Goal: Communication & Community: Answer question/provide support

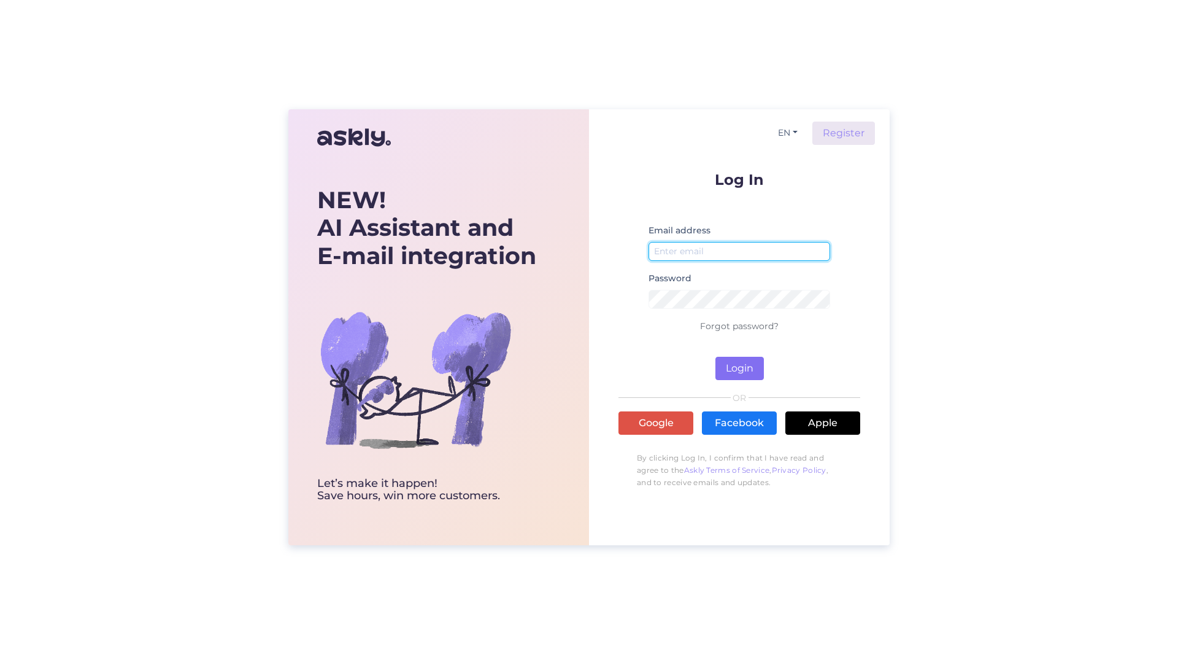
type input "[PERSON_NAME][EMAIL_ADDRESS][PERSON_NAME][DOMAIN_NAME]"
click at [757, 363] on button "Login" at bounding box center [739, 368] width 48 height 23
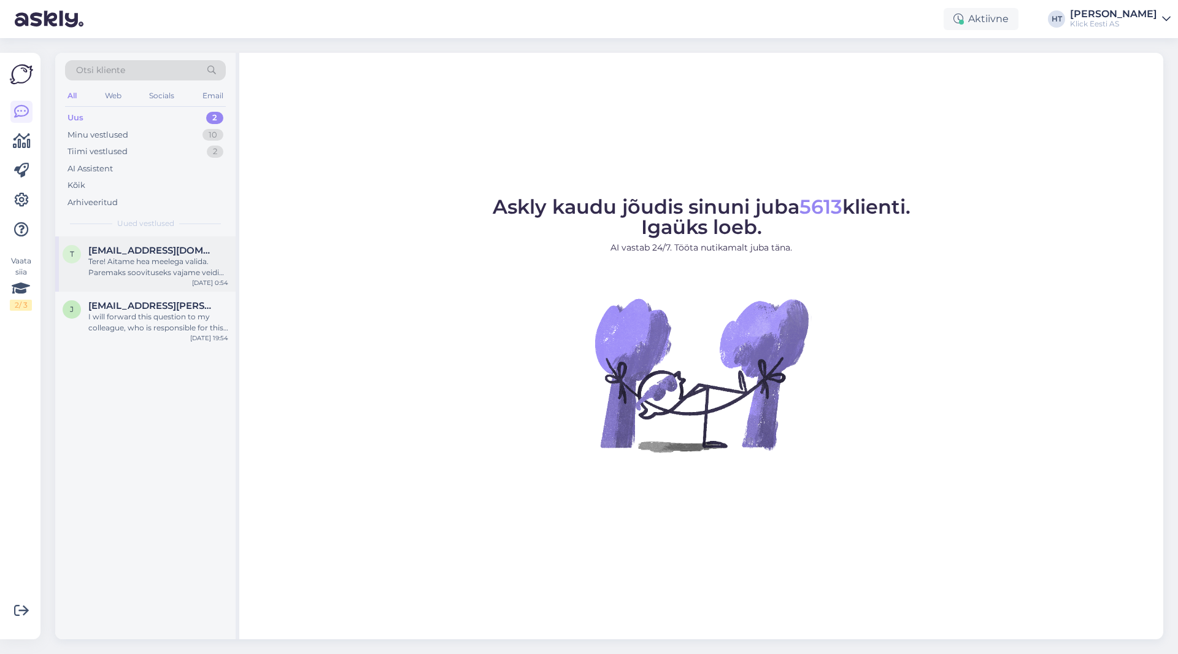
click at [197, 265] on div "Tere! Aitame hea meelega valida. Paremaks soovituseks vajame veidi lisainfot. K…" at bounding box center [158, 267] width 140 height 22
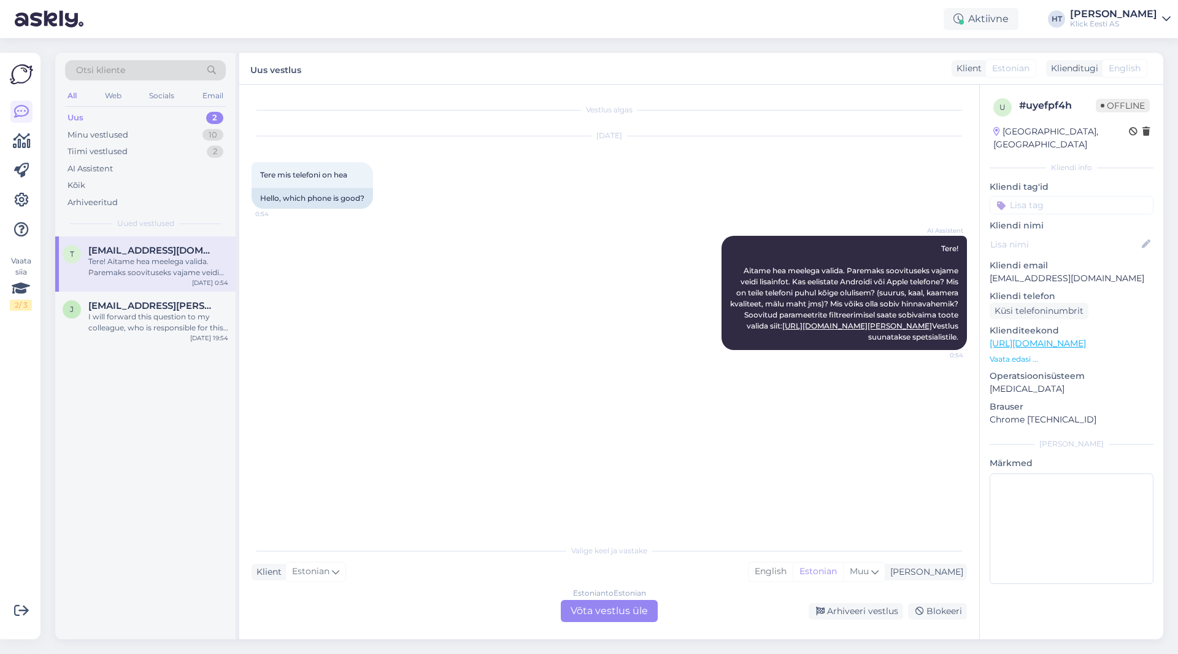
click at [1039, 196] on input at bounding box center [1072, 205] width 164 height 18
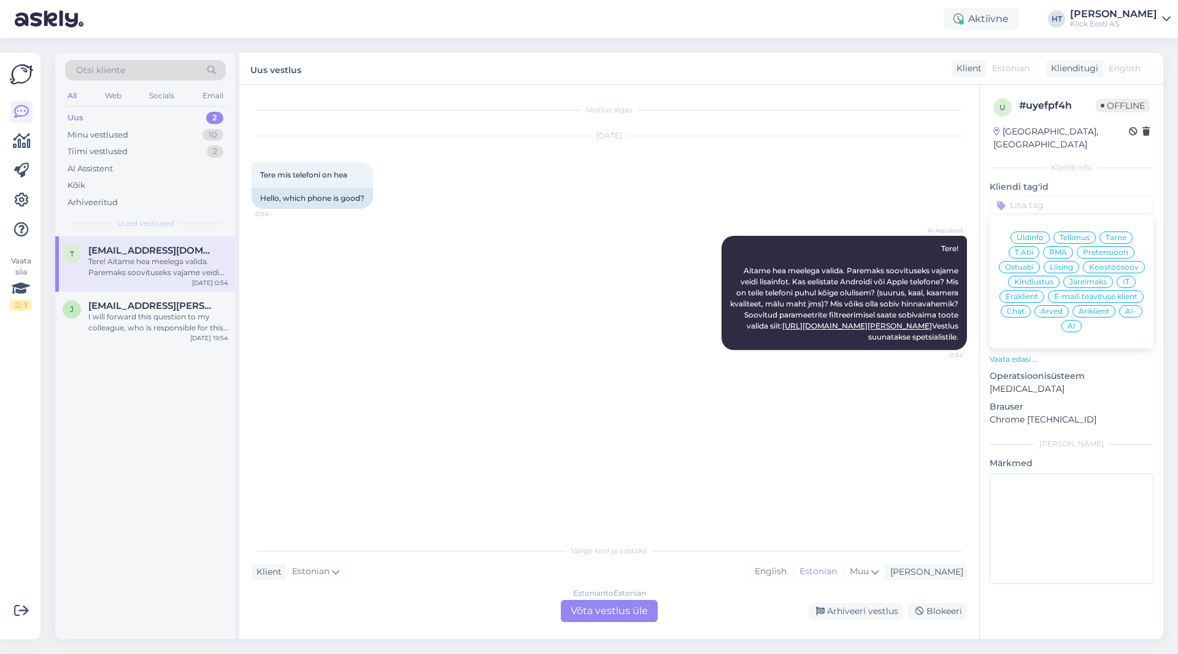
click at [1030, 293] on span "Eraklient" at bounding box center [1022, 296] width 33 height 7
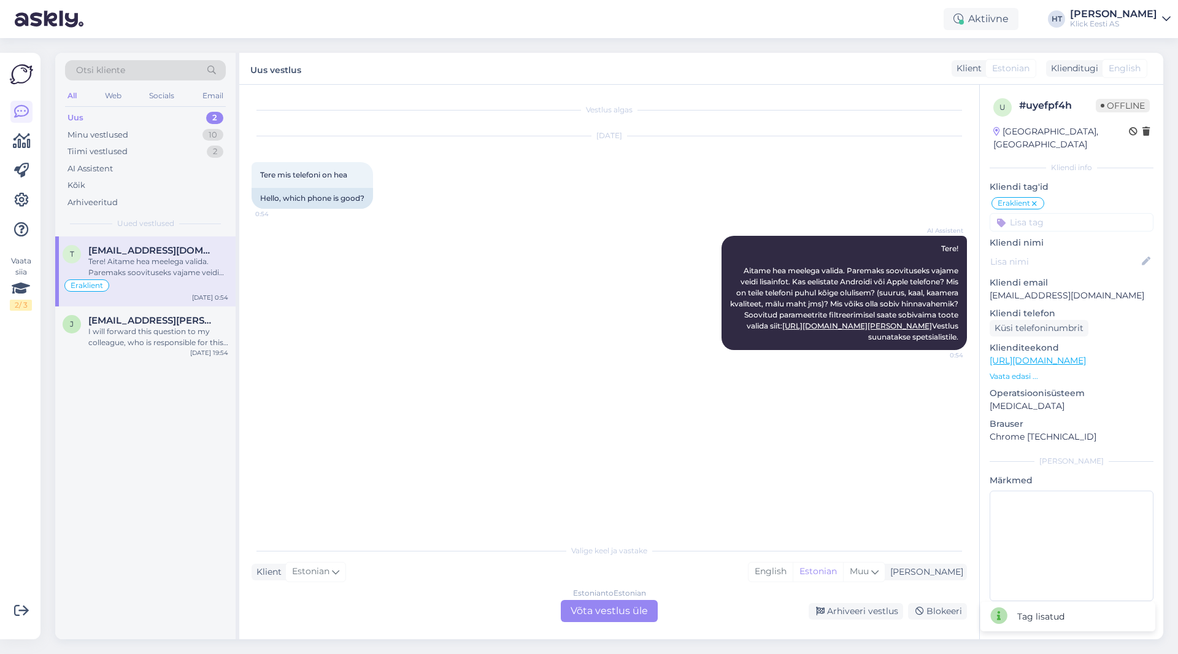
click at [1058, 213] on input at bounding box center [1072, 222] width 164 height 18
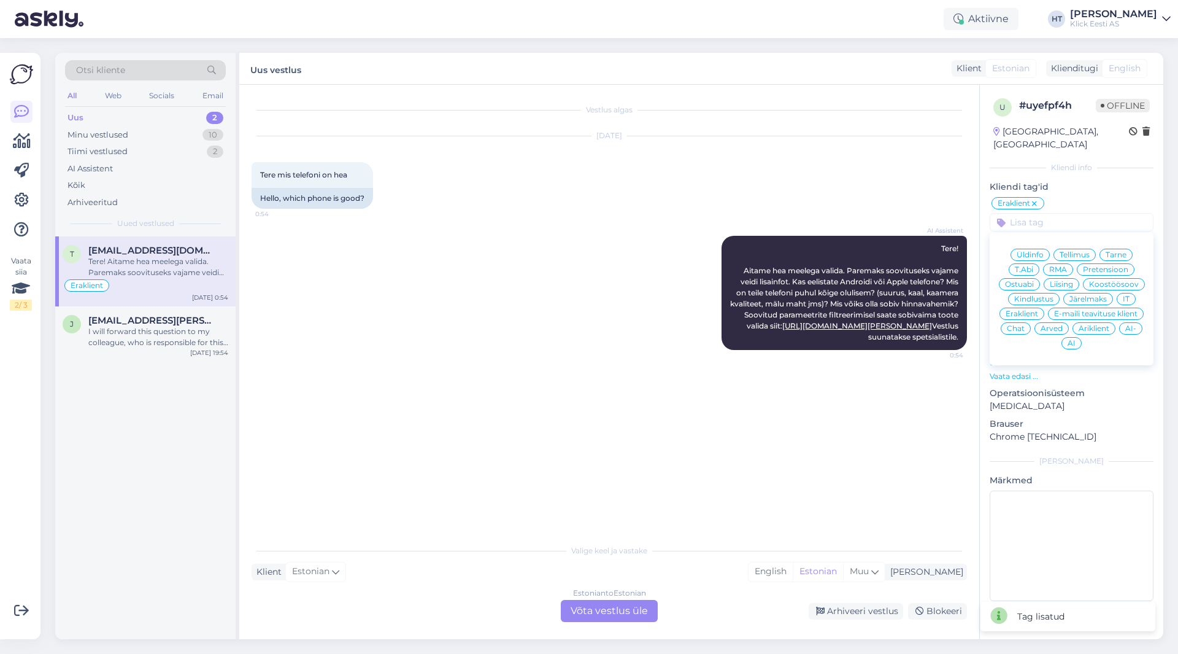
click at [1008, 280] on span "Ostuabi" at bounding box center [1019, 283] width 29 height 7
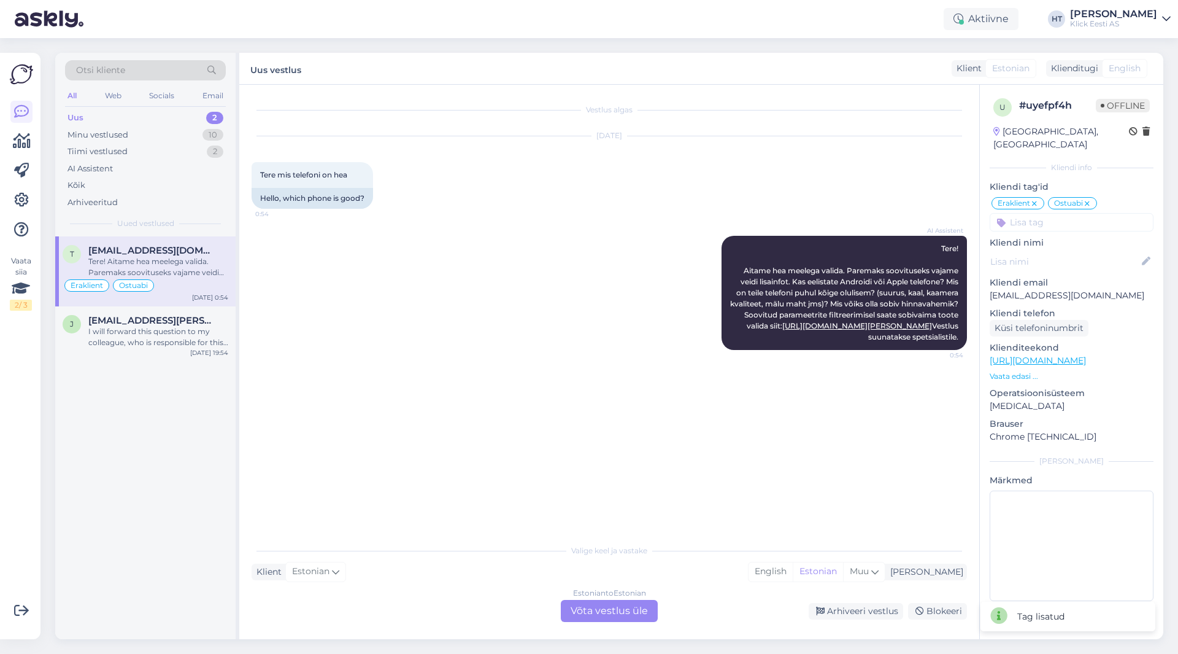
click at [908, 145] on div "[DATE] Tere mis telefoni on hea 0:54 Hello, which phone is good?" at bounding box center [609, 172] width 715 height 99
click at [180, 349] on div "[PERSON_NAME] [PERSON_NAME][EMAIL_ADDRESS][DOMAIN_NAME] I will forward this que…" at bounding box center [145, 333] width 180 height 55
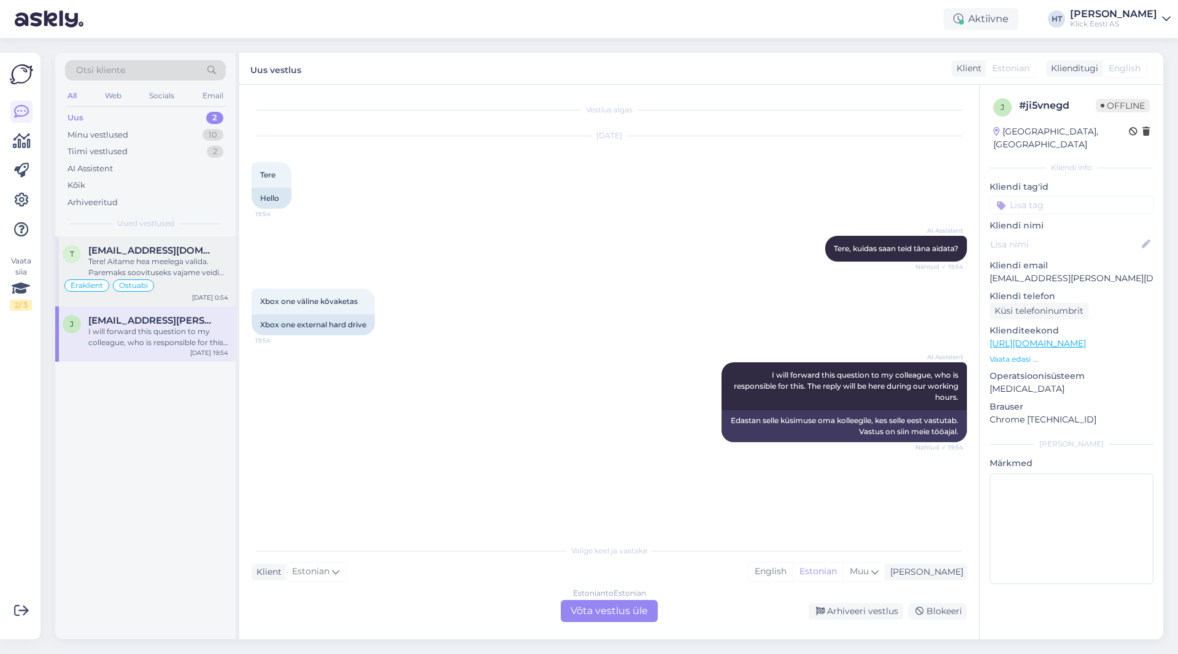
click at [217, 275] on div "Tere! Aitame hea meelega valida. Paremaks soovituseks vajame veidi lisainfot. K…" at bounding box center [158, 267] width 140 height 22
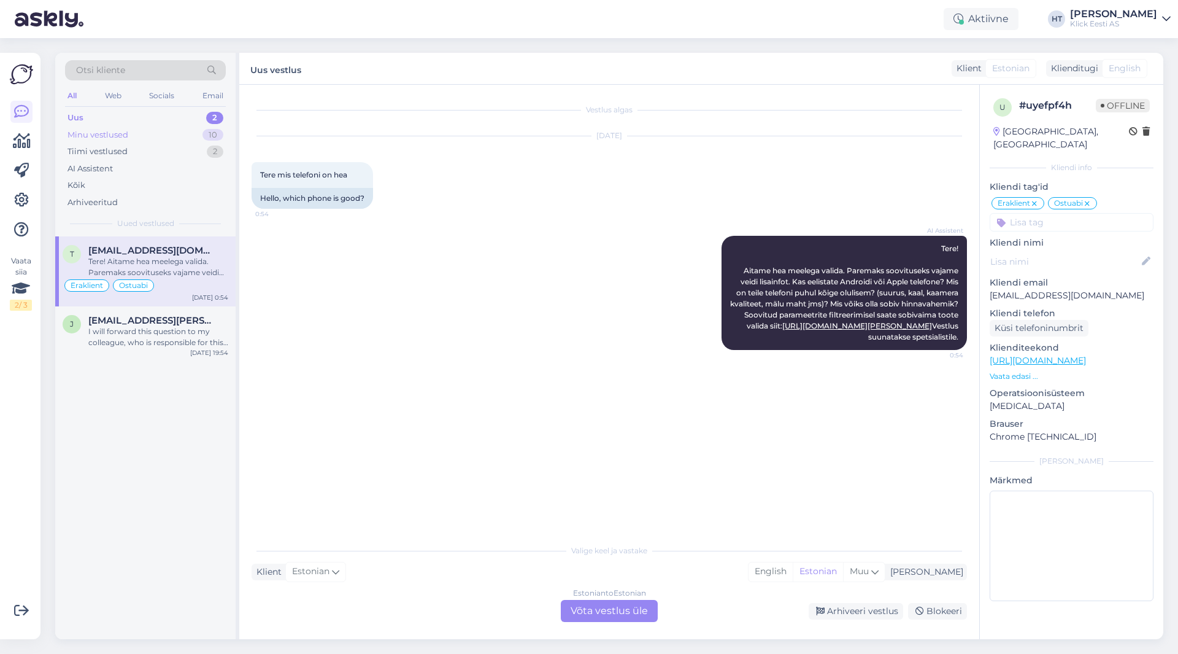
click at [204, 128] on div "Minu vestlused 10" at bounding box center [145, 134] width 161 height 17
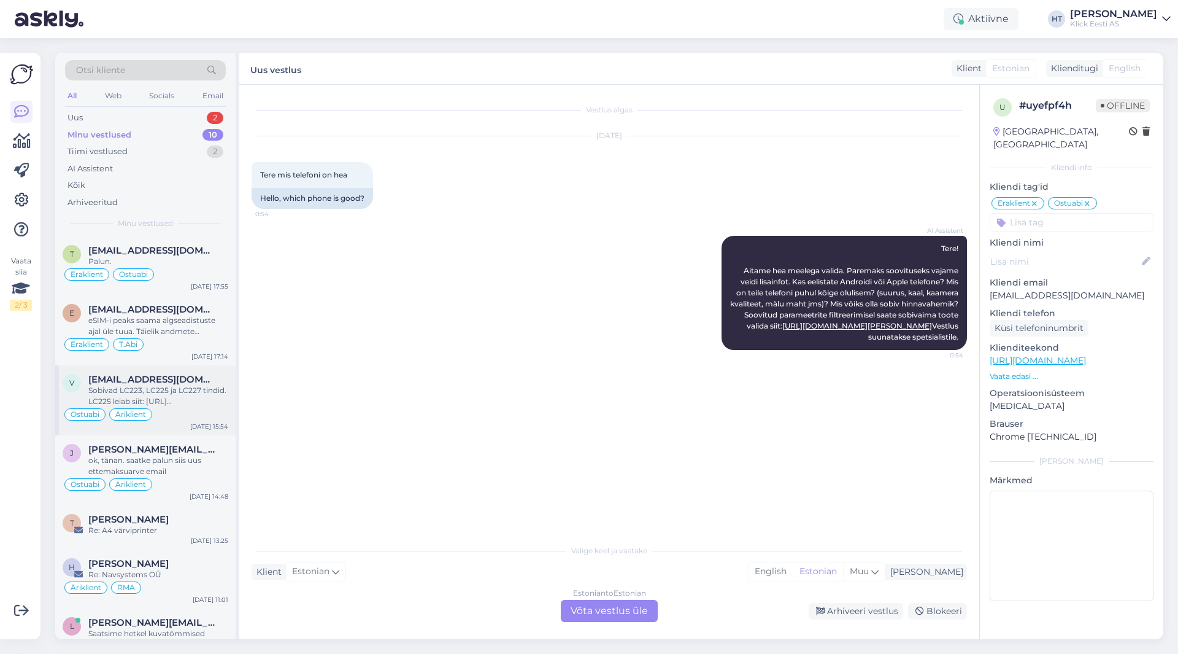
click at [172, 377] on span "[EMAIL_ADDRESS][DOMAIN_NAME]" at bounding box center [152, 379] width 128 height 11
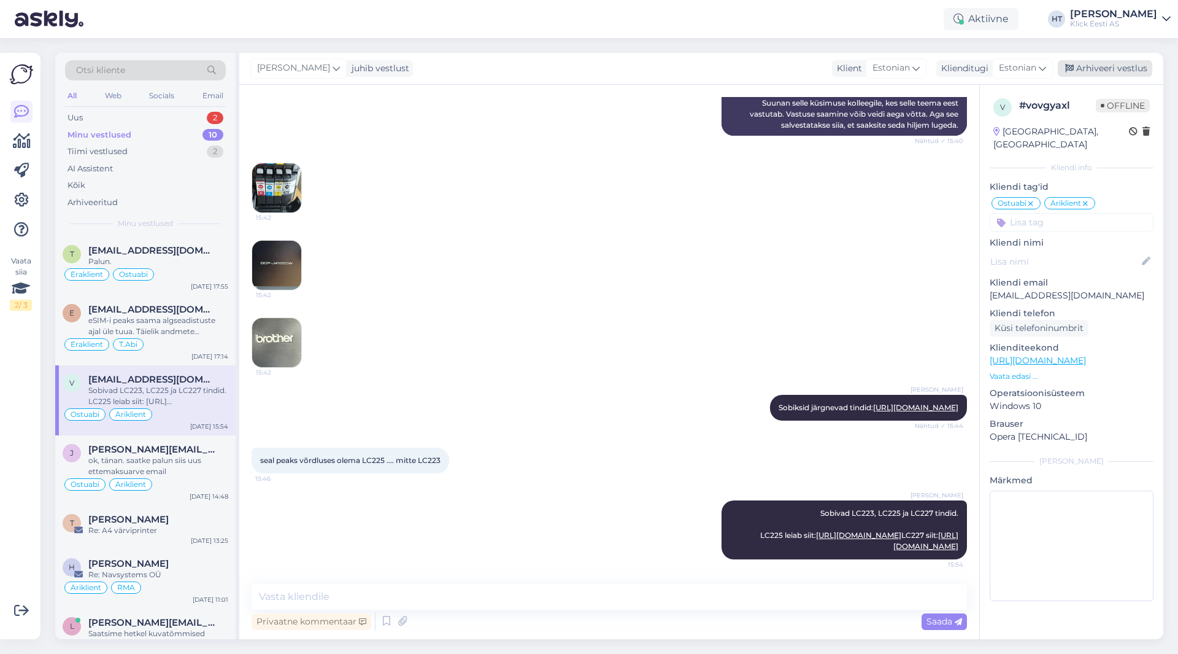
click at [1087, 74] on div "Arhiveeri vestlus" at bounding box center [1105, 68] width 94 height 17
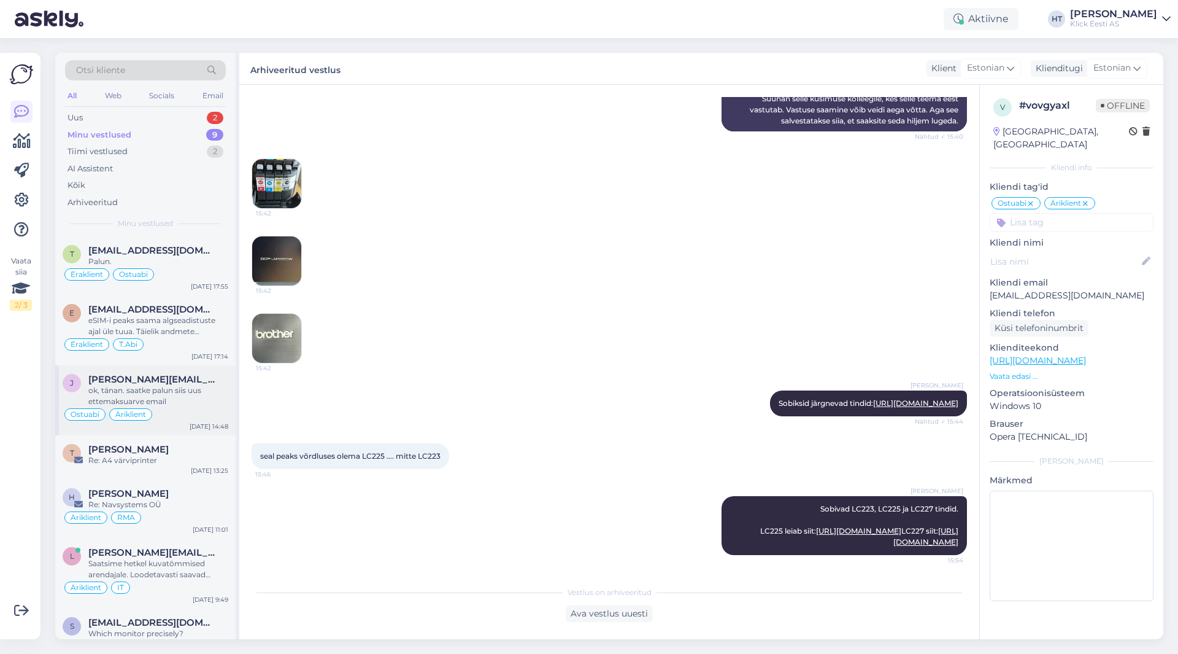
click at [145, 399] on div "ok, tänan. saatke palun siis uus ettemaksuarve email" at bounding box center [158, 396] width 140 height 22
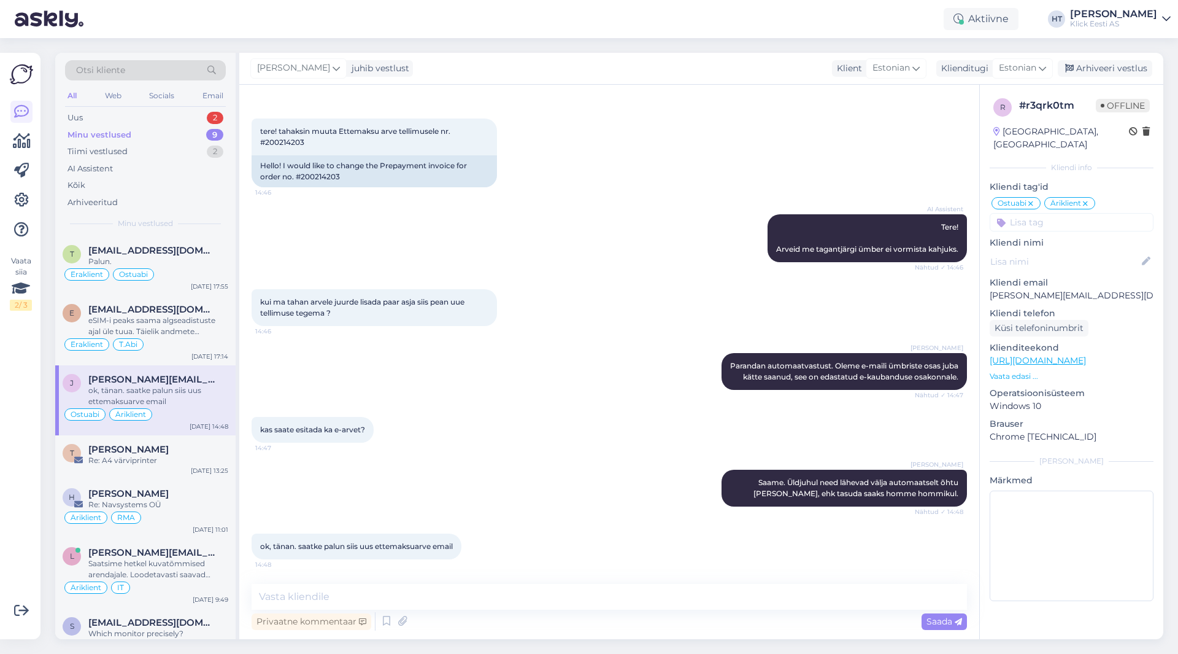
scroll to position [369, 0]
click at [161, 318] on div "eSIM-i peaks saama algseadistuste ajal üle tuua. Täielik andmete kopeerimine on…" at bounding box center [158, 326] width 140 height 22
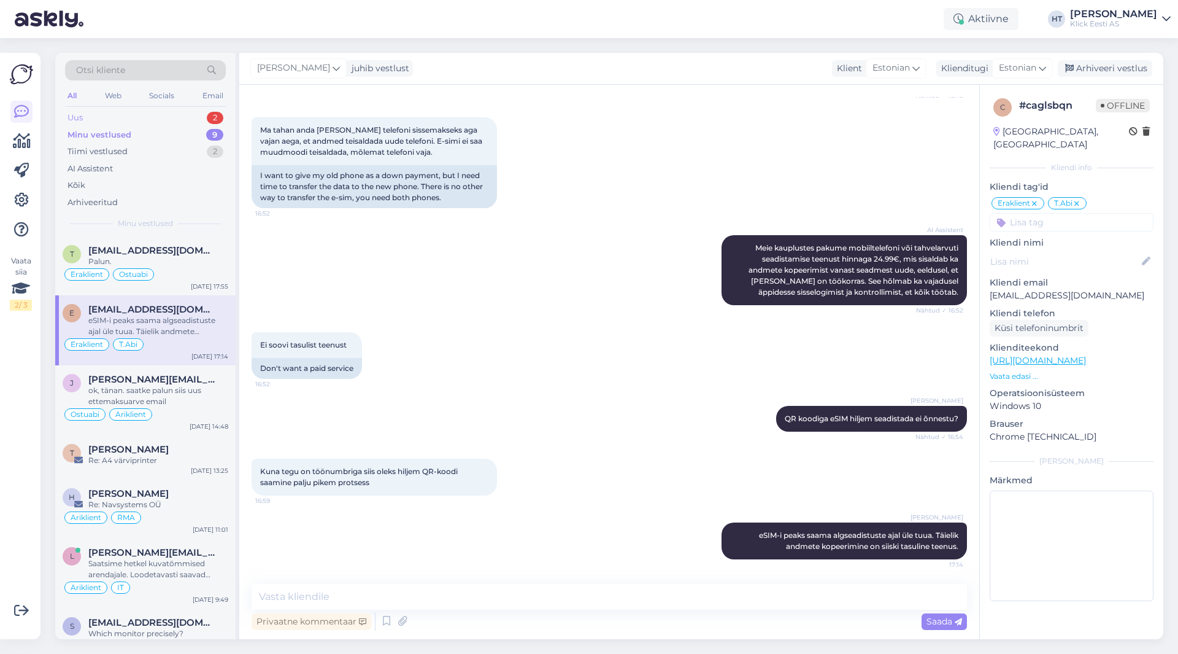
click at [175, 123] on div "Uus 2" at bounding box center [145, 117] width 161 height 17
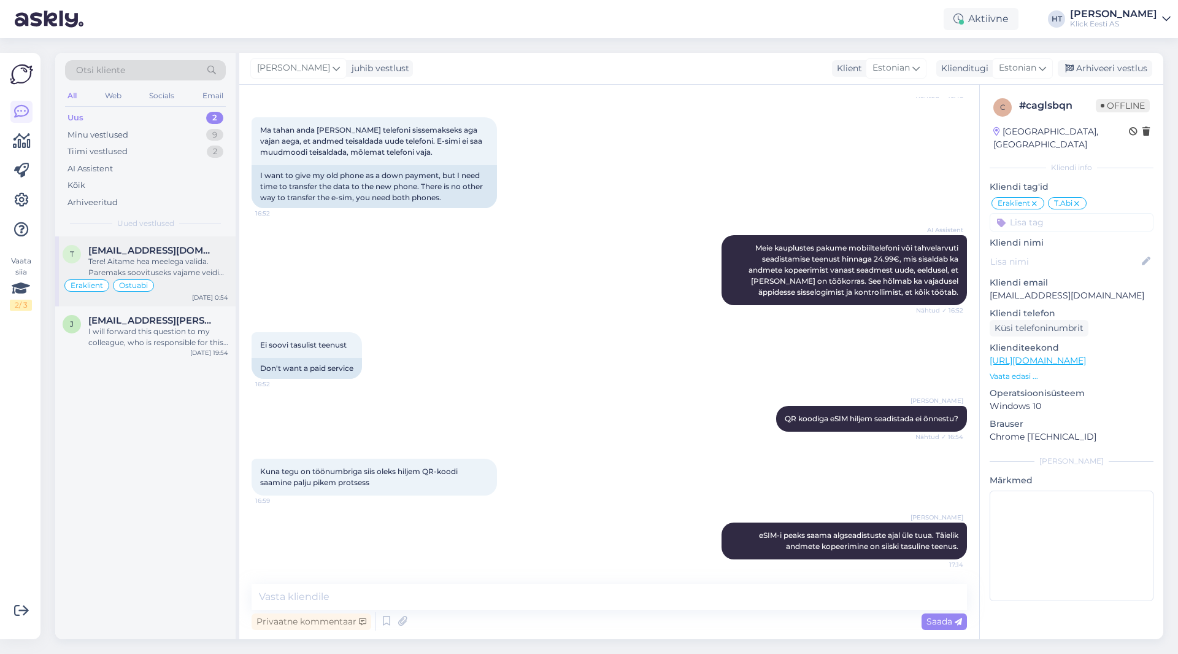
click at [172, 242] on div "t [EMAIL_ADDRESS][DOMAIN_NAME] Tere! Aitame hea meelega valida. Paremaks soovit…" at bounding box center [145, 271] width 180 height 70
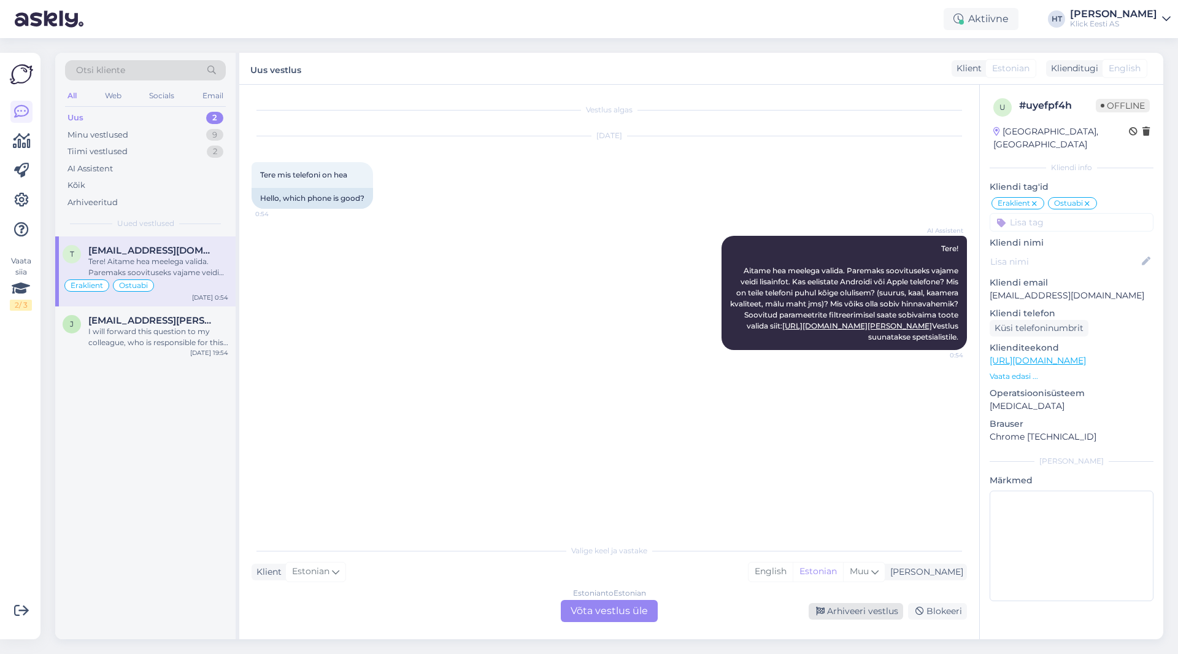
click at [866, 613] on div "Arhiveeri vestlus" at bounding box center [856, 611] width 94 height 17
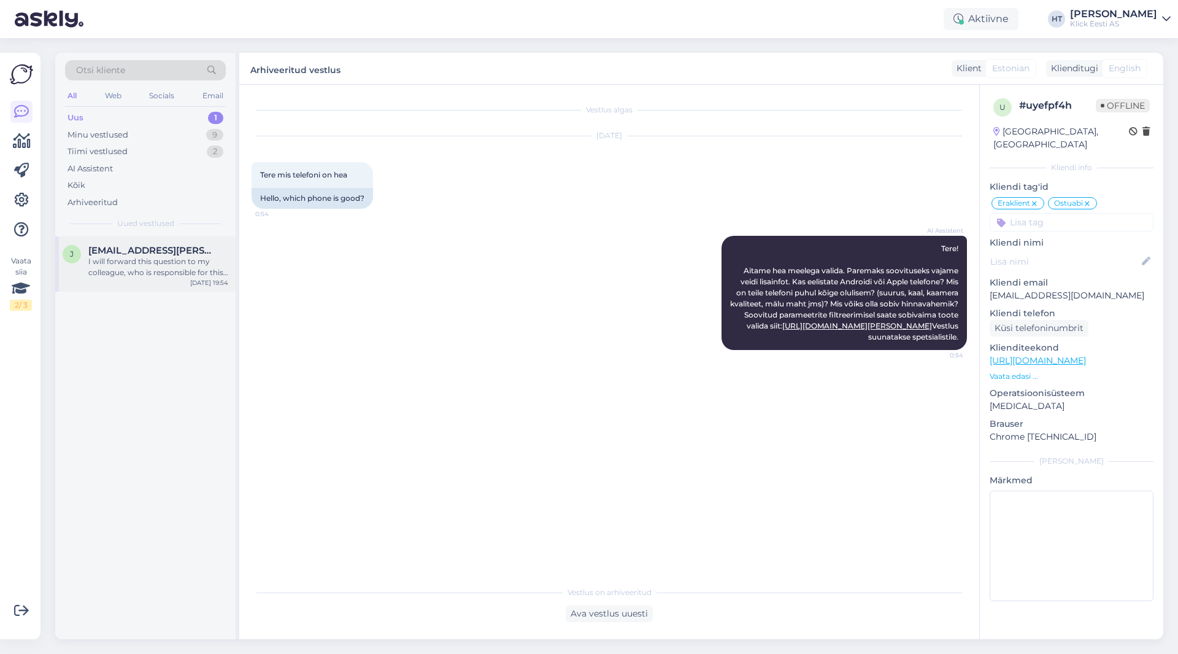
click at [198, 267] on div "I will forward this question to my colleague, who is responsible for this. The …" at bounding box center [158, 267] width 140 height 22
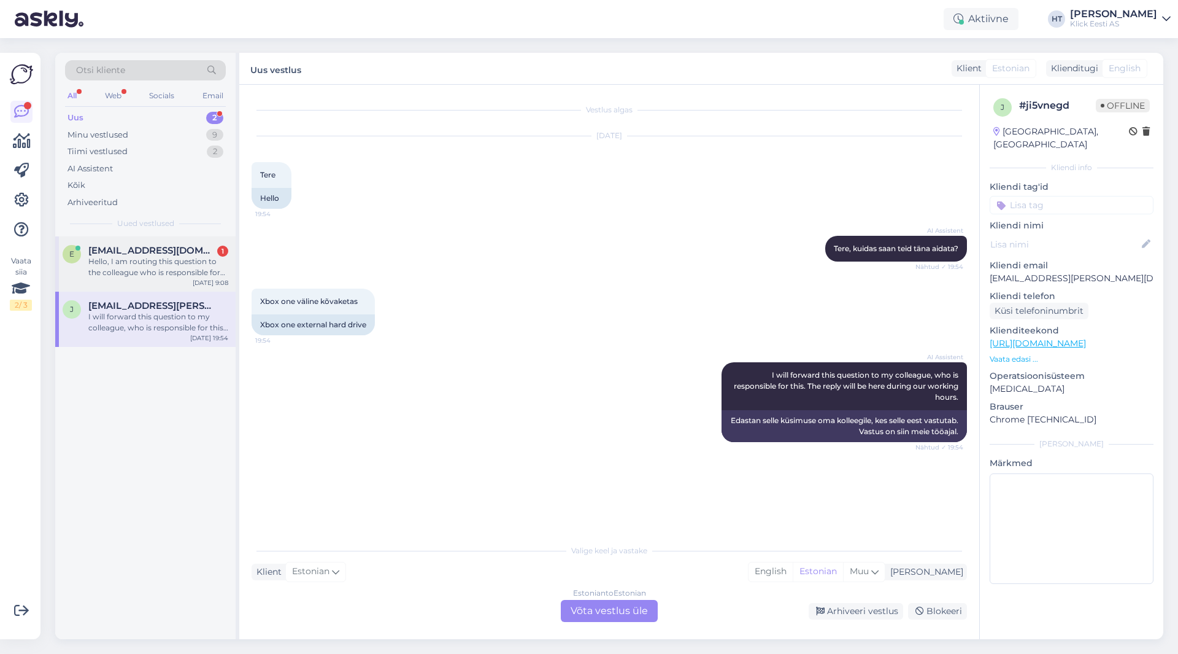
click at [158, 248] on span "[EMAIL_ADDRESS][DOMAIN_NAME]" at bounding box center [152, 250] width 128 height 11
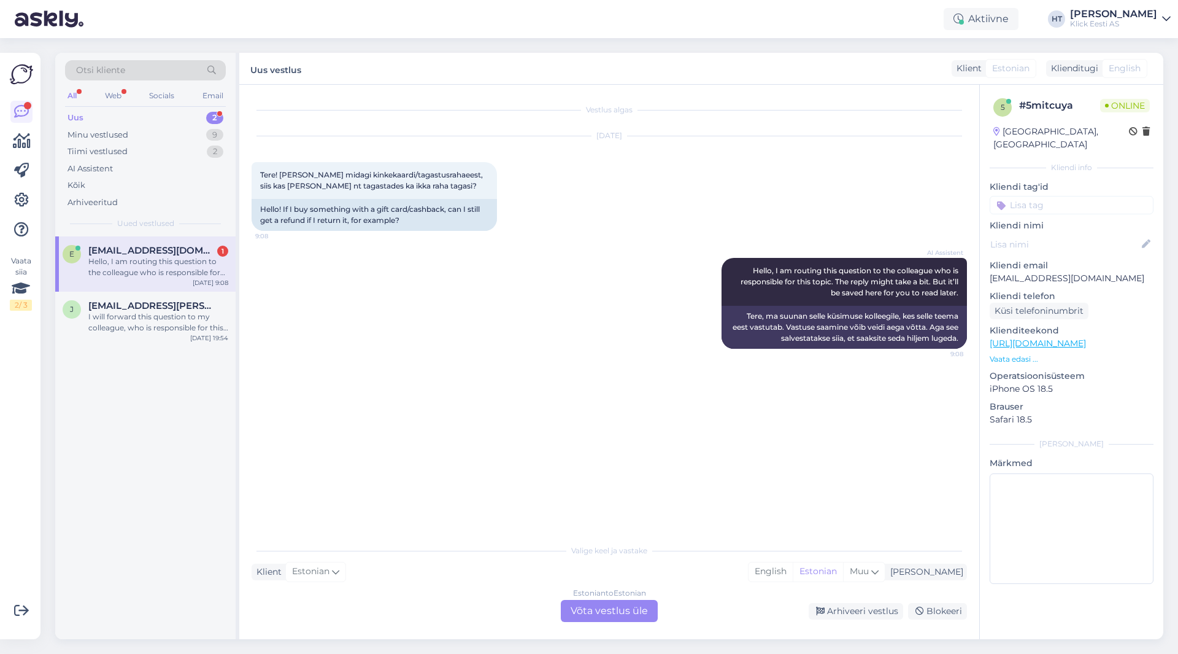
click at [487, 355] on div "AI Assistent Hello, I am routing this question to the colleague who is responsi…" at bounding box center [609, 303] width 715 height 118
click at [168, 74] on div "Otsi kliente" at bounding box center [145, 70] width 161 height 20
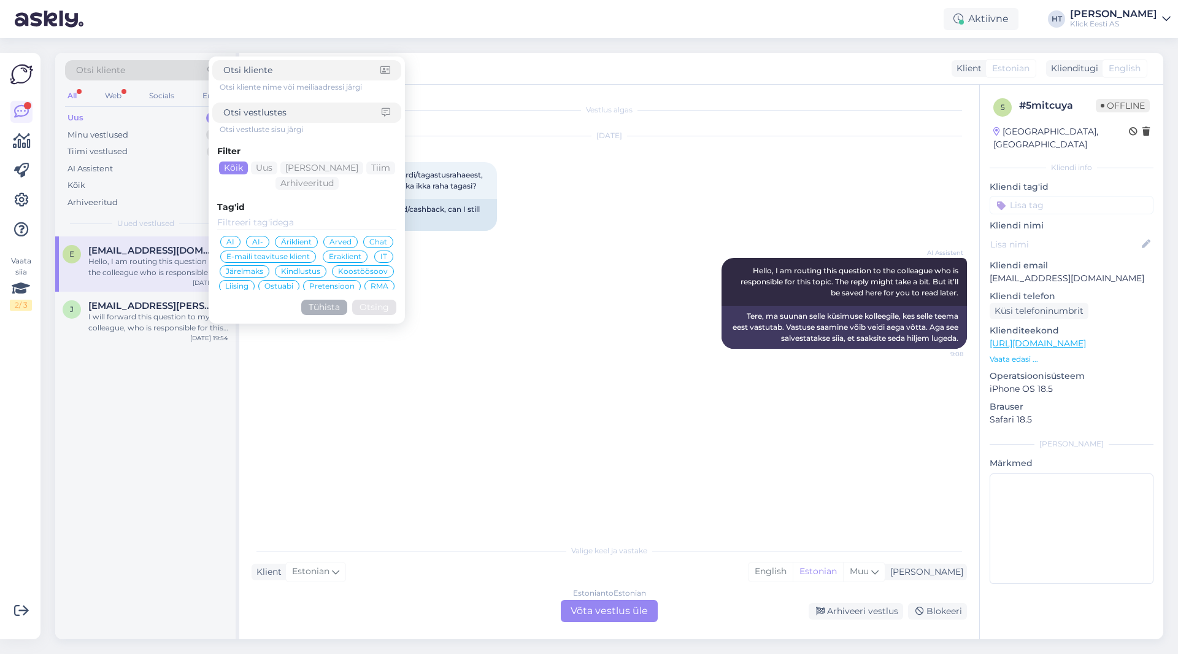
click at [266, 111] on input at bounding box center [302, 112] width 158 height 13
type input "summa"
click button "Otsing" at bounding box center [374, 306] width 44 height 15
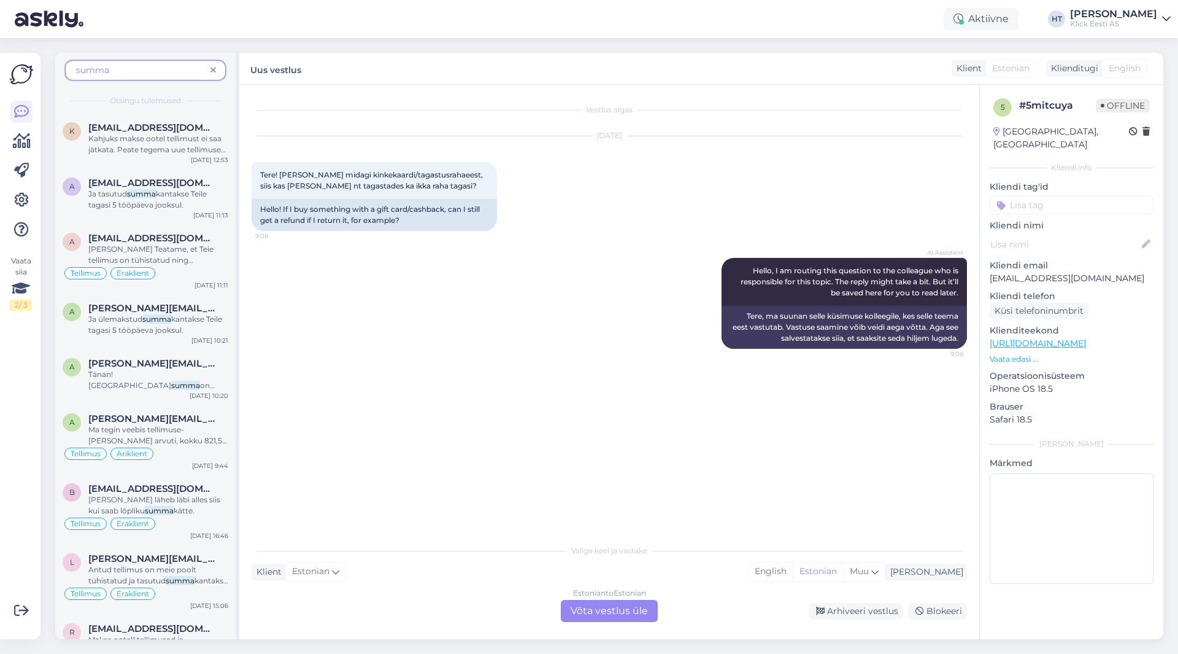
click at [215, 67] on icon at bounding box center [213, 70] width 6 height 9
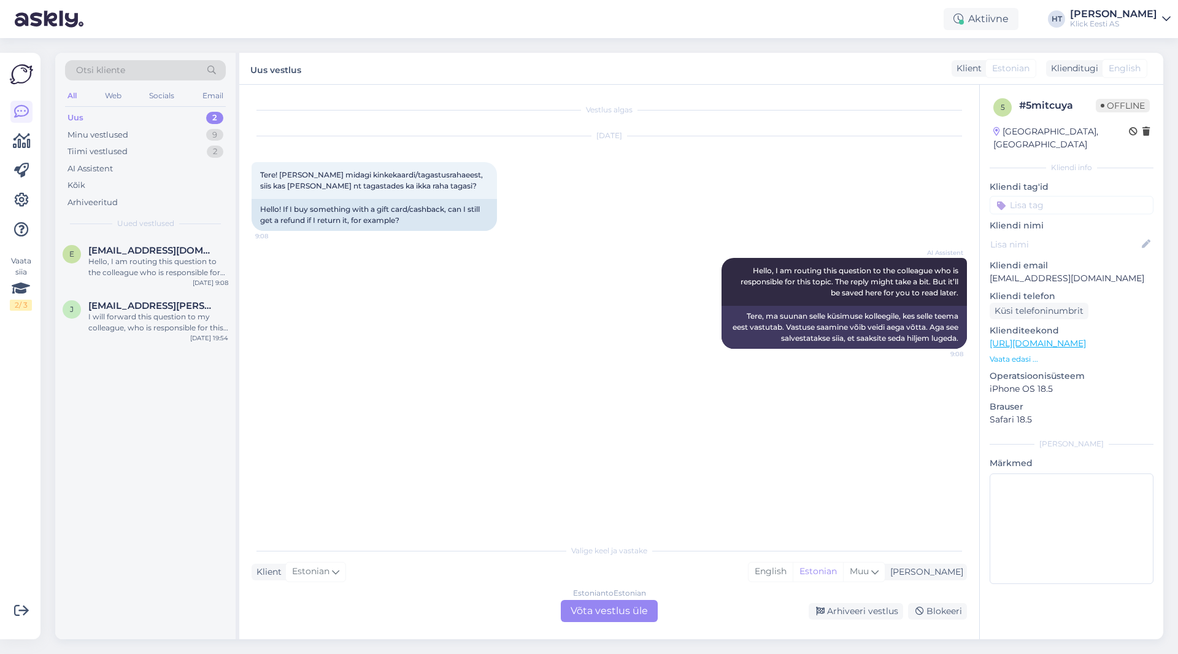
click at [175, 69] on div "Otsi kliente" at bounding box center [145, 70] width 161 height 20
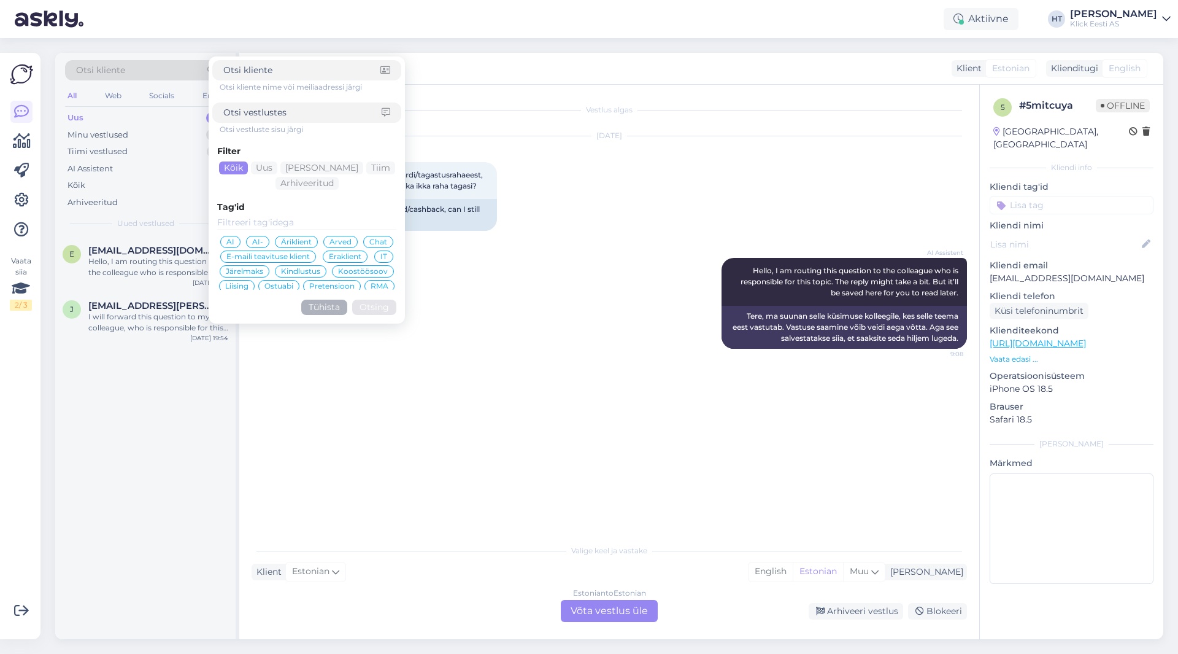
click at [268, 75] on input at bounding box center [301, 70] width 157 height 13
click at [288, 110] on input at bounding box center [302, 112] width 158 height 13
type input "kinkekaart"
click button "Otsing" at bounding box center [374, 306] width 44 height 15
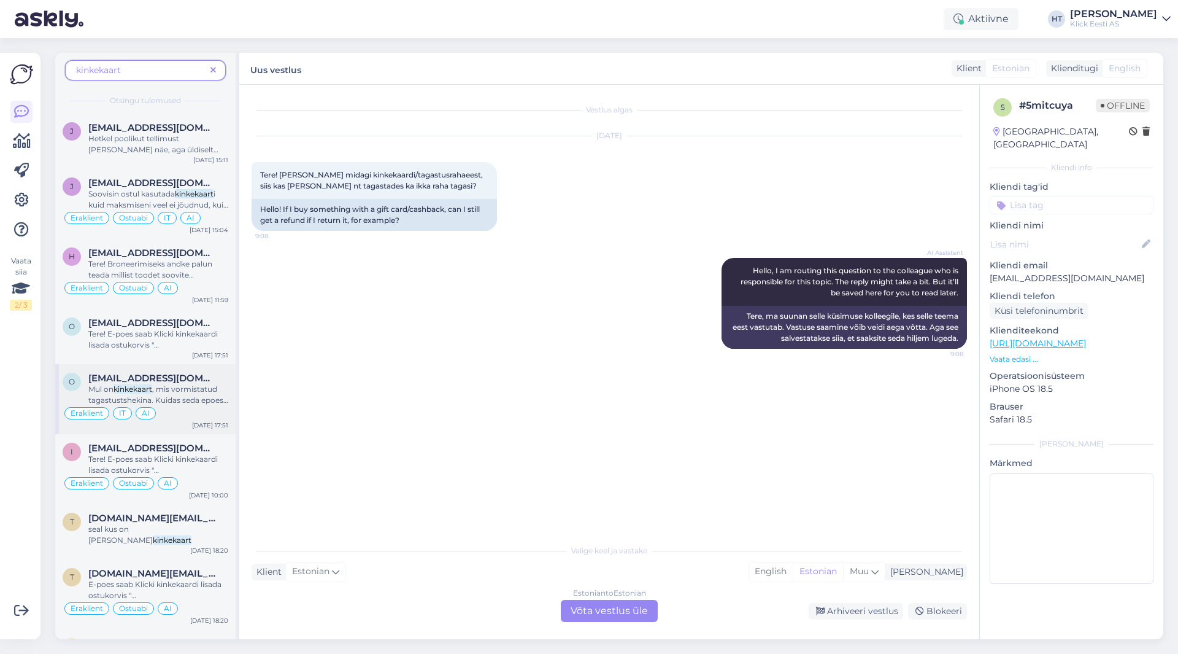
click at [216, 379] on div "[EMAIL_ADDRESS][DOMAIN_NAME]" at bounding box center [158, 377] width 140 height 11
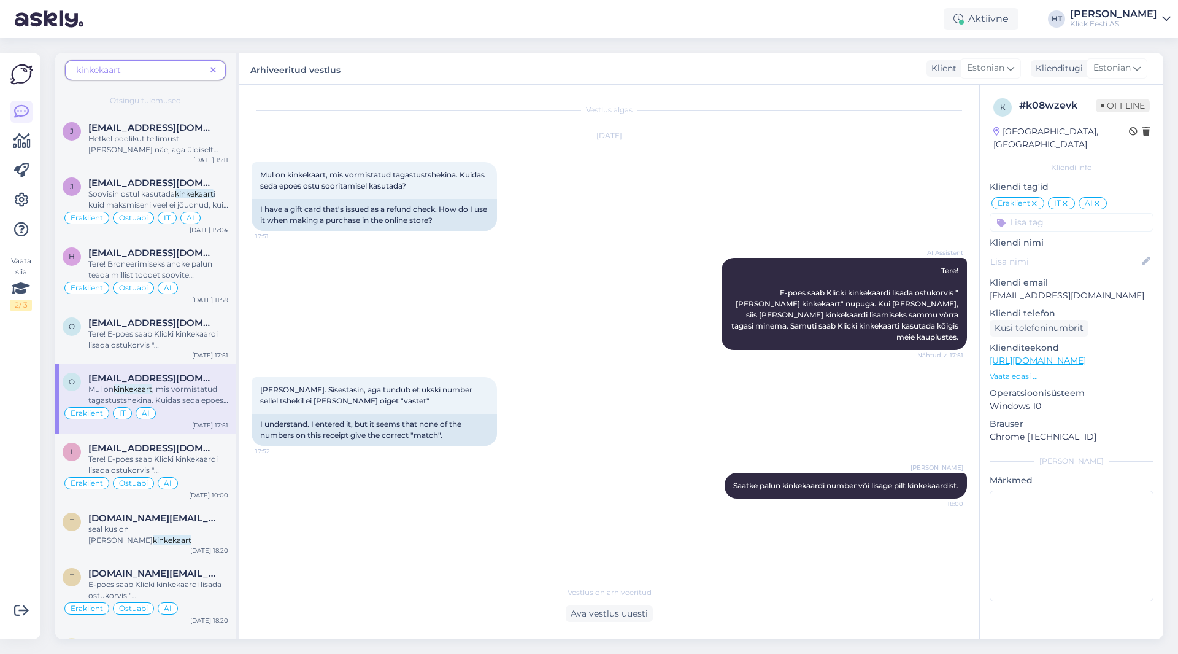
scroll to position [61, 0]
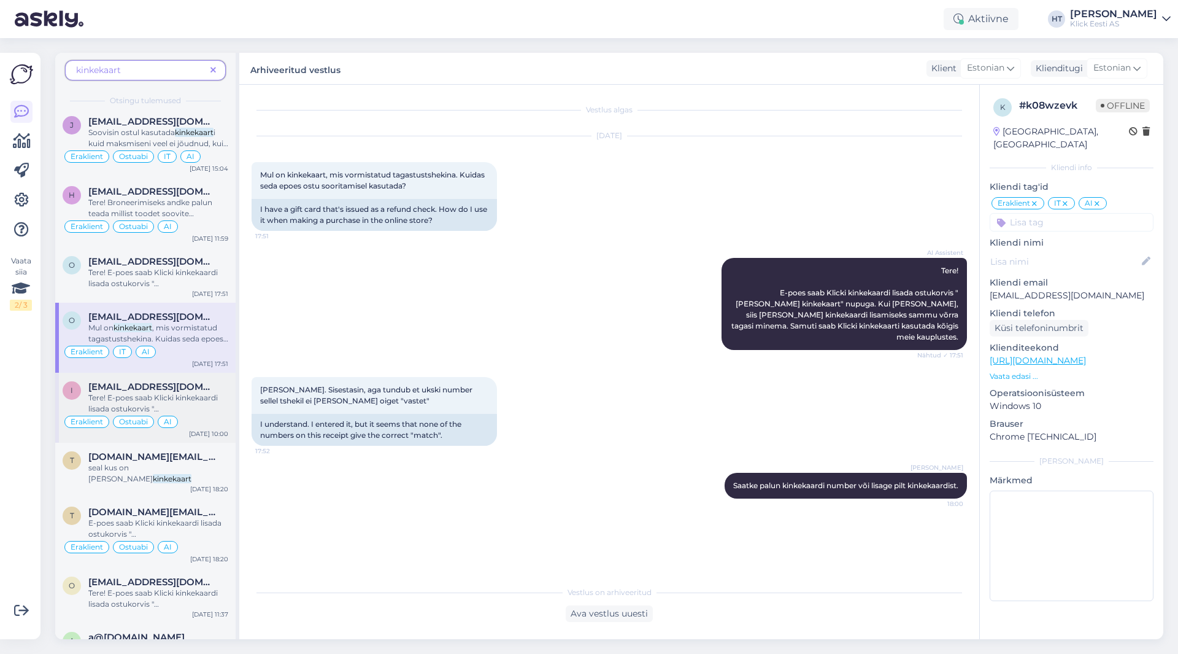
click at [204, 391] on div "[EMAIL_ADDRESS][DOMAIN_NAME]" at bounding box center [158, 386] width 140 height 11
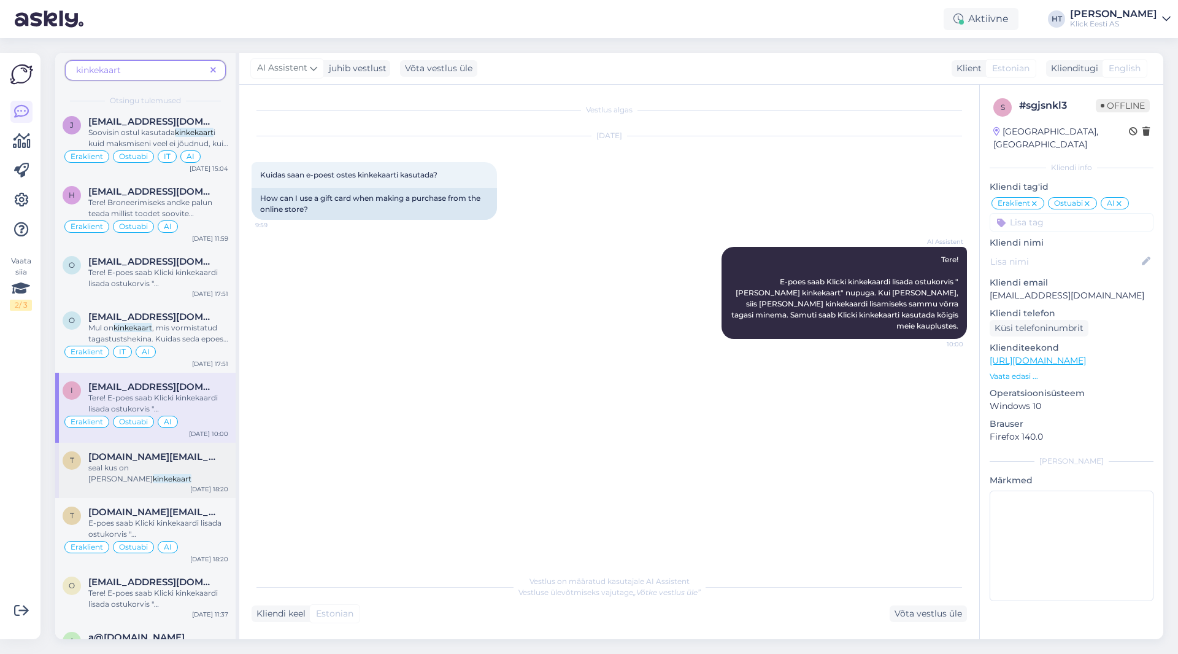
click at [207, 460] on div "[DOMAIN_NAME][EMAIL_ADDRESS][DOMAIN_NAME]" at bounding box center [158, 456] width 140 height 11
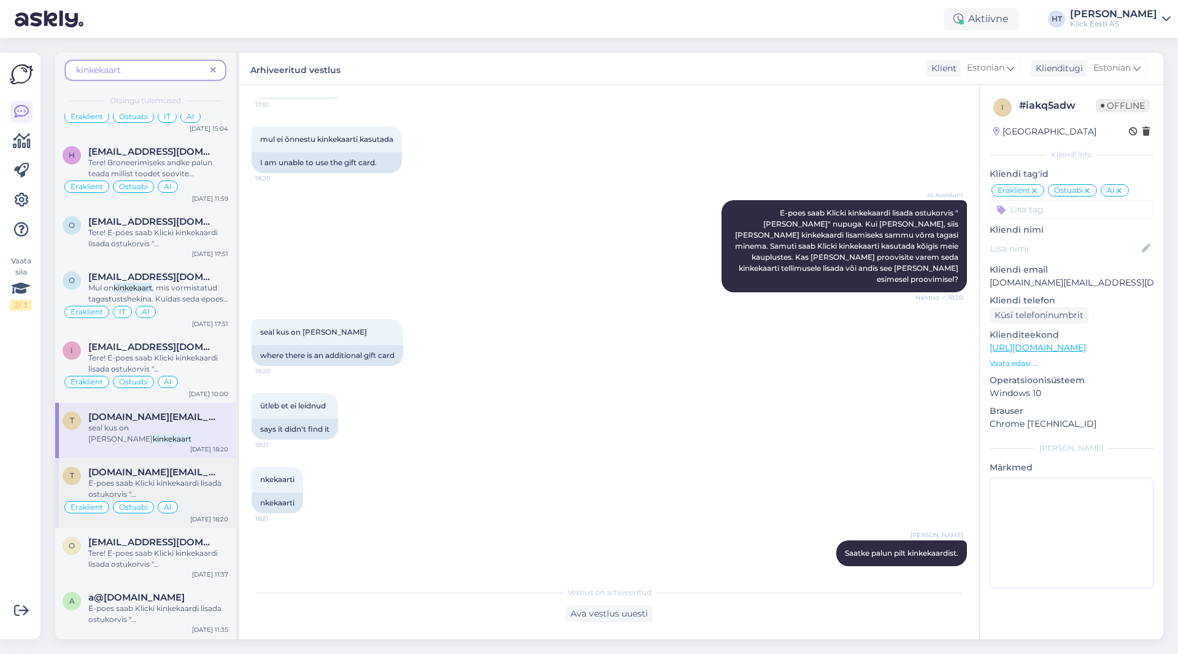
scroll to position [123, 0]
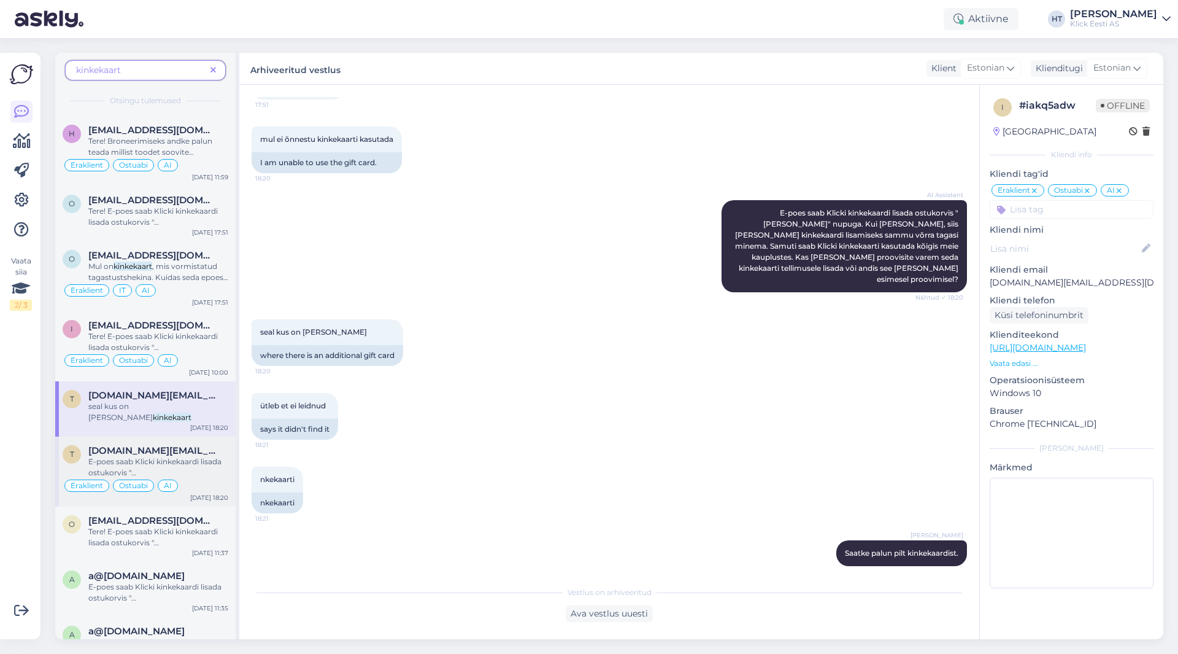
click at [204, 479] on span "" nupuga. Kui [PERSON_NAME], siis [PERSON_NAME] kinkekaardi lisamiseks sammu võ…" at bounding box center [157, 511] width 138 height 64
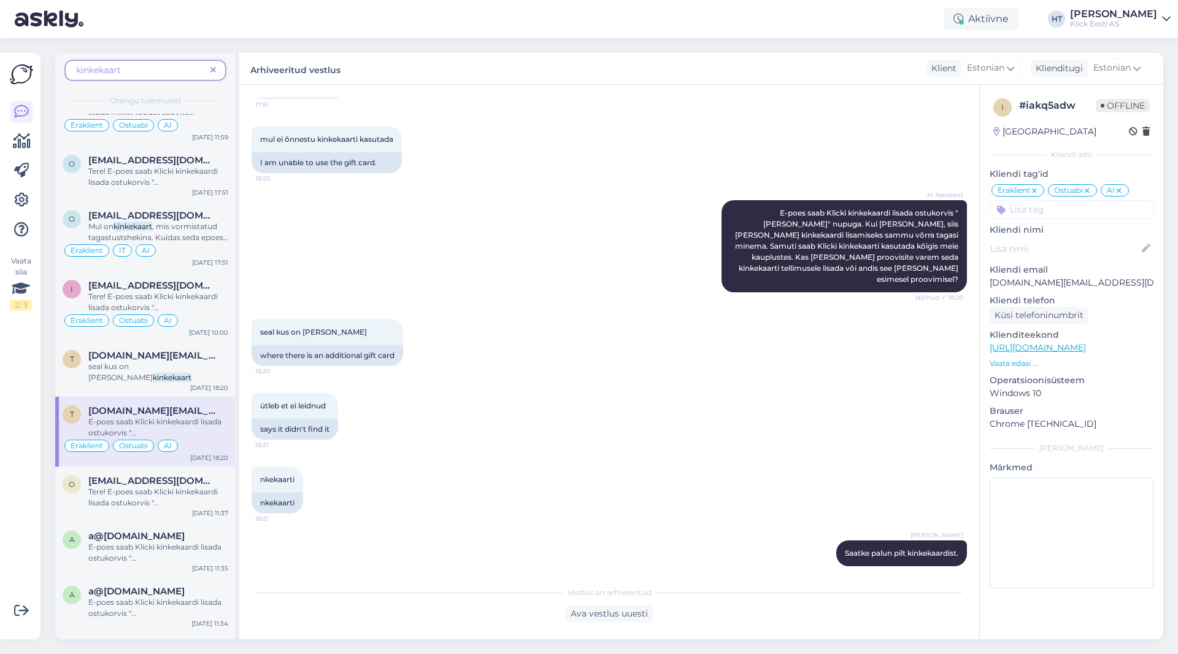
scroll to position [184, 0]
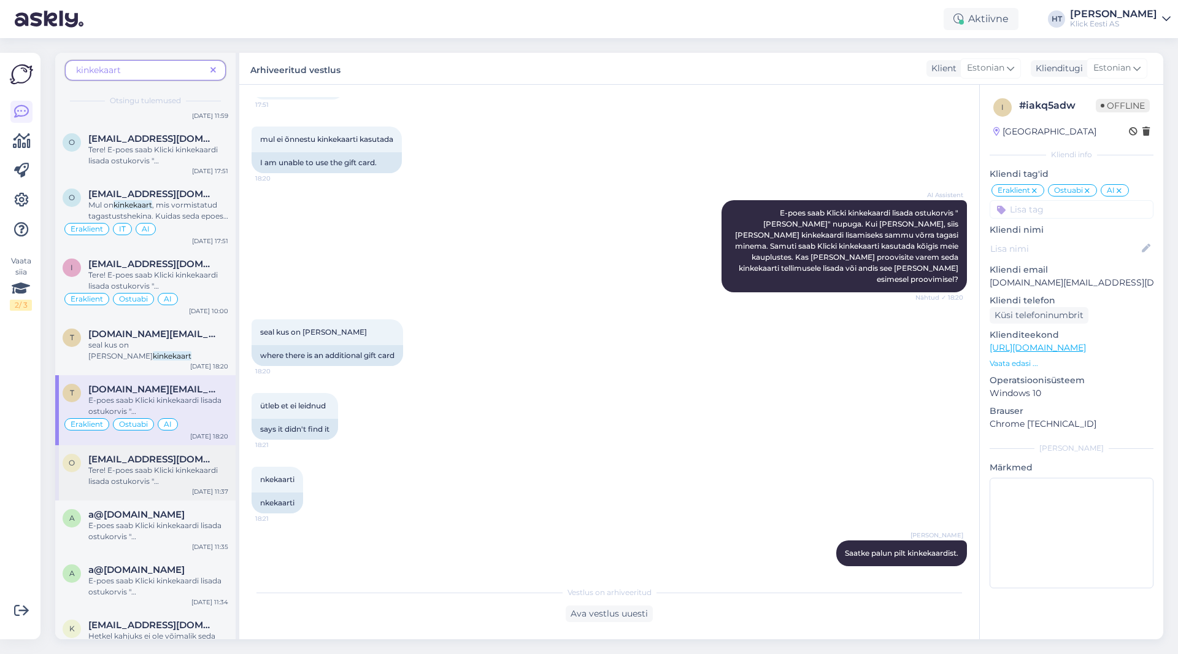
click at [207, 465] on span "Tere! E-poes saab Klicki kinkekaardi lisada ostukorvis "[PERSON_NAME]" at bounding box center [152, 480] width 129 height 31
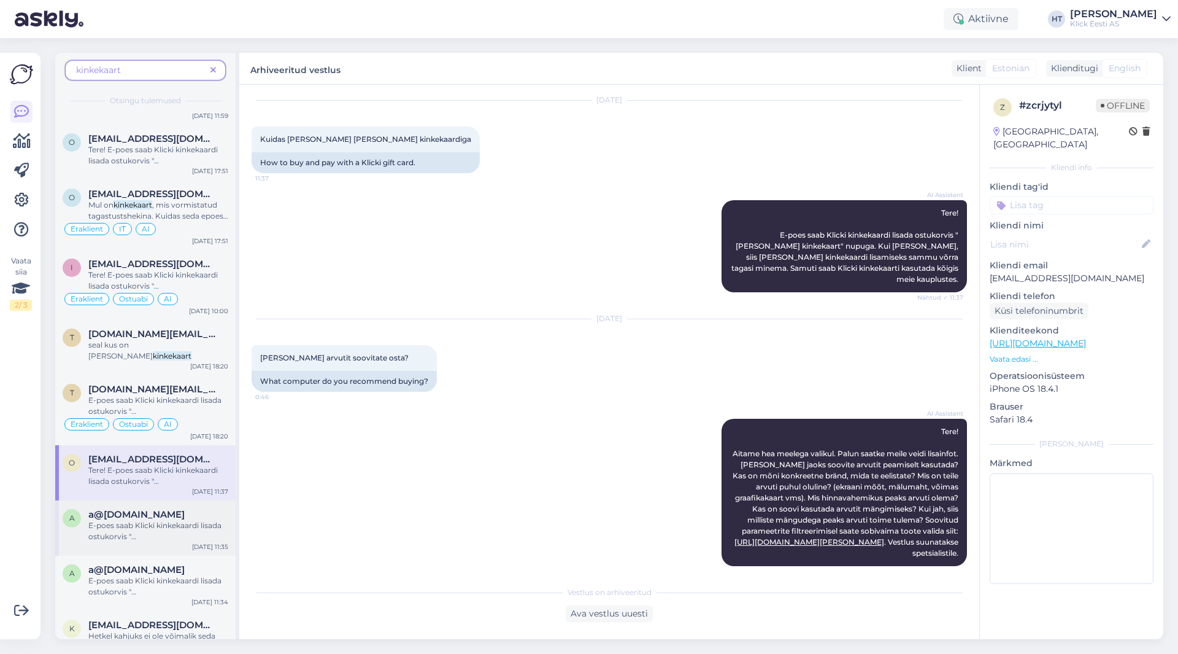
click at [201, 509] on div "a@[DOMAIN_NAME]" at bounding box center [158, 514] width 140 height 11
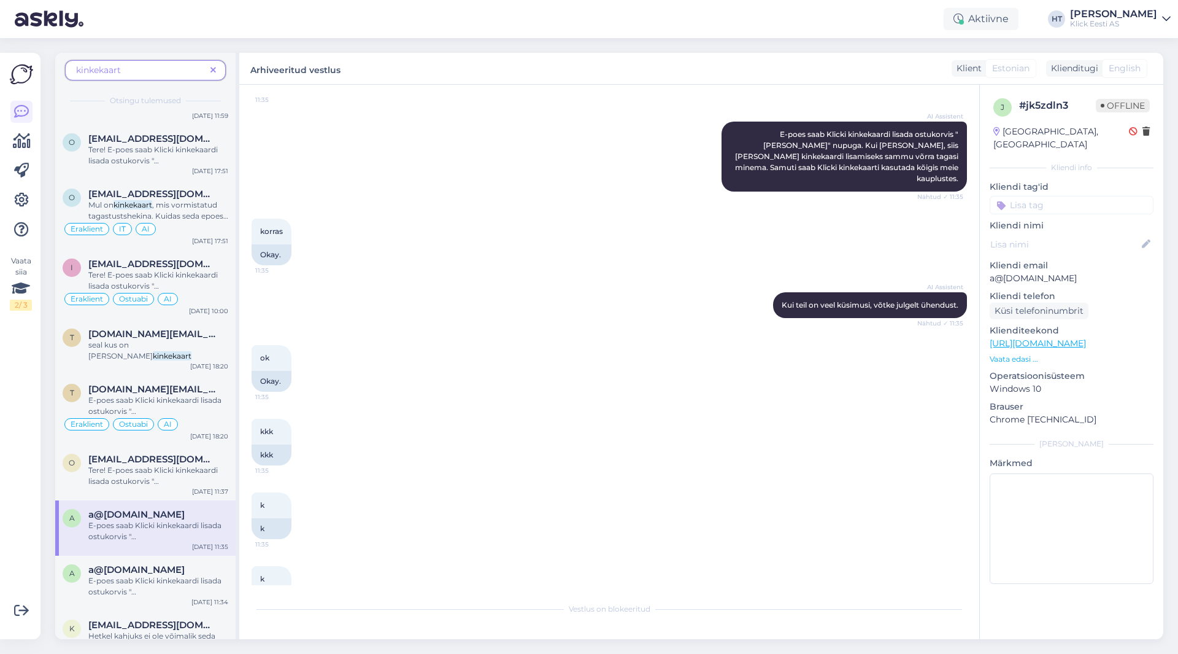
scroll to position [245, 0]
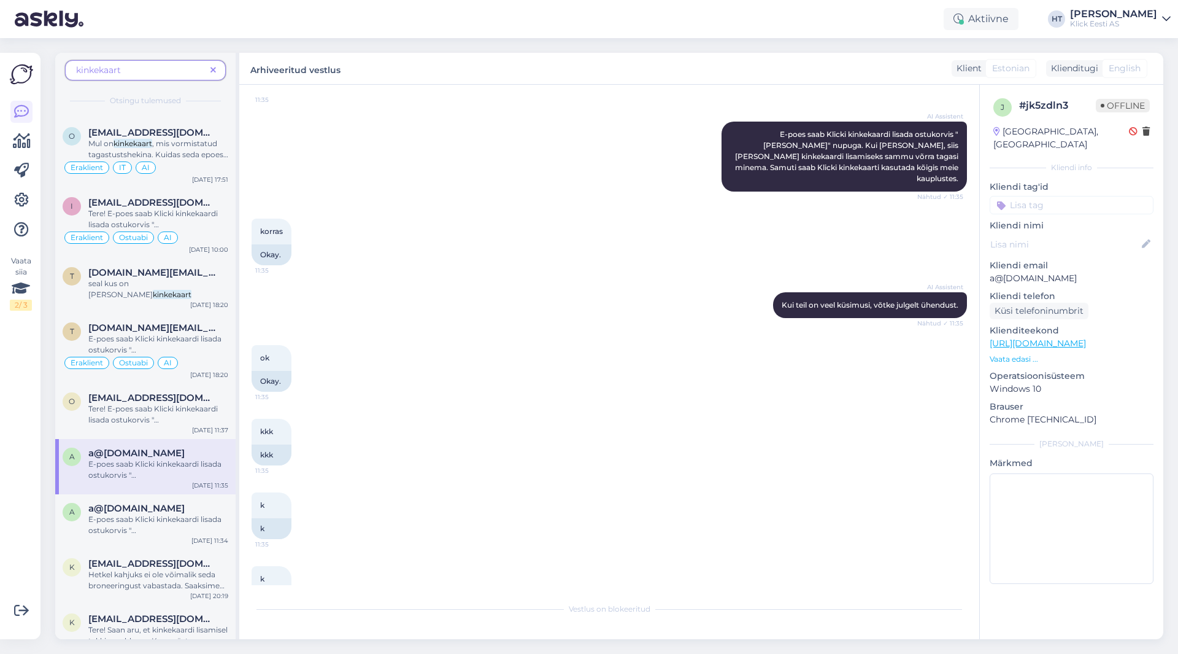
click at [201, 514] on span "E-poes saab Klicki kinkekaardi lisada ostukorvis "[PERSON_NAME]" at bounding box center [154, 529] width 133 height 31
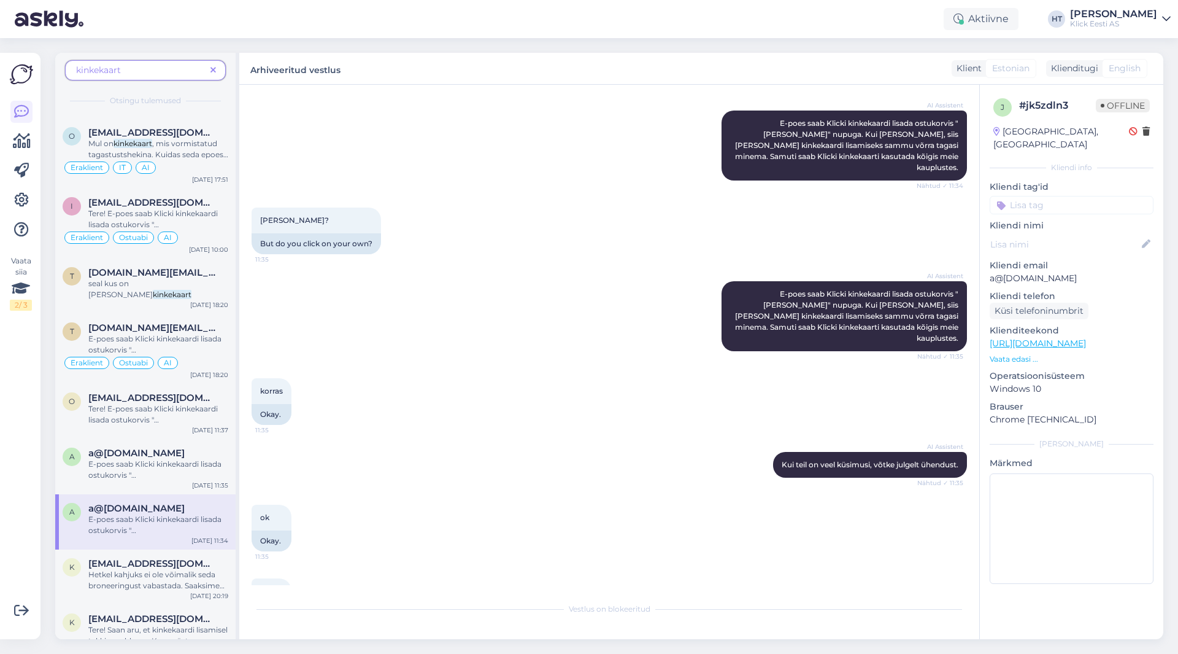
scroll to position [307, 0]
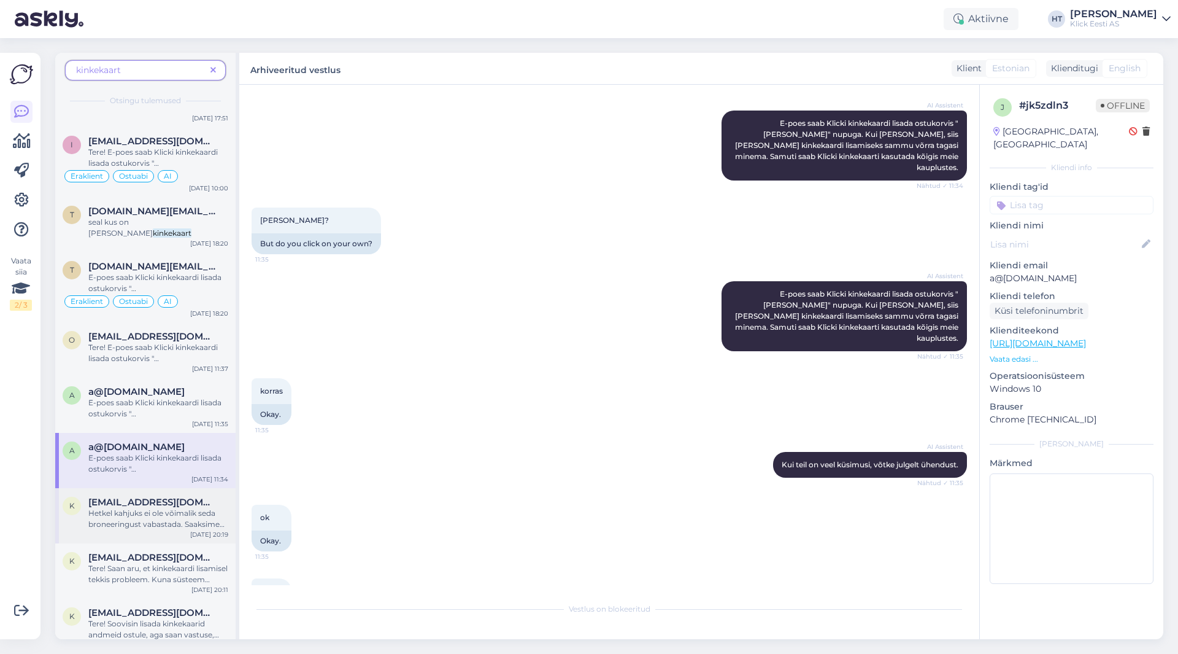
click at [201, 508] on span "Hetkel kahjuks ei ole võimalik seda broneeringust vabastada. Saaksime seda homs…" at bounding box center [156, 529] width 136 height 42
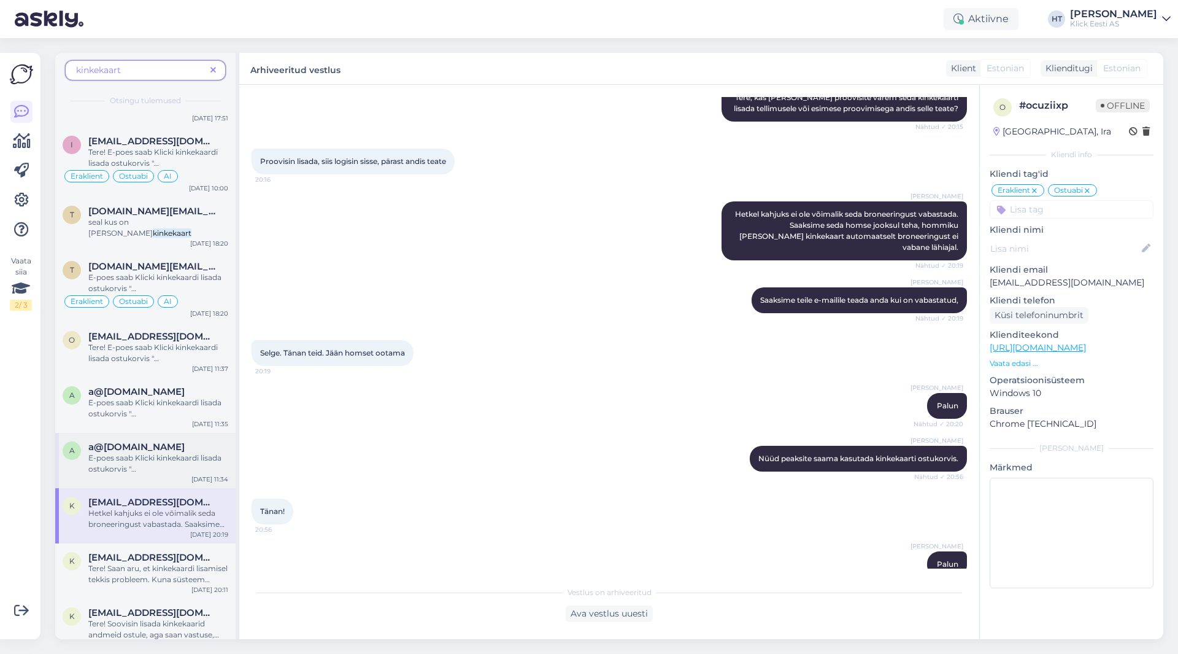
click at [198, 453] on span "E-poes saab Klicki kinkekaardi lisada ostukorvis "[PERSON_NAME]" at bounding box center [154, 468] width 133 height 31
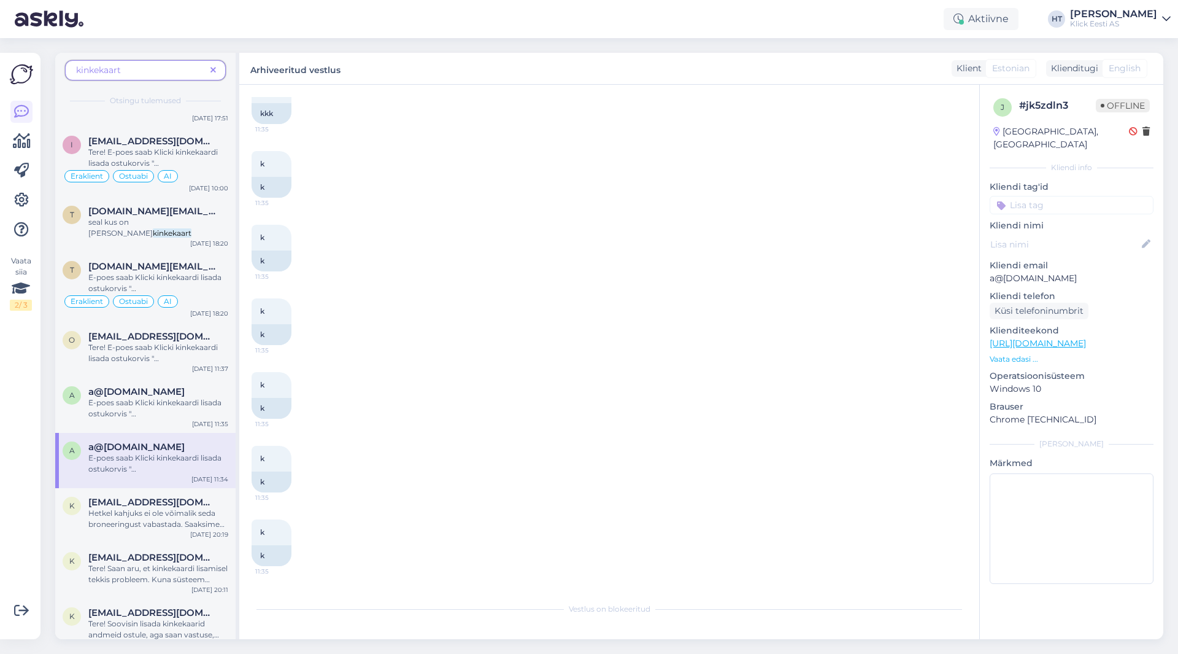
scroll to position [1097, 0]
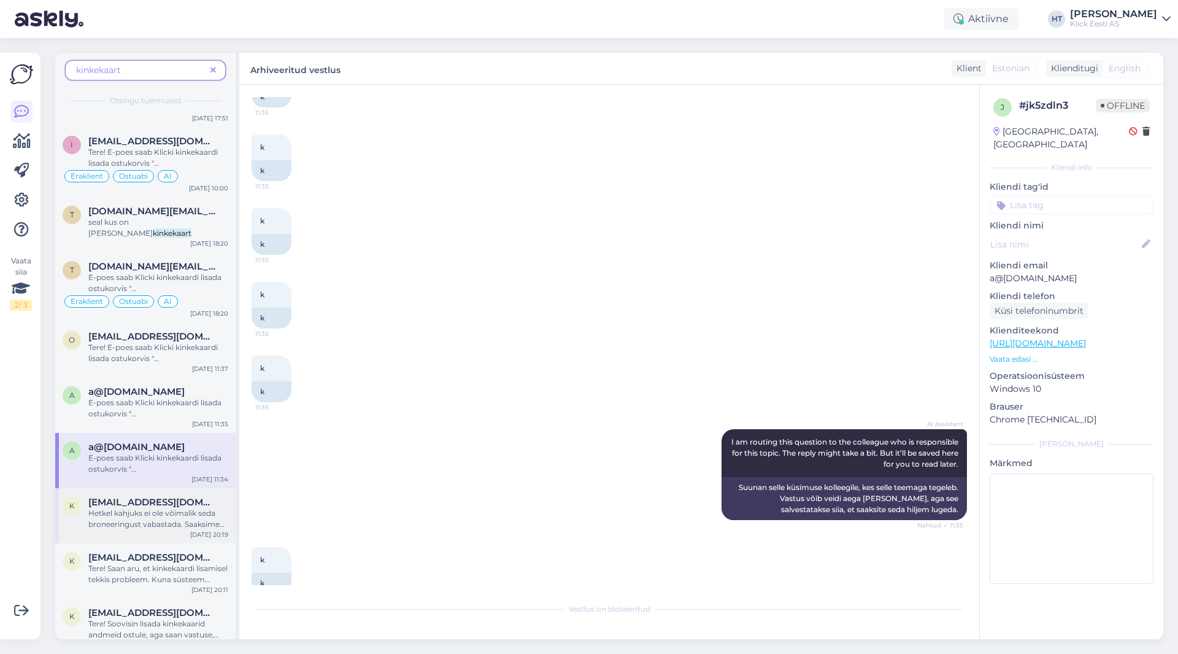
click at [191, 496] on span "[EMAIL_ADDRESS][DOMAIN_NAME]" at bounding box center [152, 501] width 128 height 11
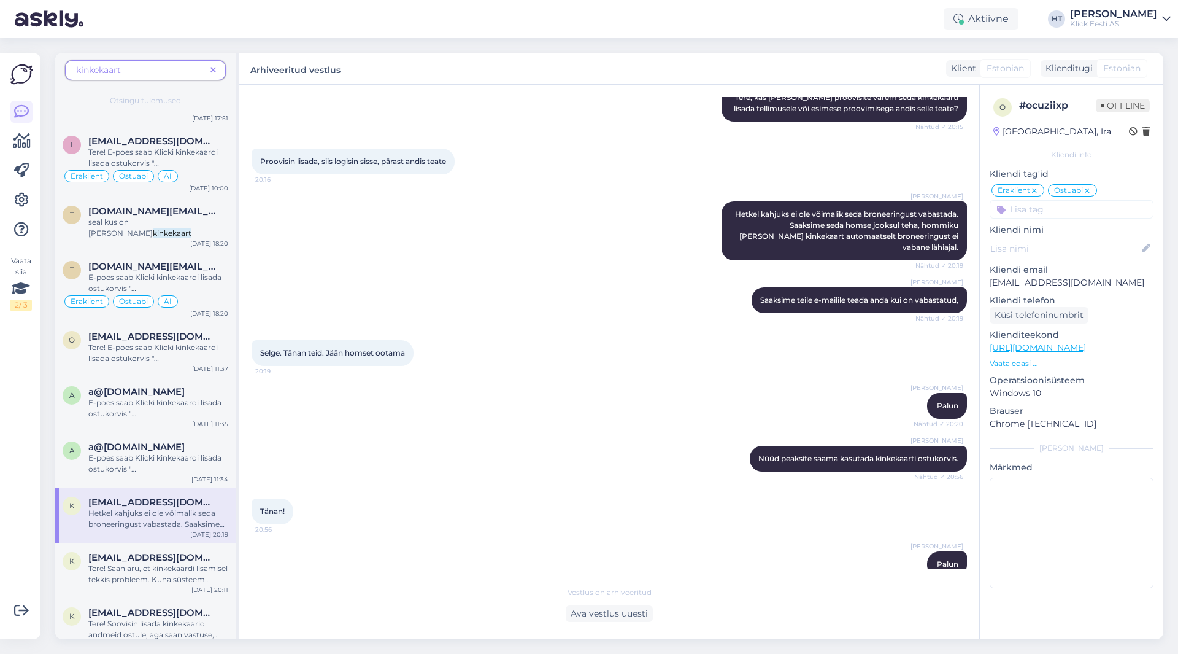
scroll to position [368, 0]
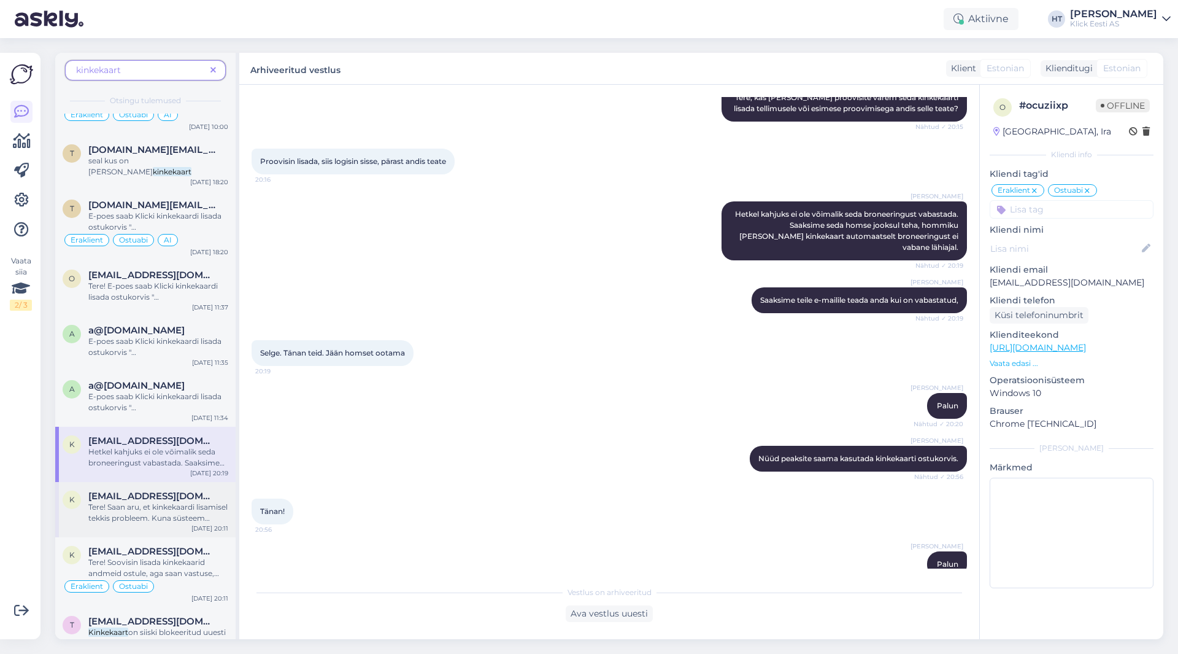
click at [191, 502] on span "Tere! Saan aru, et kinkekaardi lisamisel tekkis probleem. Kuna süsteem annab te…" at bounding box center [157, 517] width 139 height 31
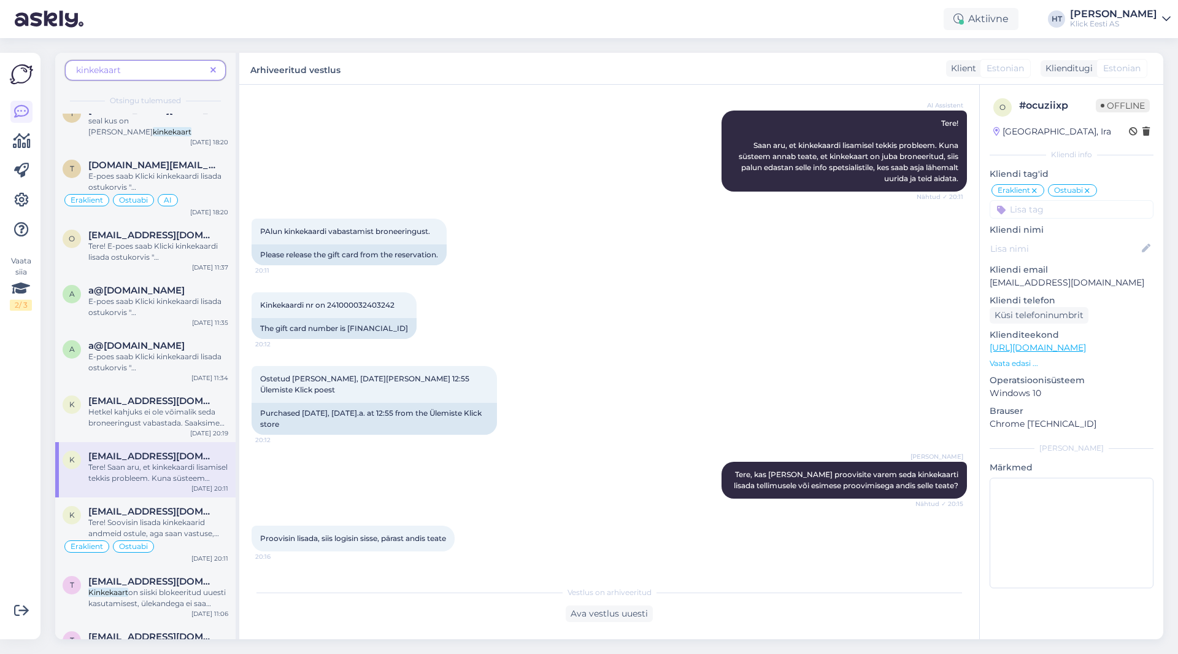
scroll to position [430, 0]
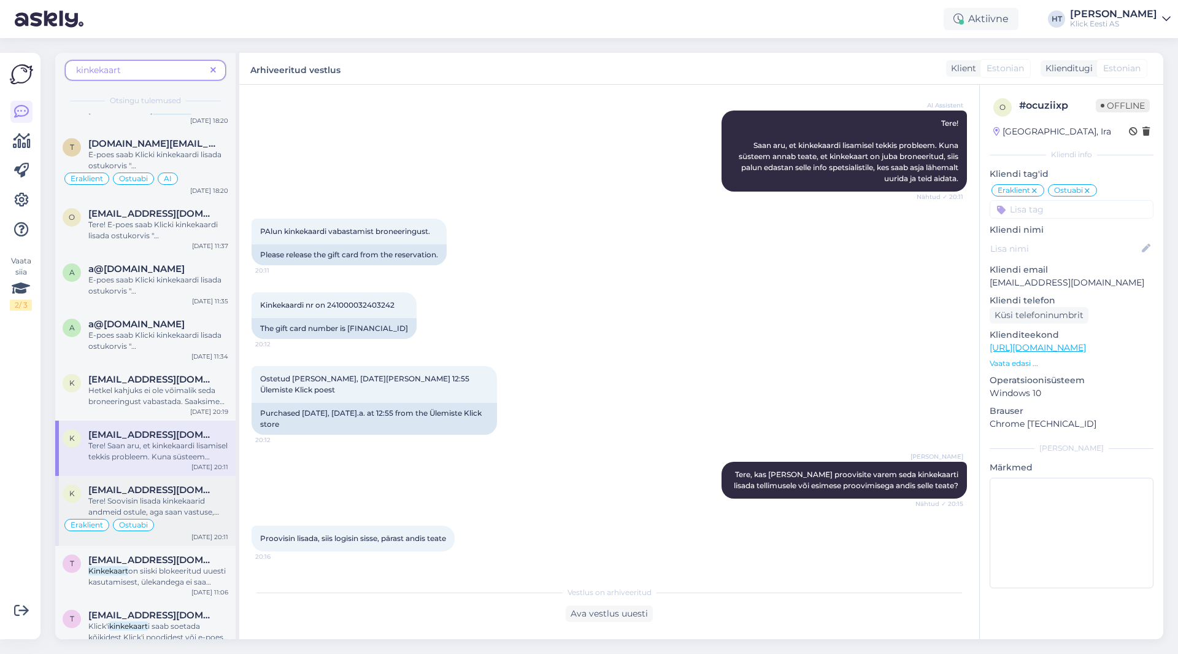
click at [189, 497] on span "Tere! Soovisin lisada kinkekaarid andmeid ostule, aga saan vastuse, et" at bounding box center [153, 511] width 131 height 31
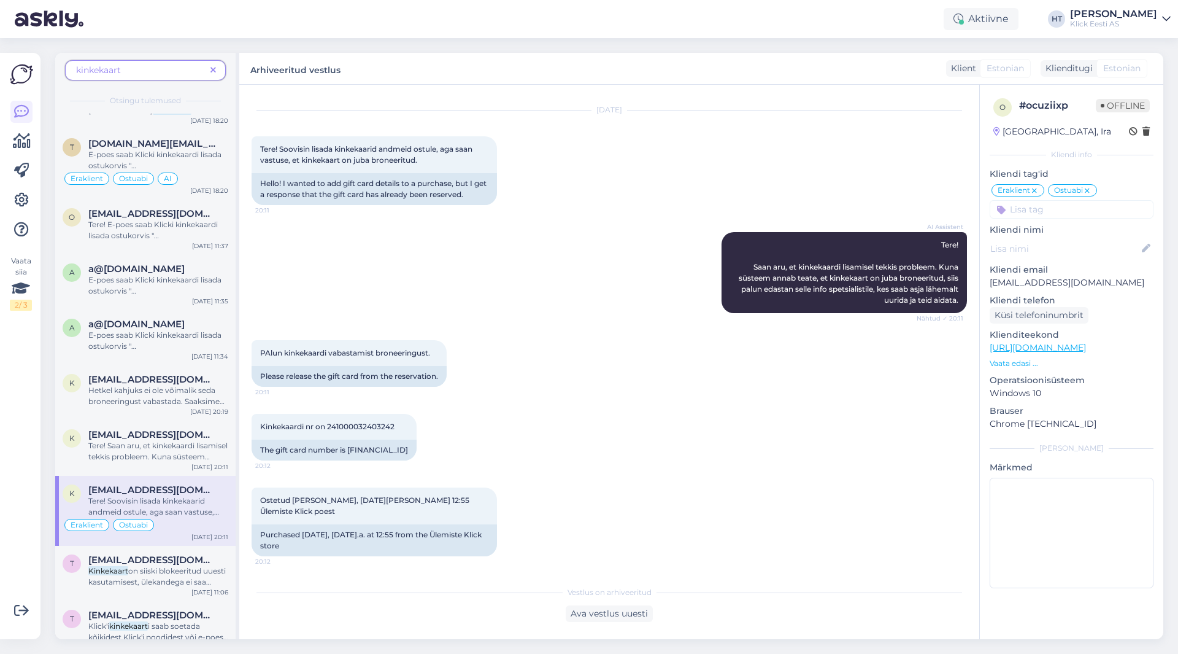
scroll to position [491, 0]
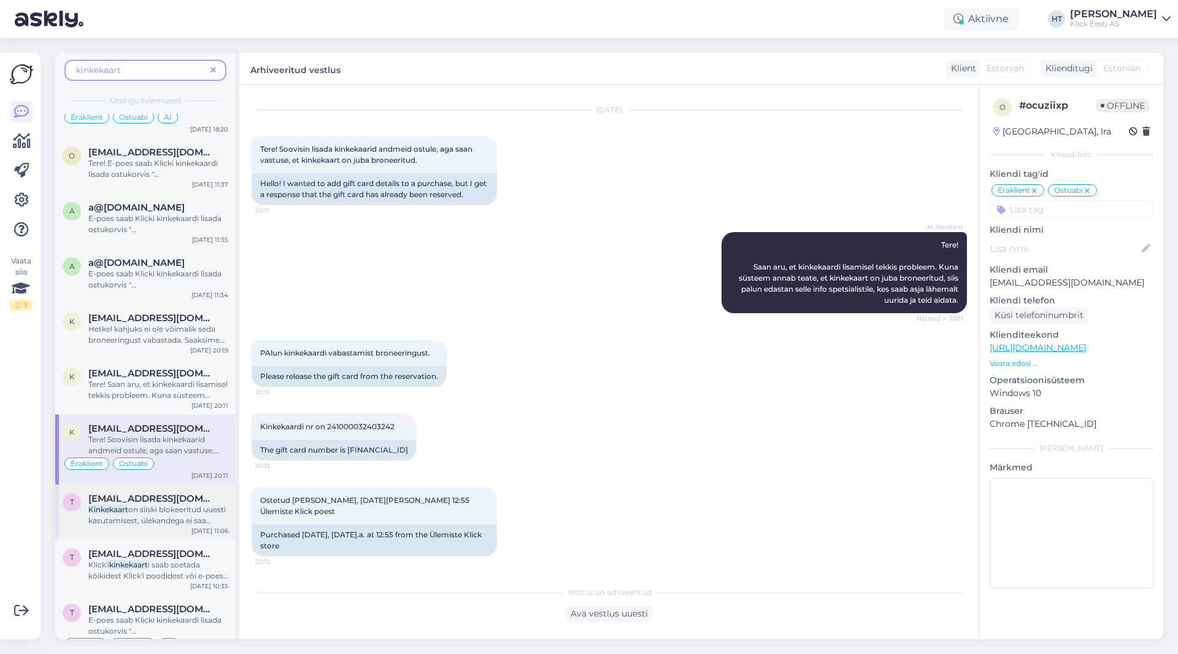
click at [189, 504] on span "on siiski blokeeritud uuesti kasutamisest, ülekandega ei saa tasuda." at bounding box center [156, 519] width 137 height 31
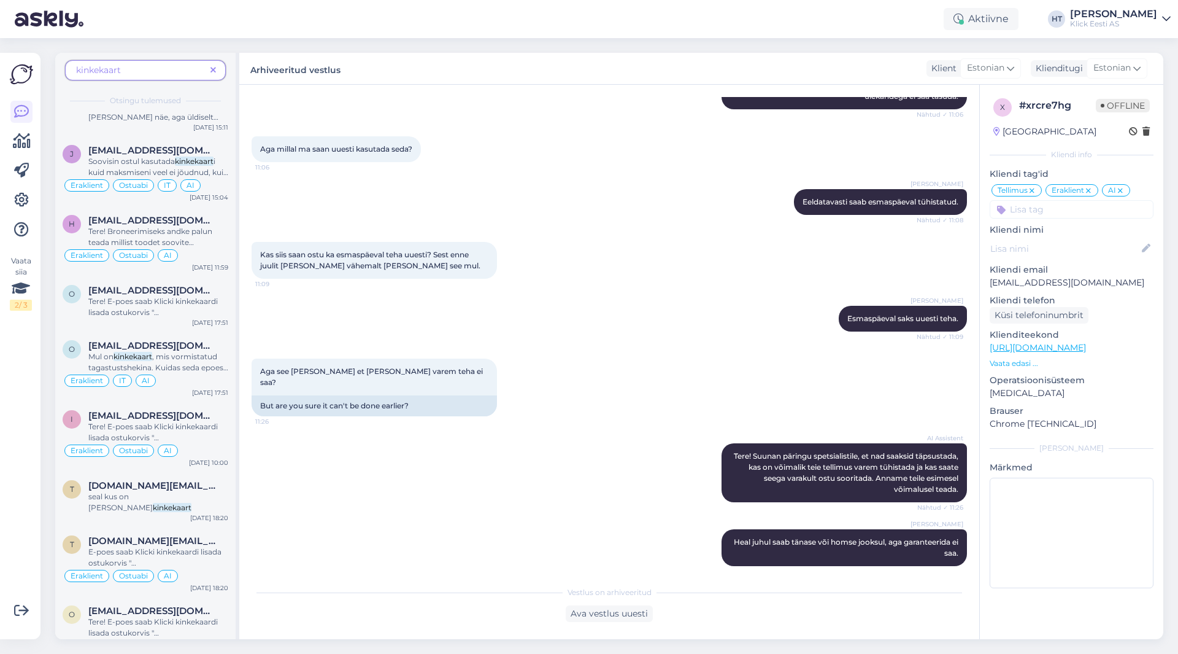
scroll to position [0, 0]
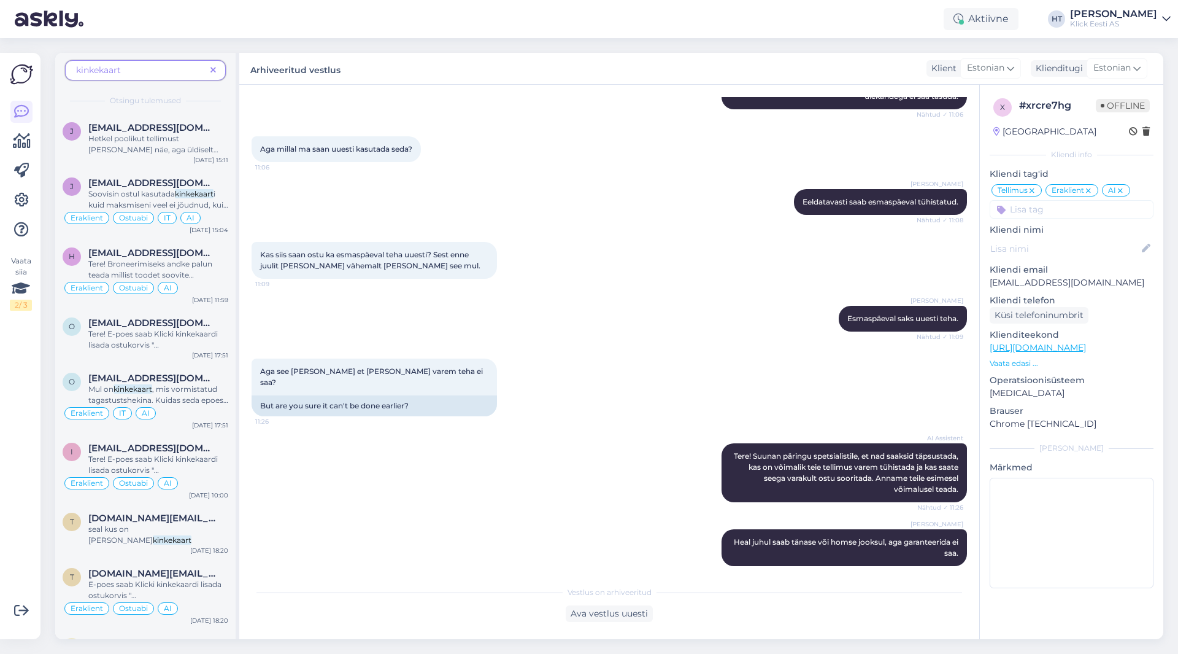
click at [217, 71] on span at bounding box center [213, 70] width 15 height 13
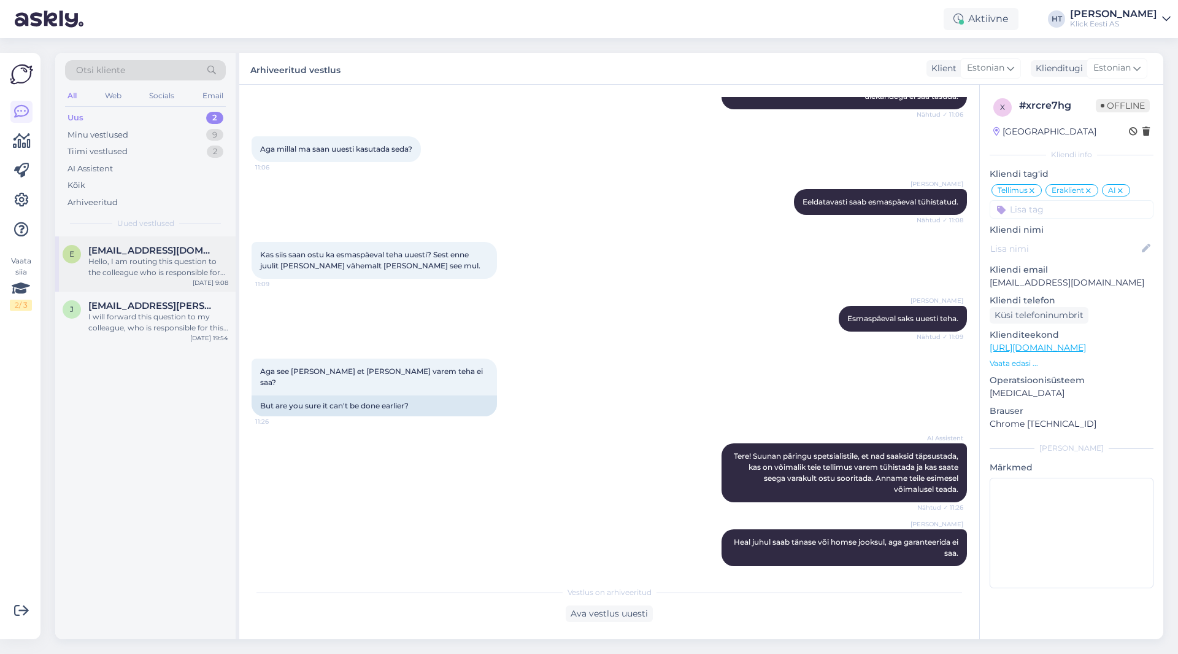
click at [175, 258] on div "Hello, I am routing this question to the colleague who is responsible for this …" at bounding box center [158, 267] width 140 height 22
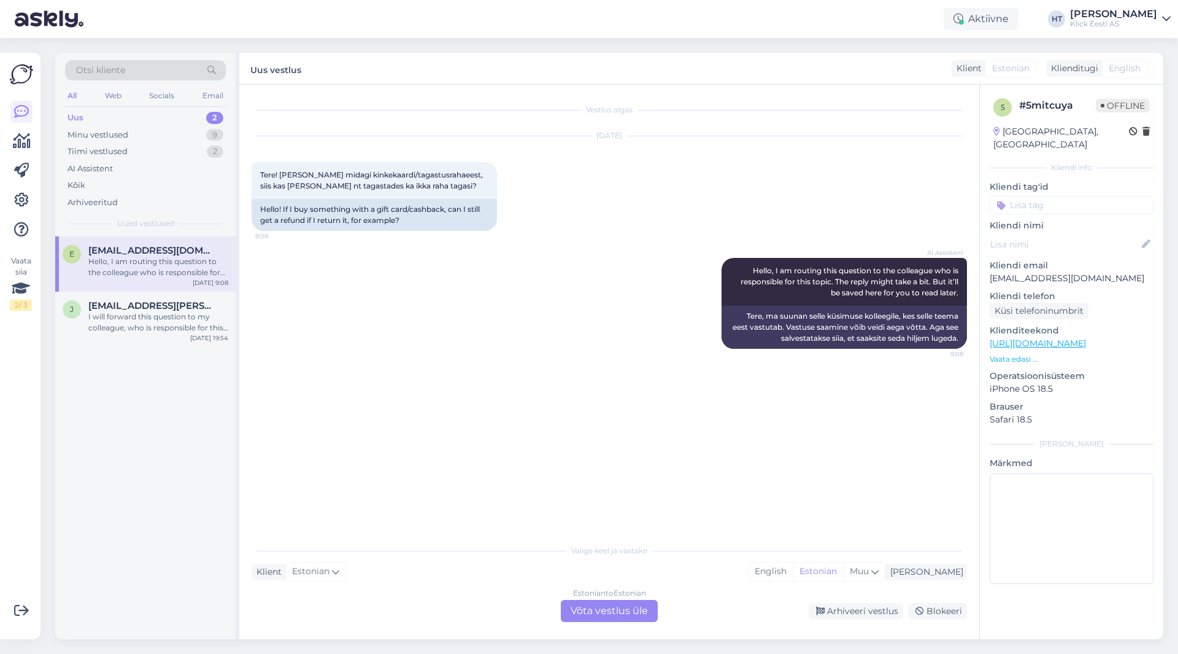
click at [607, 617] on div "Estonian to Estonian Võta vestlus üle" at bounding box center [609, 611] width 97 height 22
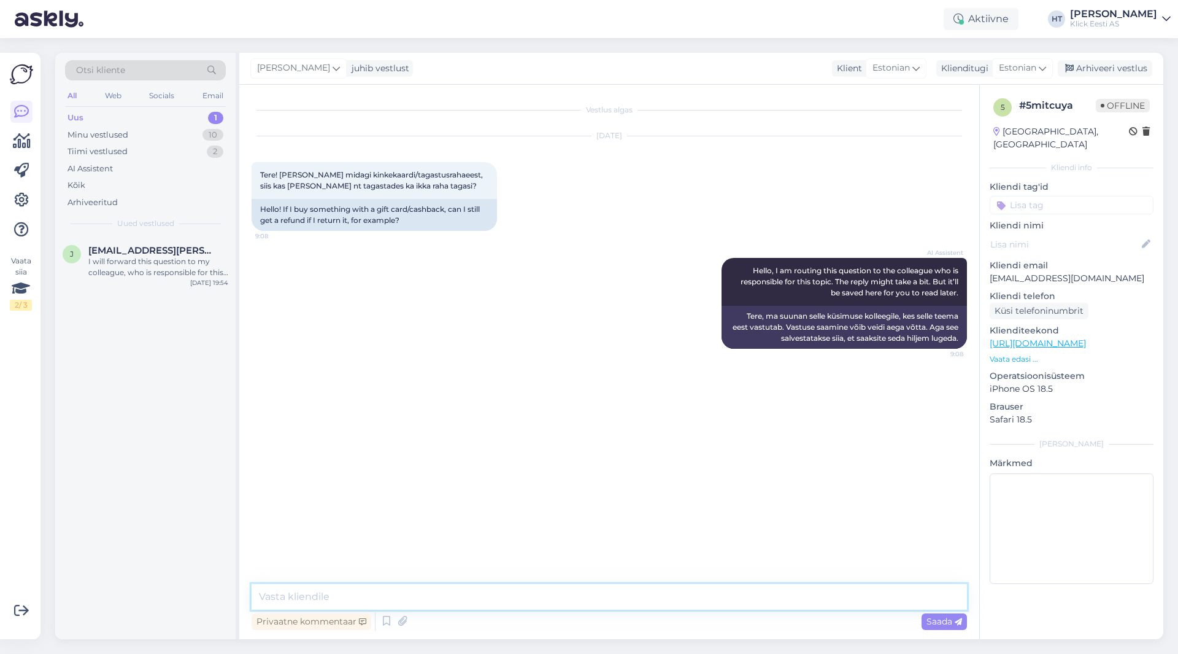
click at [602, 608] on textarea at bounding box center [609, 597] width 715 height 26
type textarea "Summa tagastatakse vastavalt tasumisviisile. Kinkekaardi ostu puhul saab uue ki…"
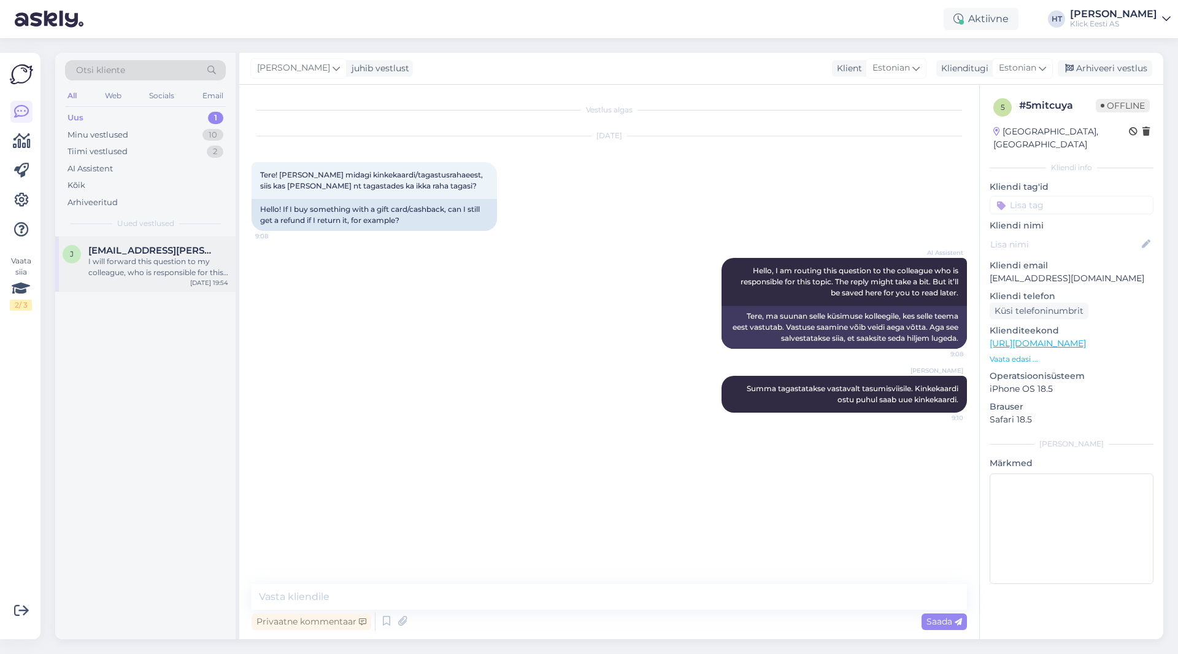
click at [173, 263] on div "I will forward this question to my colleague, who is responsible for this. The …" at bounding box center [158, 267] width 140 height 22
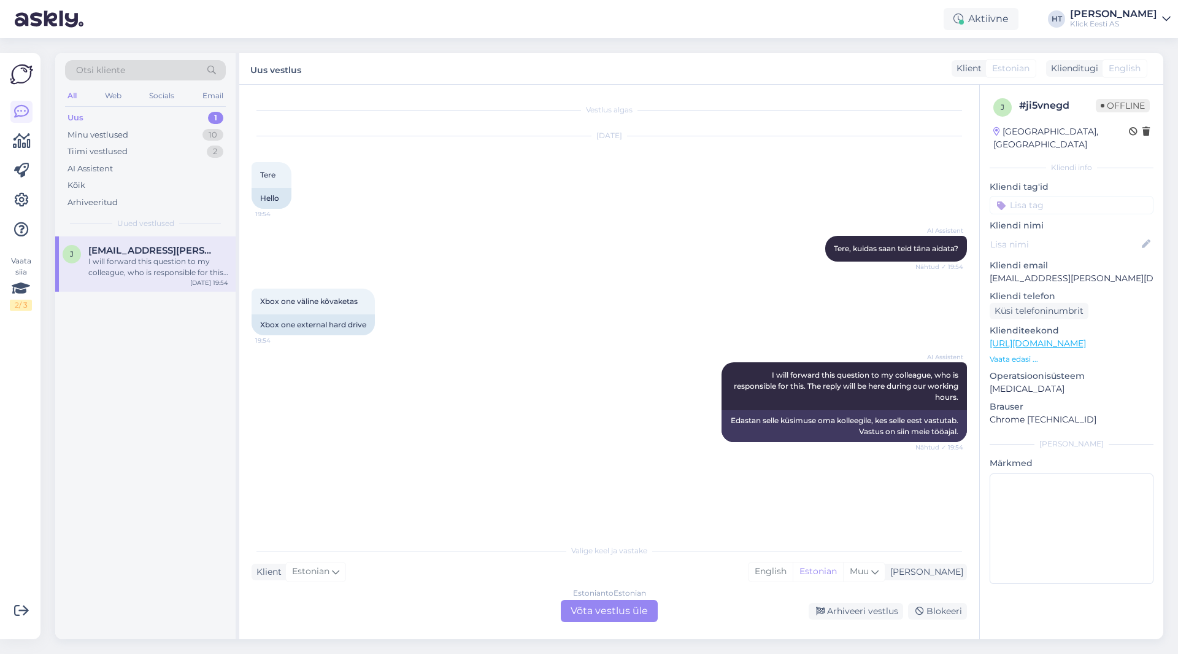
click at [1034, 272] on p "[EMAIL_ADDRESS][PERSON_NAME][DOMAIN_NAME]" at bounding box center [1072, 278] width 164 height 13
copy p "[EMAIL_ADDRESS][PERSON_NAME][DOMAIN_NAME]"
click at [458, 288] on div "Xbox one väline kõvaketas 19:54 Xbox one external hard drive" at bounding box center [609, 312] width 715 height 74
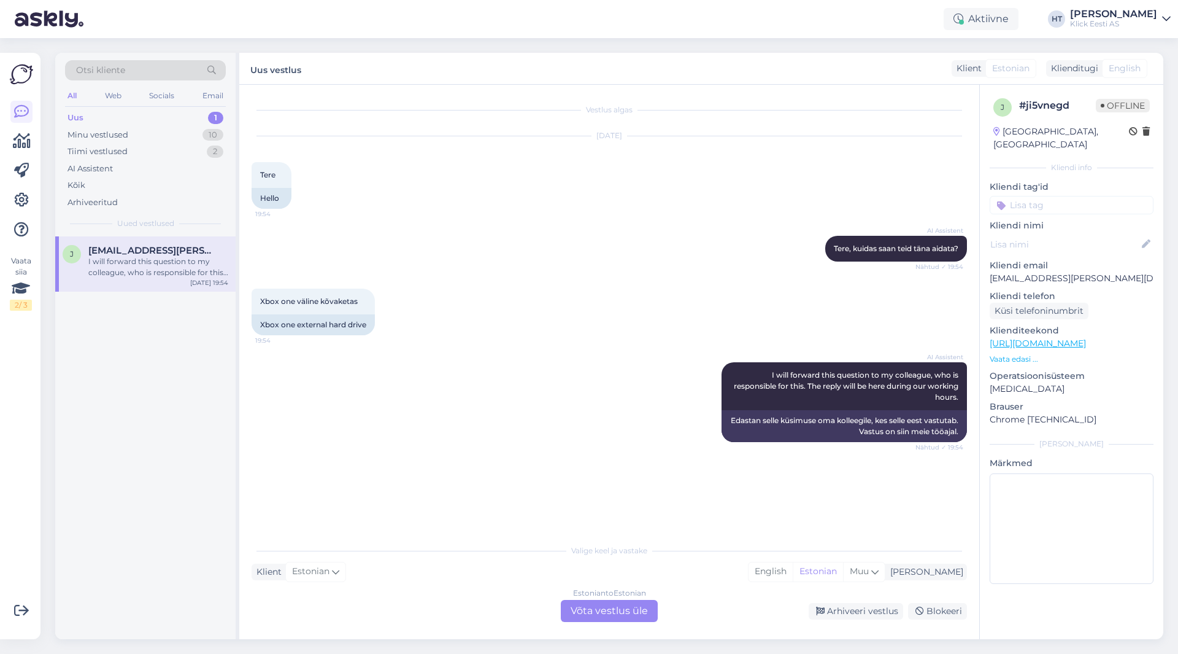
click at [148, 70] on div "Otsi kliente" at bounding box center [145, 70] width 161 height 20
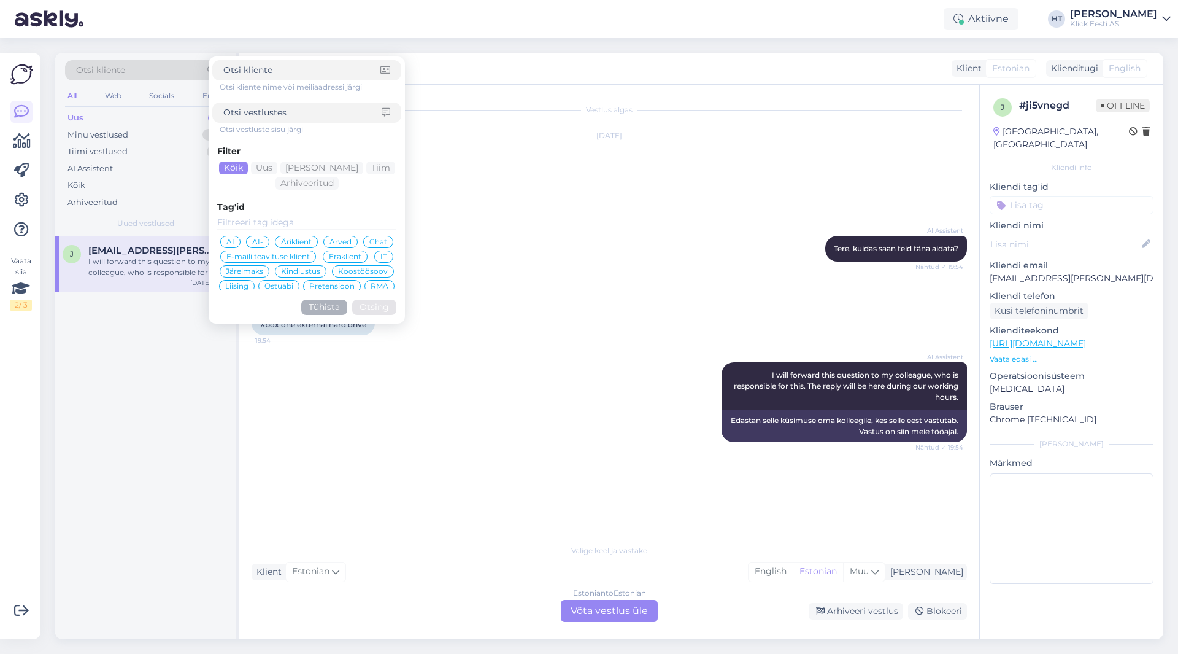
click at [249, 78] on div at bounding box center [306, 70] width 189 height 20
click at [255, 73] on input at bounding box center [301, 70] width 157 height 13
paste input "[EMAIL_ADDRESS][PERSON_NAME][DOMAIN_NAME]"
type input "[EMAIL_ADDRESS][PERSON_NAME][DOMAIN_NAME]"
click button "Otsing" at bounding box center [374, 306] width 44 height 15
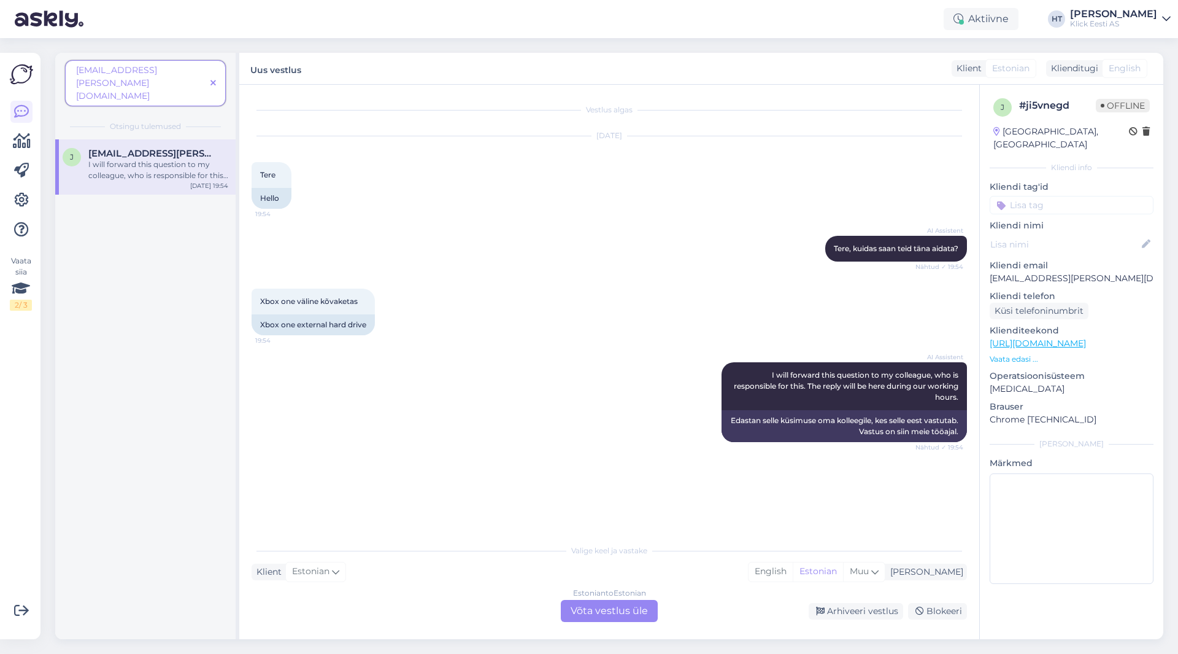
click at [212, 79] on icon at bounding box center [213, 83] width 6 height 9
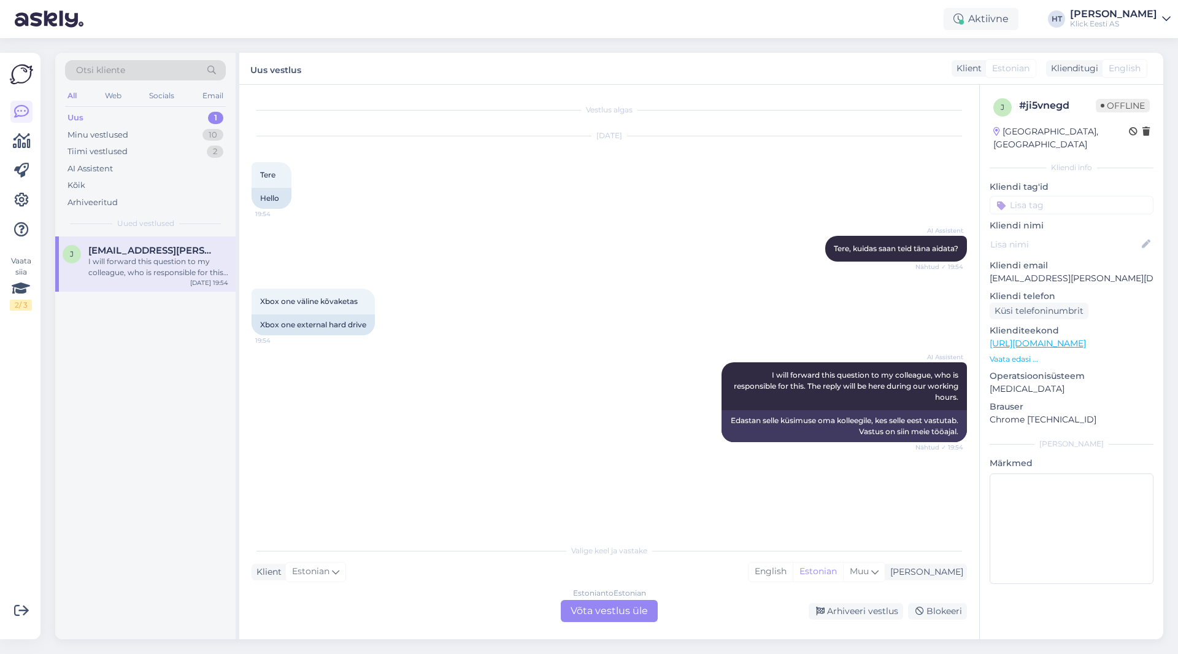
click at [468, 216] on div "[DATE] Tere 19:54 Hello" at bounding box center [609, 172] width 715 height 99
click at [228, 136] on div "Otsi kliente All Web Socials Email Uus 1 Minu vestlused 10 Tiimi vestlused 2 AI…" at bounding box center [145, 144] width 180 height 183
click at [222, 135] on div "10" at bounding box center [212, 135] width 21 height 12
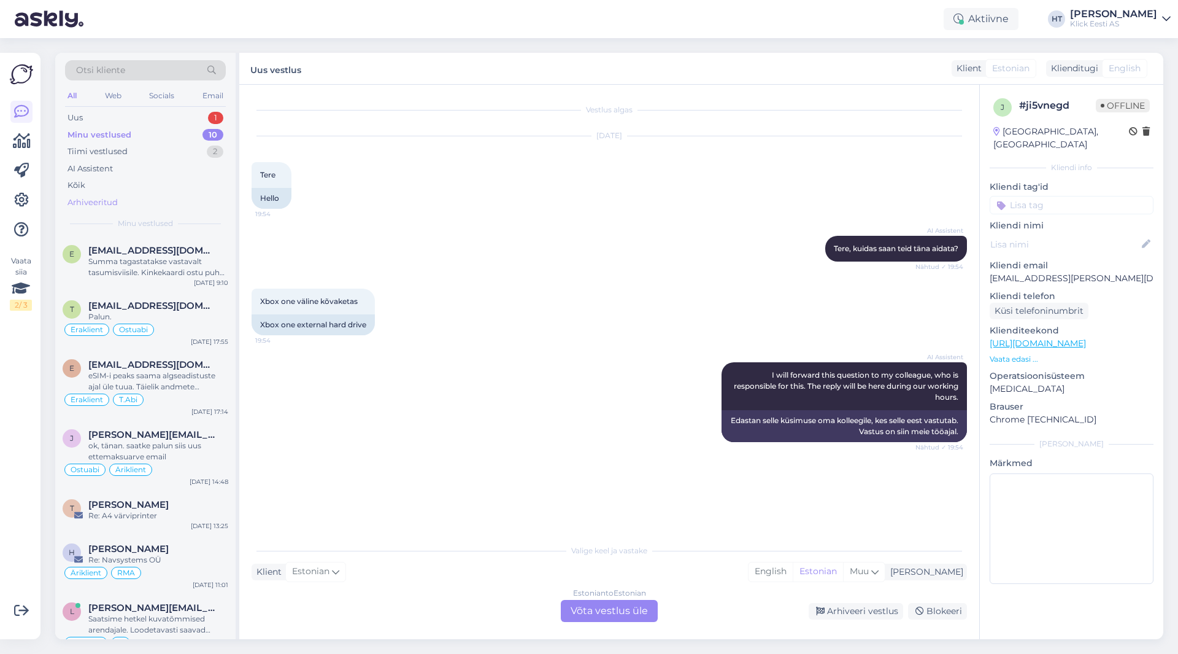
click at [144, 197] on div "Arhiveeritud" at bounding box center [145, 202] width 161 height 17
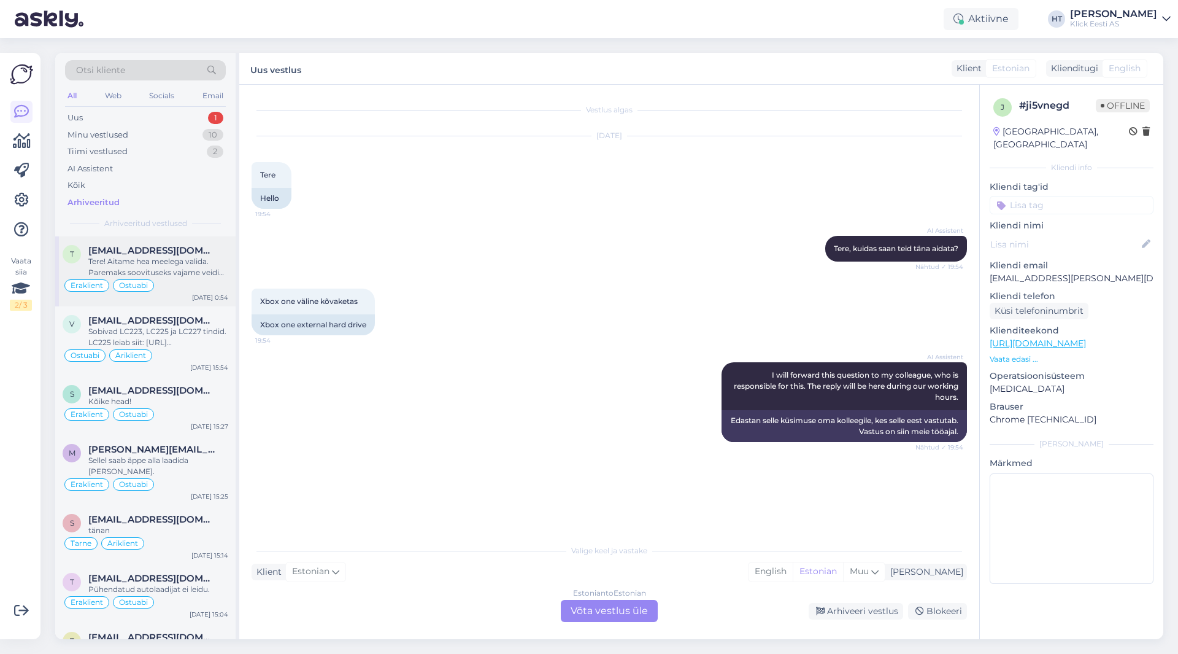
click at [172, 247] on span "[EMAIL_ADDRESS][DOMAIN_NAME]" at bounding box center [152, 250] width 128 height 11
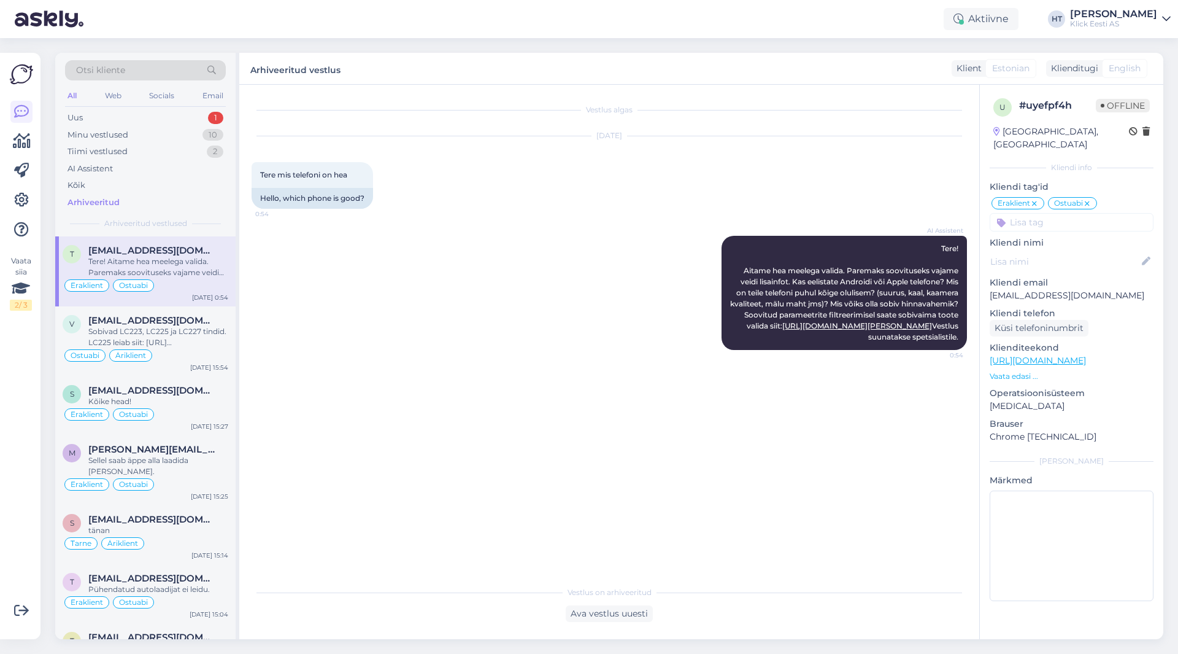
click at [1044, 289] on p "[EMAIL_ADDRESS][DOMAIN_NAME]" at bounding box center [1072, 295] width 164 height 13
copy p "[EMAIL_ADDRESS][DOMAIN_NAME]"
click at [472, 256] on div "AI Assistent Tere! Aitame hea meelega valida. Paremaks soovituseks vajame veidi…" at bounding box center [609, 292] width 715 height 141
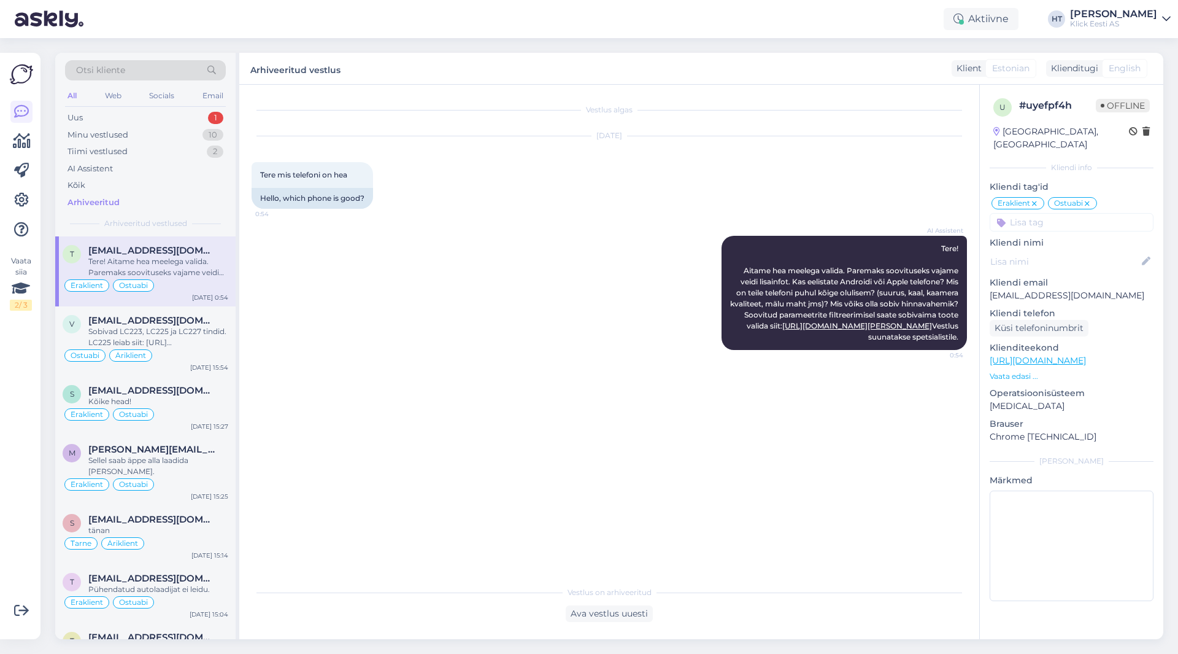
click at [109, 61] on div "Otsi kliente" at bounding box center [145, 70] width 161 height 20
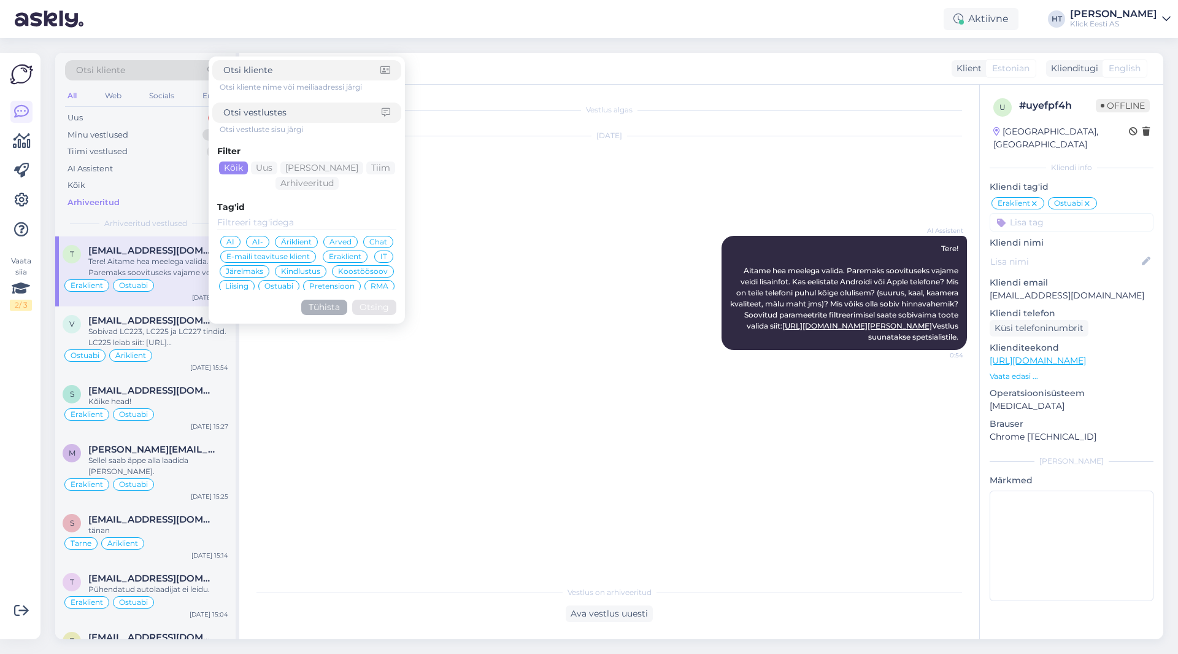
click at [287, 58] on form "Otsi kliente nime või meiliaadressi järgi Otsi vestluste sisu järgi Filter Kõik…" at bounding box center [307, 189] width 196 height 267
click at [290, 67] on input at bounding box center [301, 70] width 157 height 13
paste input "[EMAIL_ADDRESS][DOMAIN_NAME]"
type input "[EMAIL_ADDRESS][DOMAIN_NAME]"
click button "Otsing" at bounding box center [374, 306] width 44 height 15
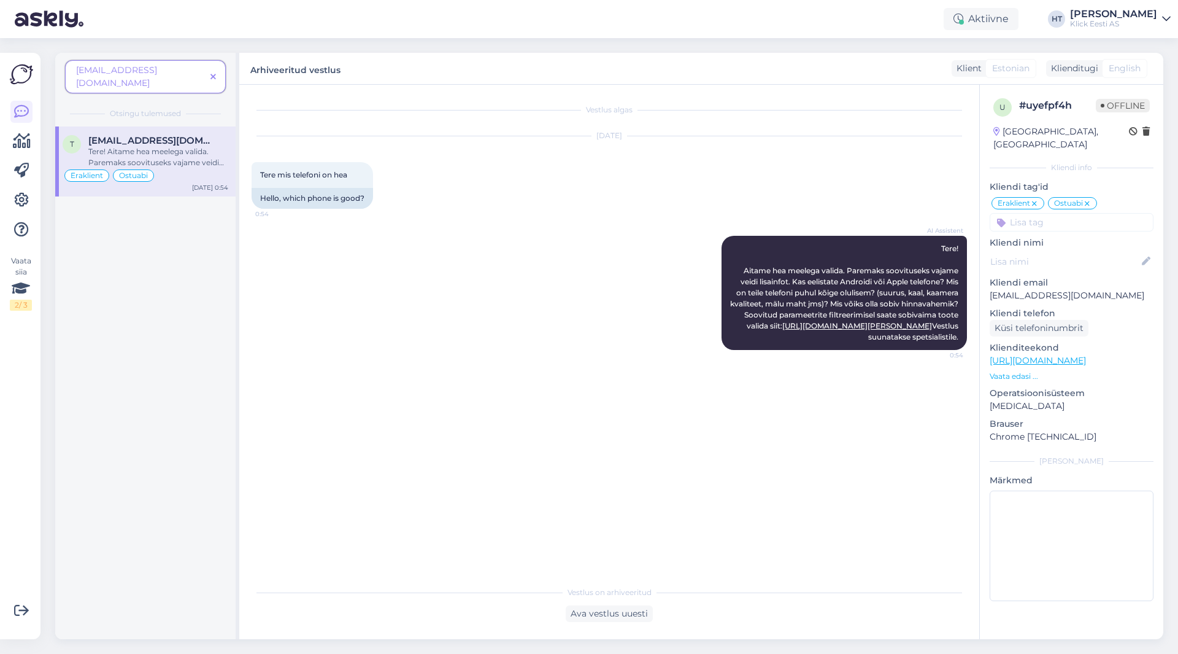
click at [218, 71] on span at bounding box center [213, 77] width 15 height 13
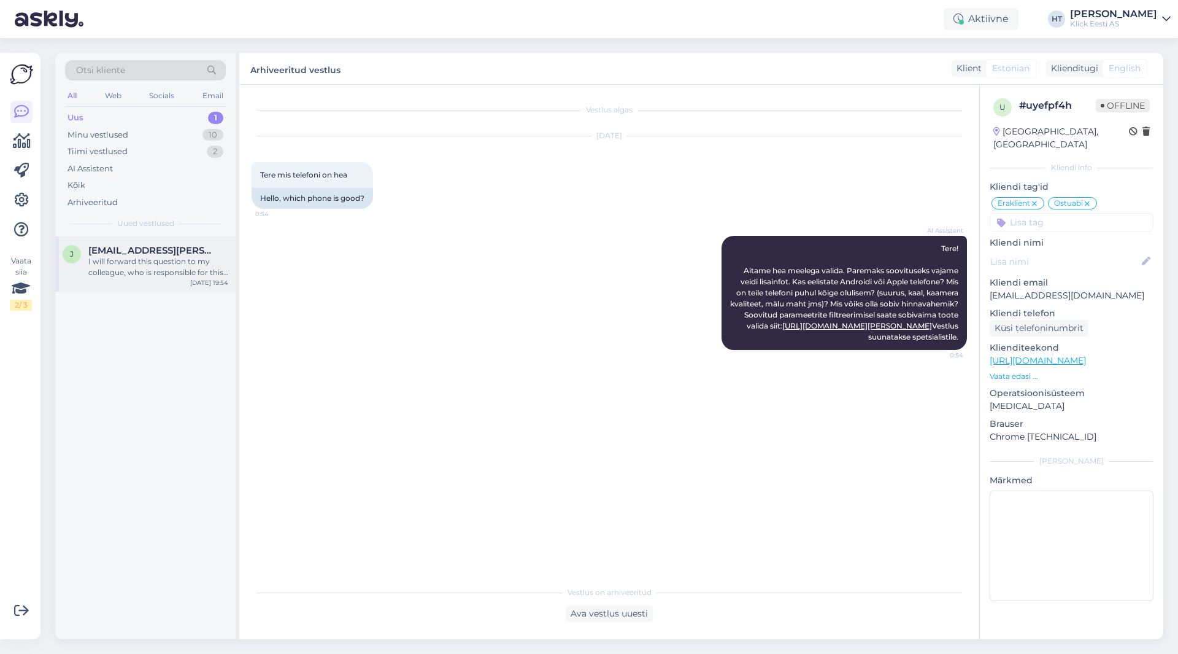
click at [191, 252] on span "[EMAIL_ADDRESS][PERSON_NAME][DOMAIN_NAME]" at bounding box center [152, 250] width 128 height 11
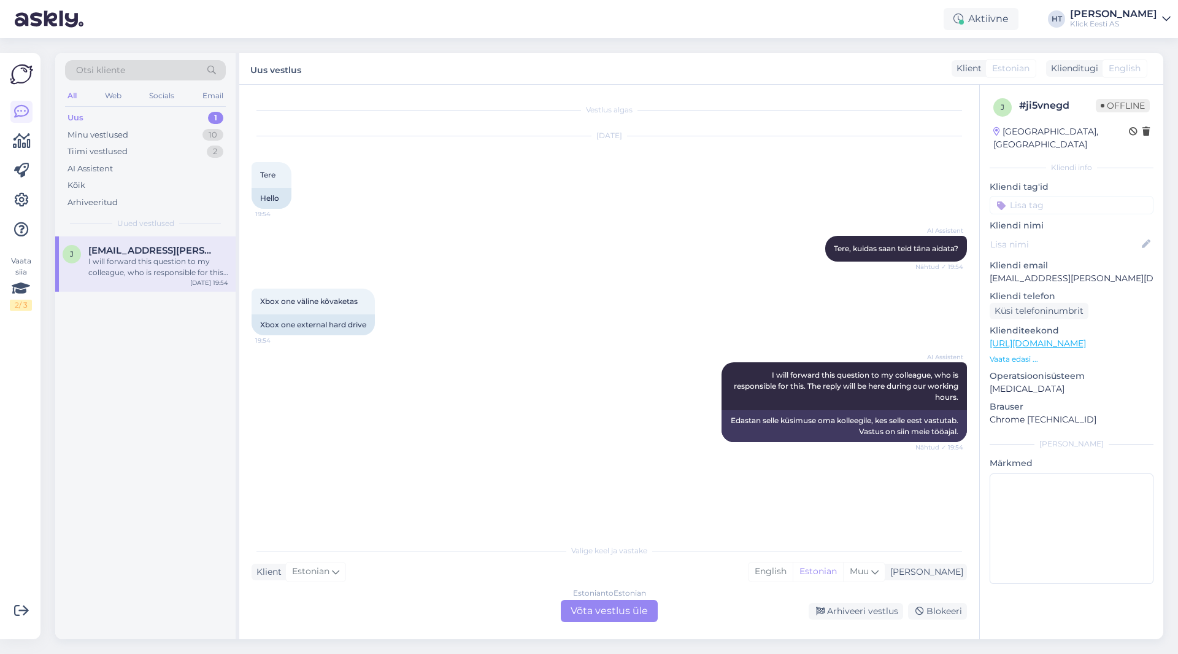
click at [533, 333] on div "Xbox one väline kõvaketas 19:54 Xbox one external hard drive" at bounding box center [609, 312] width 715 height 74
click at [114, 94] on div "Web" at bounding box center [112, 96] width 21 height 16
click at [74, 92] on div "All" at bounding box center [72, 96] width 14 height 16
click at [611, 616] on div "Estonian to Estonian Võta vestlus üle" at bounding box center [609, 611] width 97 height 22
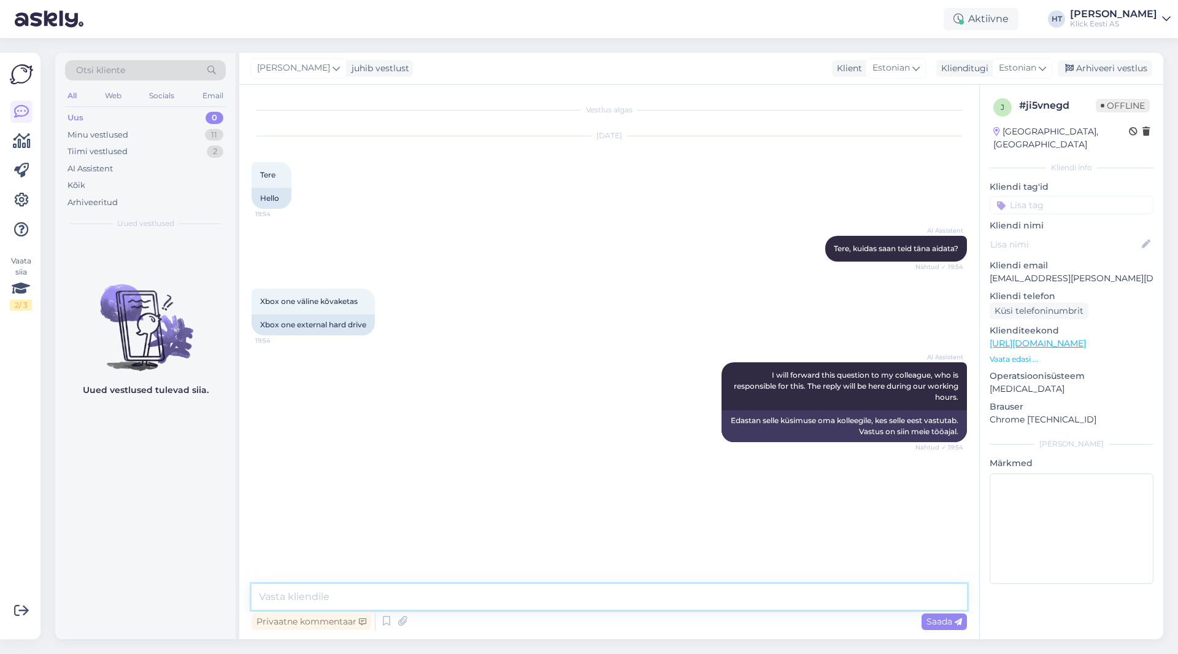
click at [609, 605] on textarea at bounding box center [609, 597] width 715 height 26
type textarea "Kui suure mahtuvusega peaks olema ning kas on [PERSON_NAME] HDD või SSD ketast?"
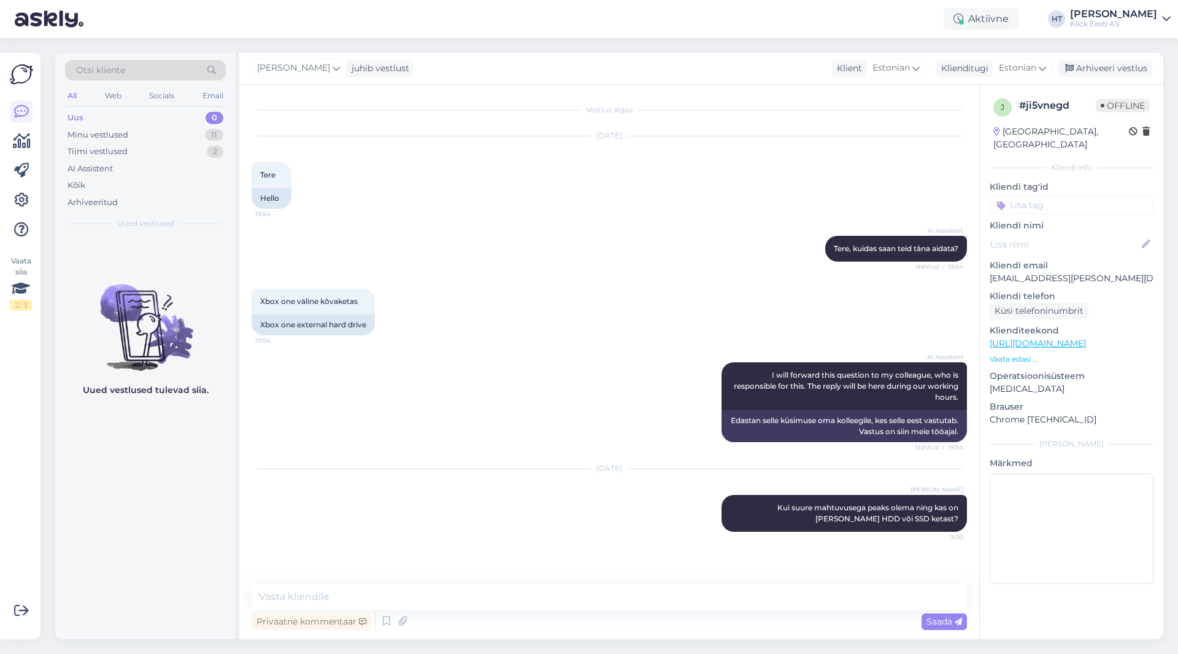
click at [1047, 198] on input at bounding box center [1072, 205] width 164 height 18
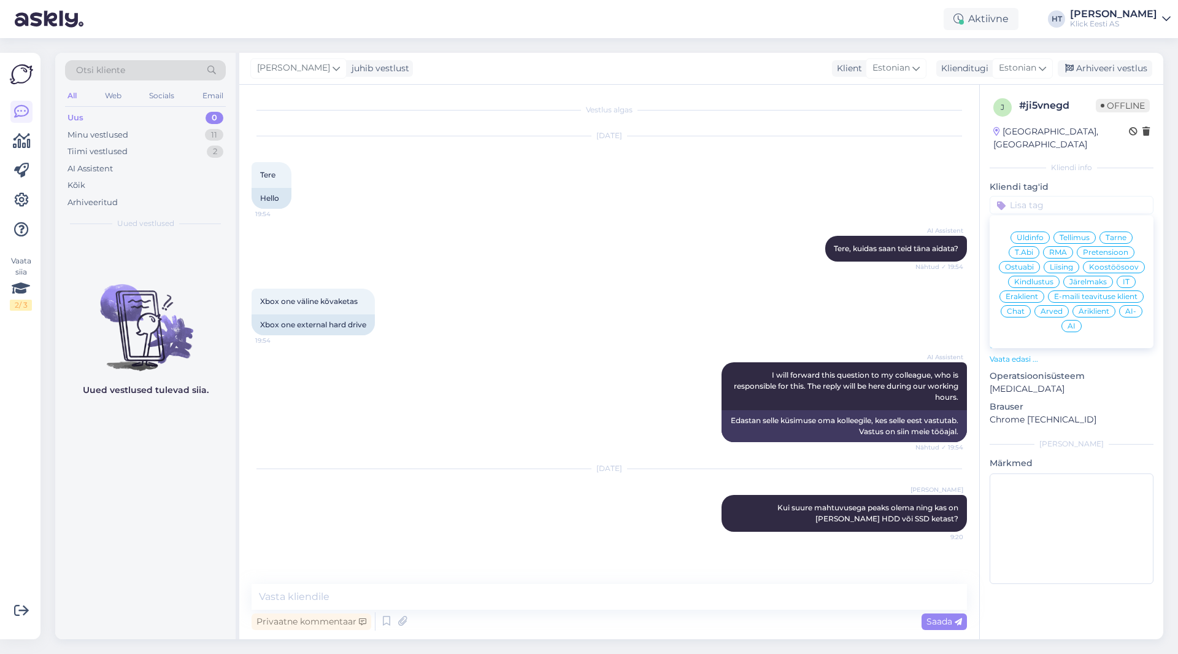
click at [1025, 293] on span "Eraklient" at bounding box center [1022, 296] width 33 height 7
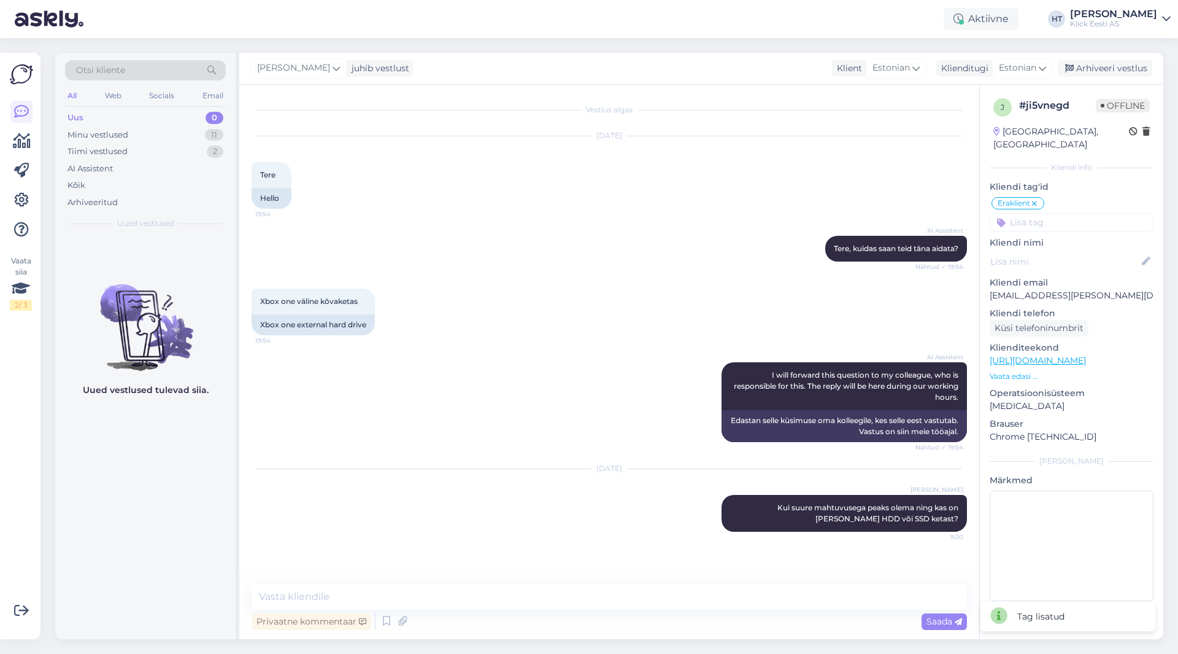
click at [1043, 213] on input at bounding box center [1072, 222] width 164 height 18
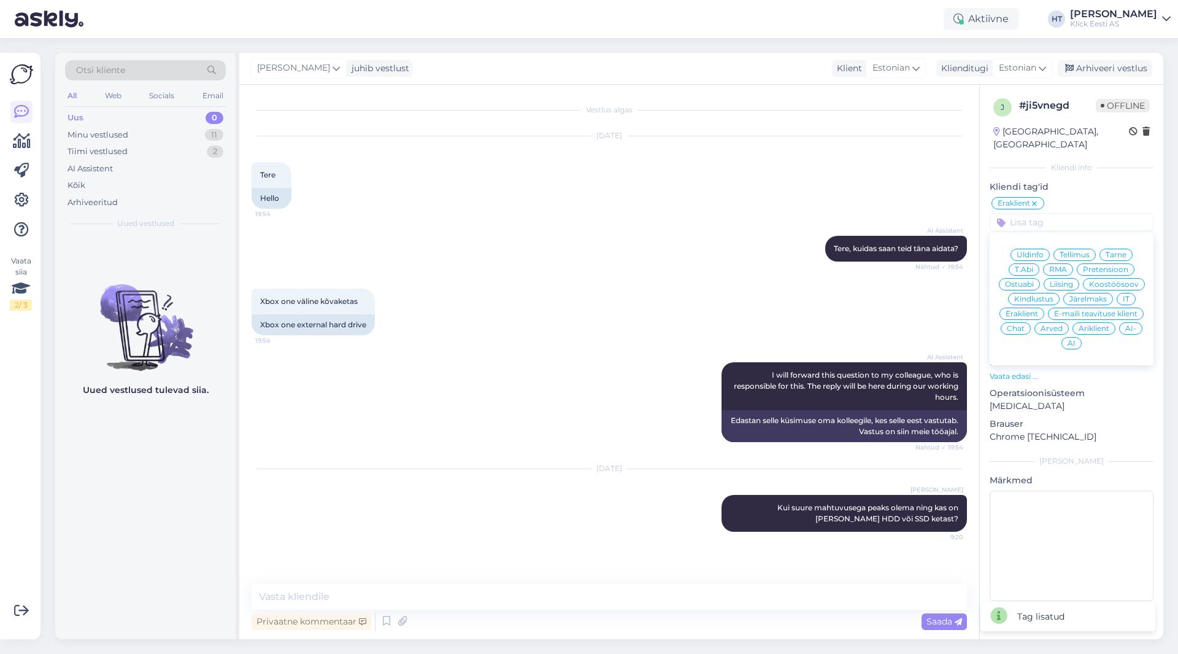
click at [1028, 280] on span "Ostuabi" at bounding box center [1019, 283] width 29 height 7
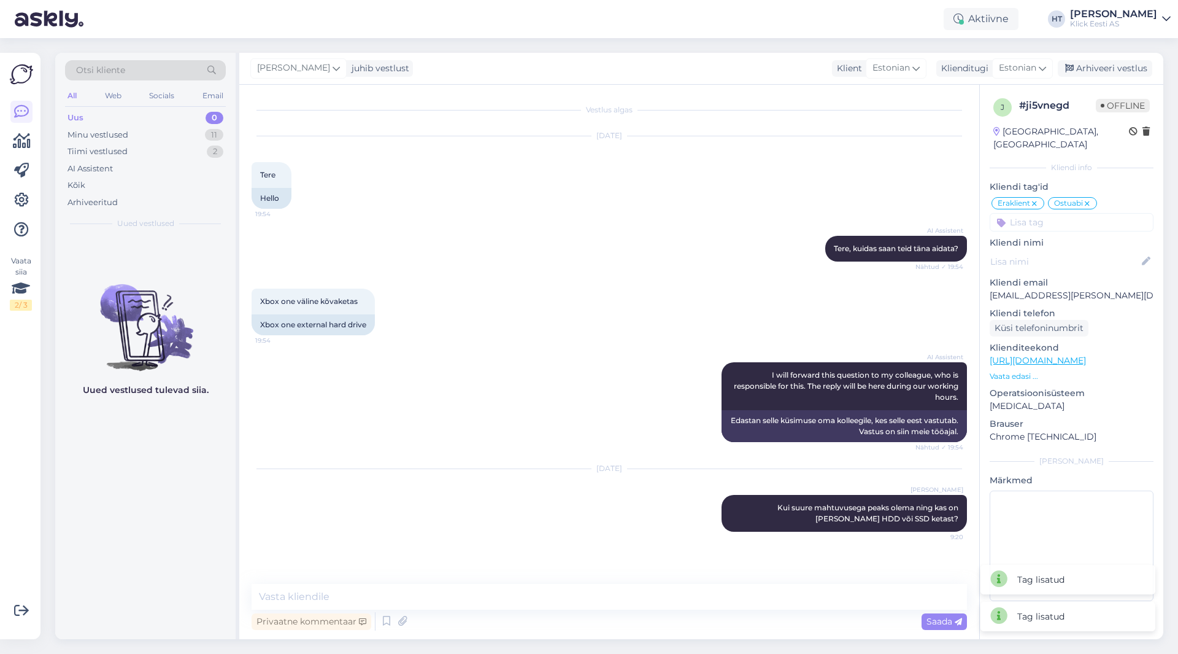
click at [717, 269] on div "AI Assistent [PERSON_NAME], kuidas saan teid [PERSON_NAME] aidata? Nähtud ✓ 19:…" at bounding box center [609, 248] width 715 height 53
click at [210, 134] on div "11" at bounding box center [214, 135] width 18 height 12
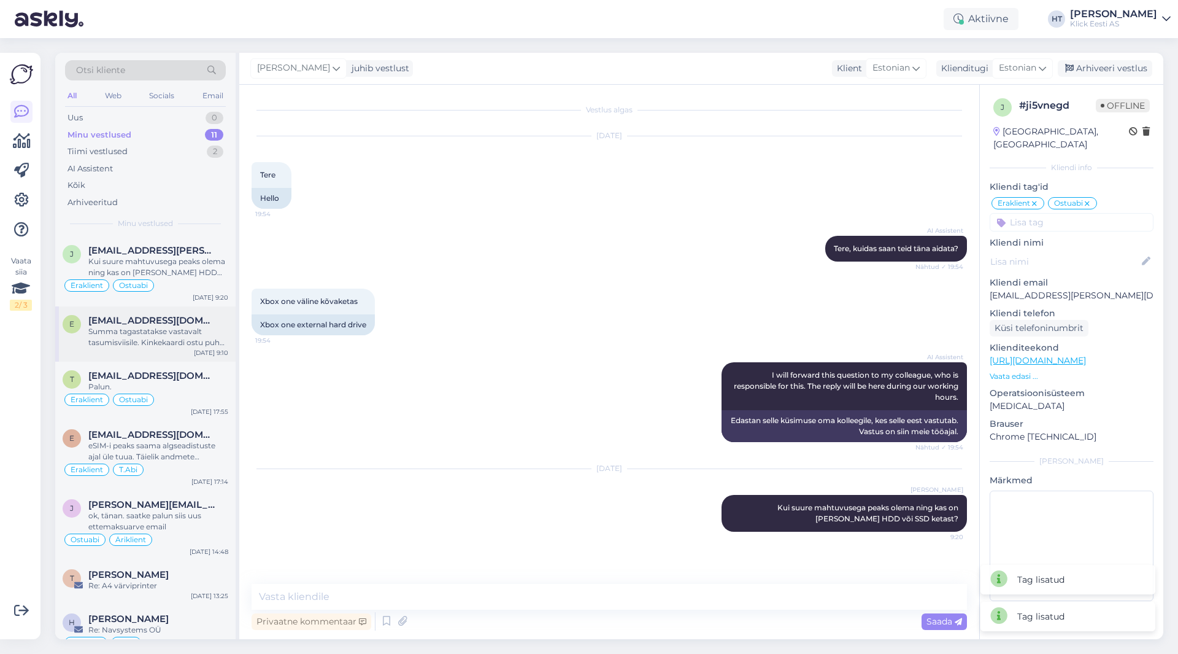
click at [150, 338] on div "Summa tagastatakse vastavalt tasumisviisile. Kinkekaardi ostu puhul saab uue ki…" at bounding box center [158, 337] width 140 height 22
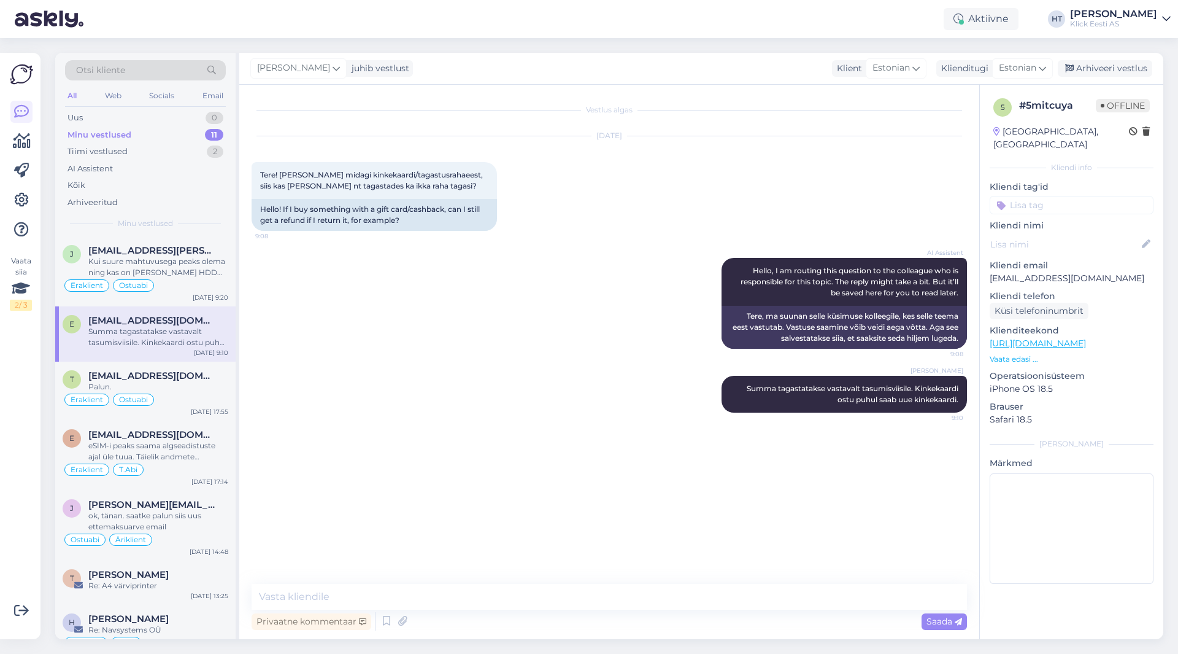
click at [1035, 199] on input at bounding box center [1072, 205] width 164 height 18
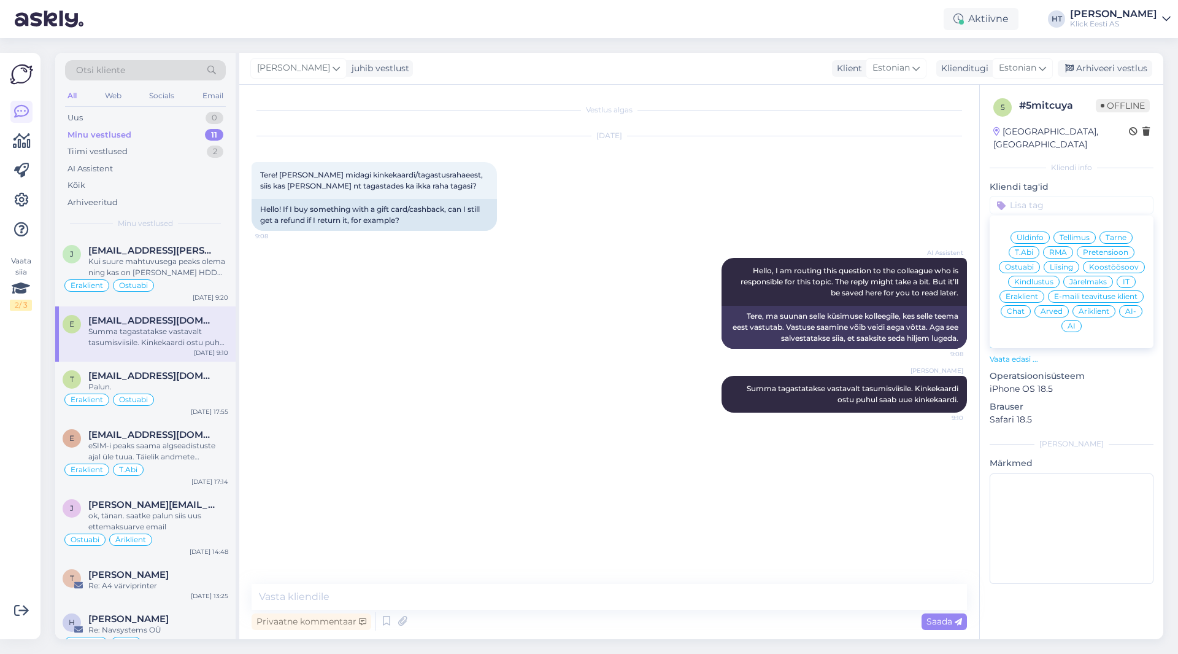
click at [1034, 234] on span "Üldinfo" at bounding box center [1030, 237] width 27 height 7
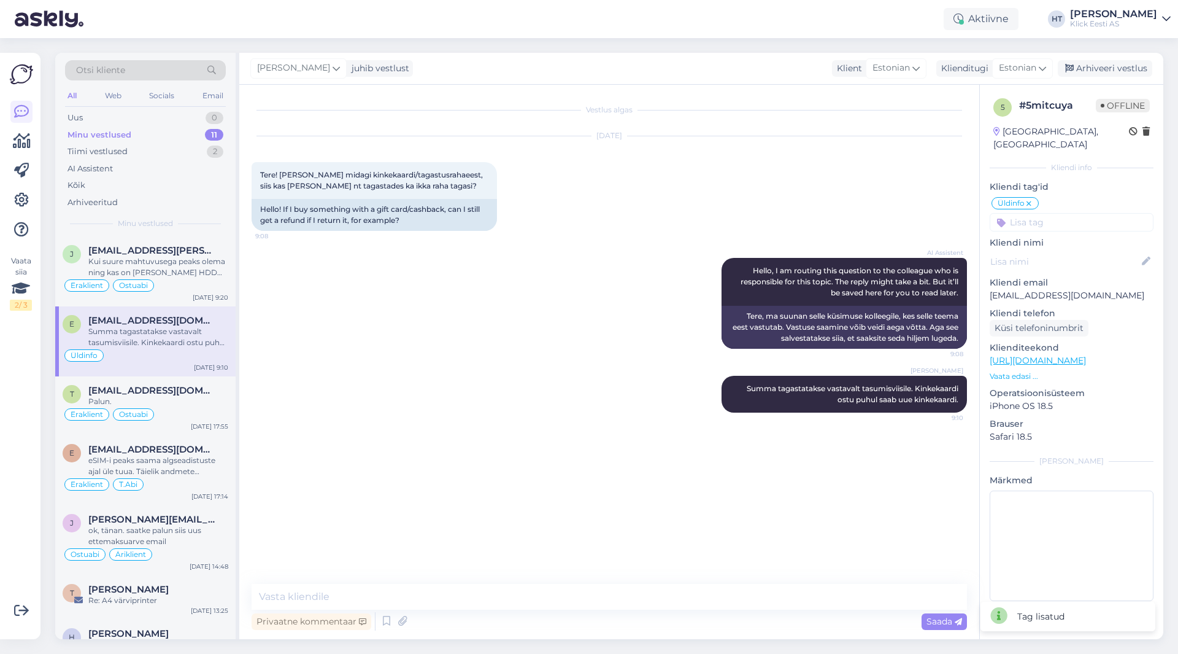
click at [1044, 213] on input at bounding box center [1072, 222] width 164 height 18
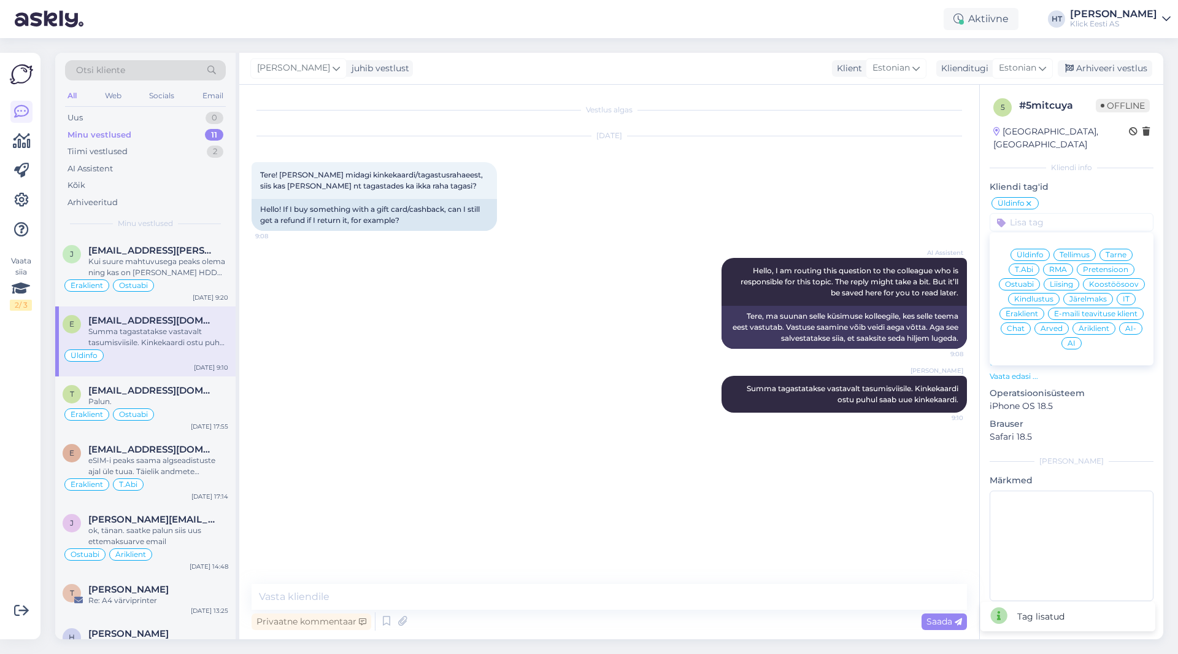
click at [1028, 307] on div "Eraklient" at bounding box center [1022, 313] width 45 height 12
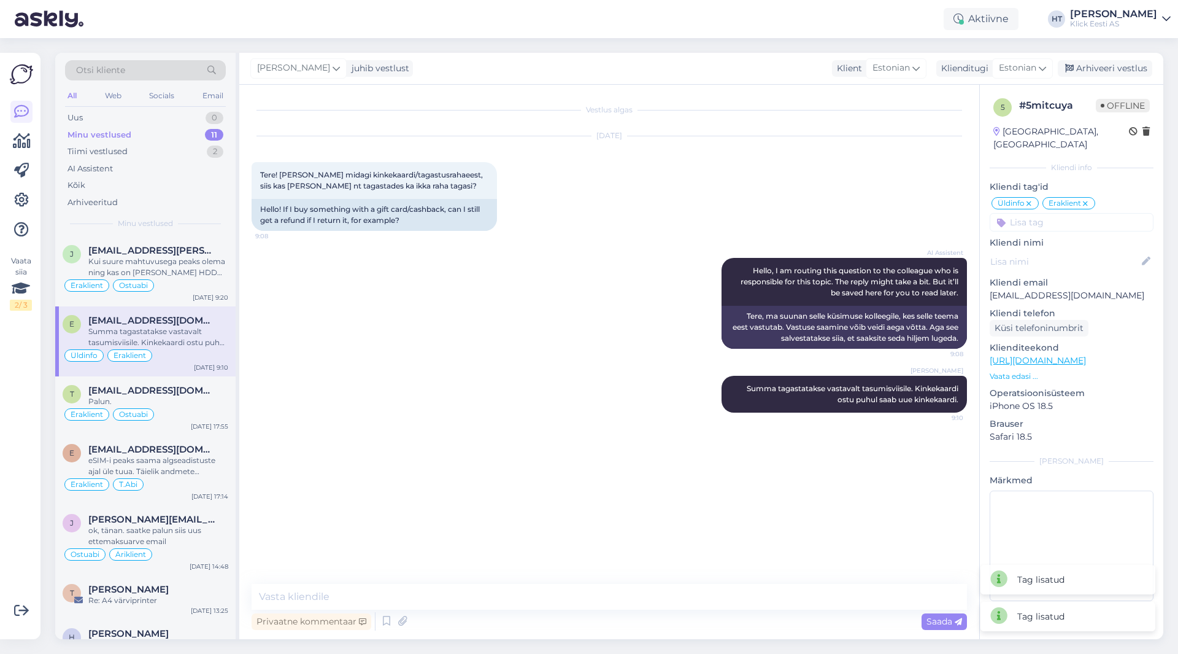
click at [491, 319] on div "AI Assistent Hello, I am routing this question to the colleague who is responsi…" at bounding box center [609, 303] width 715 height 118
click at [164, 415] on div "Eraklient Ostuabi" at bounding box center [146, 414] width 166 height 15
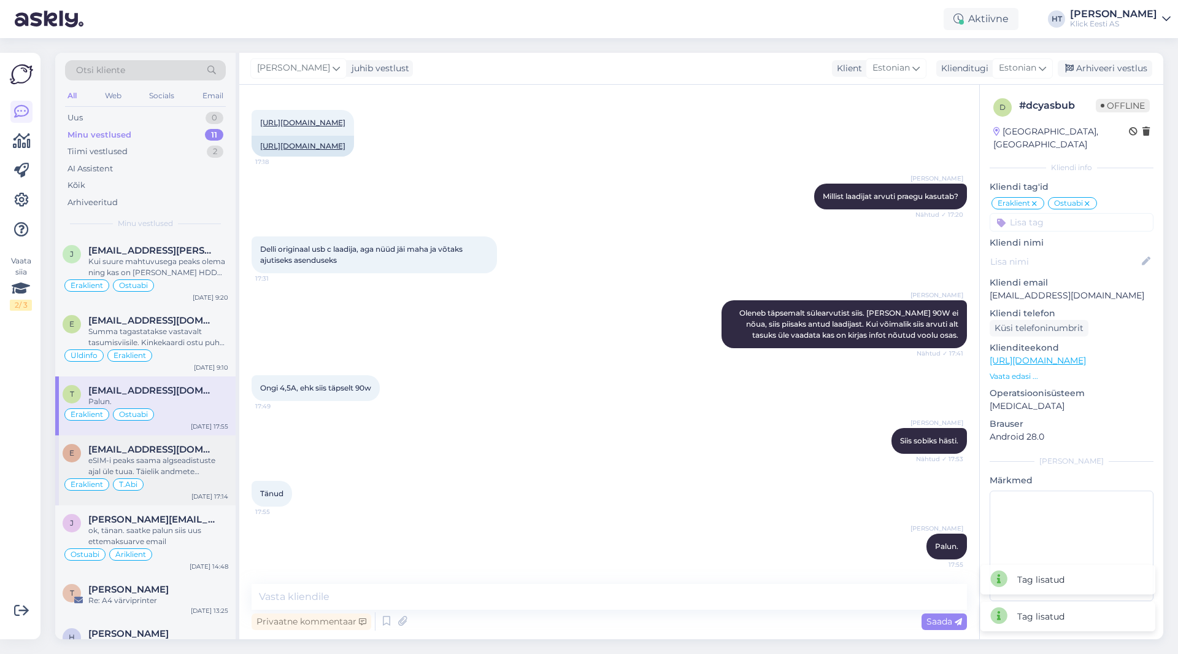
click at [176, 452] on span "[EMAIL_ADDRESS][DOMAIN_NAME]" at bounding box center [152, 449] width 128 height 11
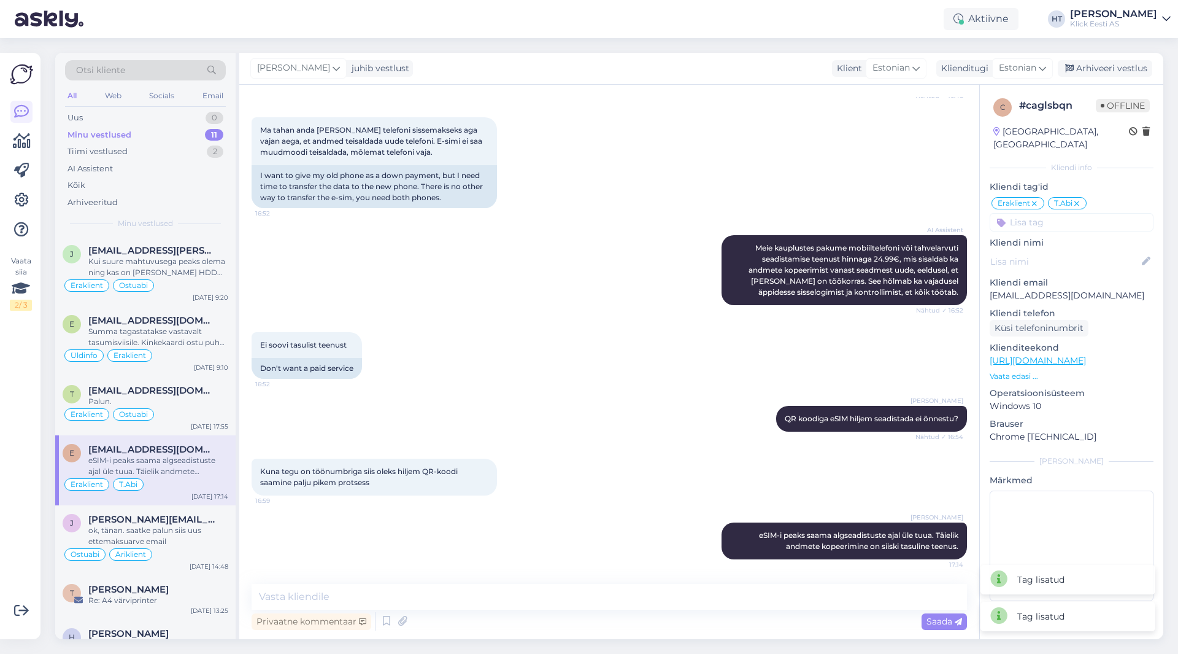
scroll to position [204, 0]
click at [218, 496] on div "[DATE] 17:14" at bounding box center [209, 496] width 37 height 9
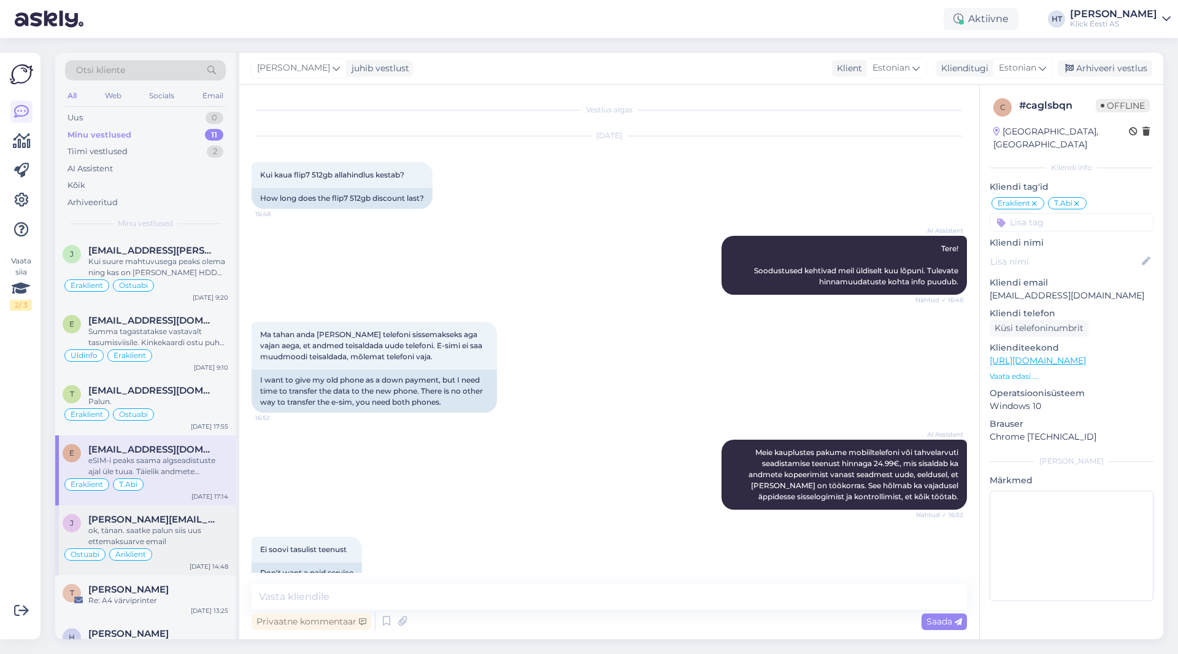
click at [203, 525] on div "ok, tänan. saatke palun siis uus ettemaksuarve email" at bounding box center [158, 536] width 140 height 22
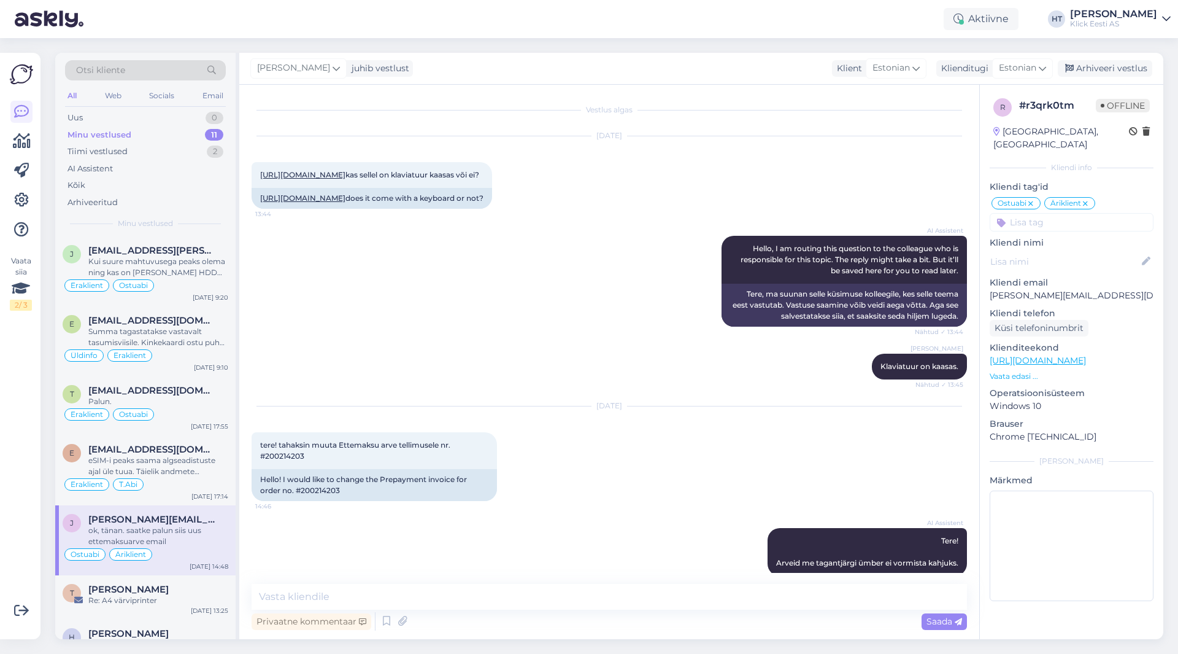
scroll to position [369, 0]
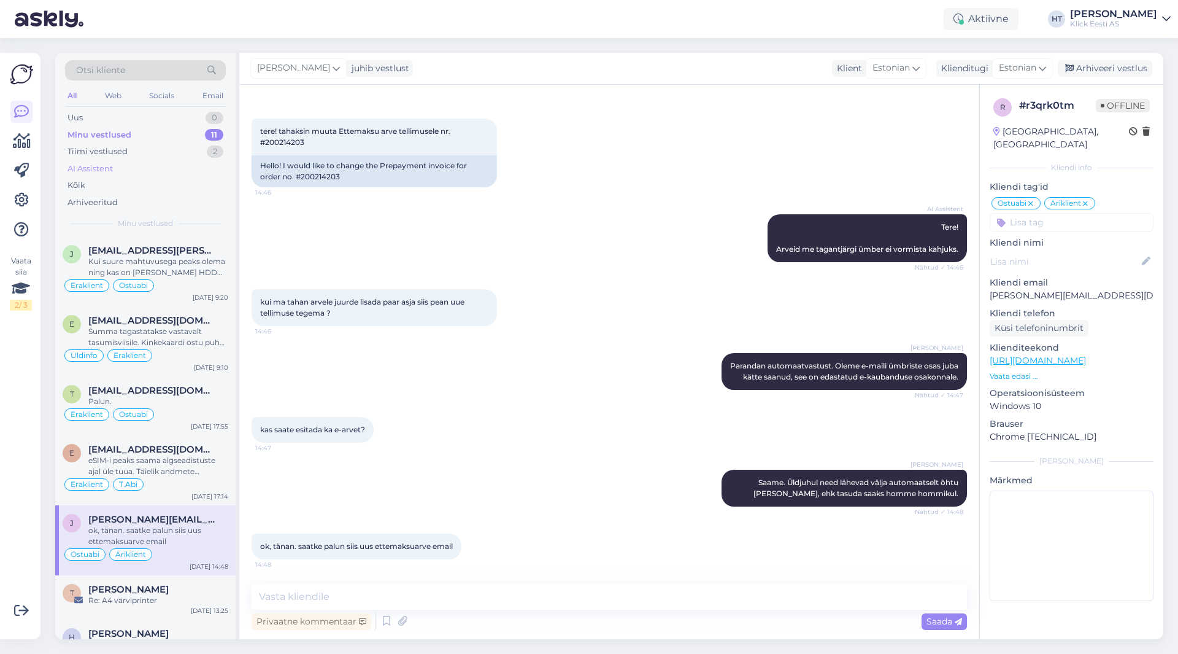
click at [119, 165] on div "AI Assistent" at bounding box center [145, 168] width 161 height 17
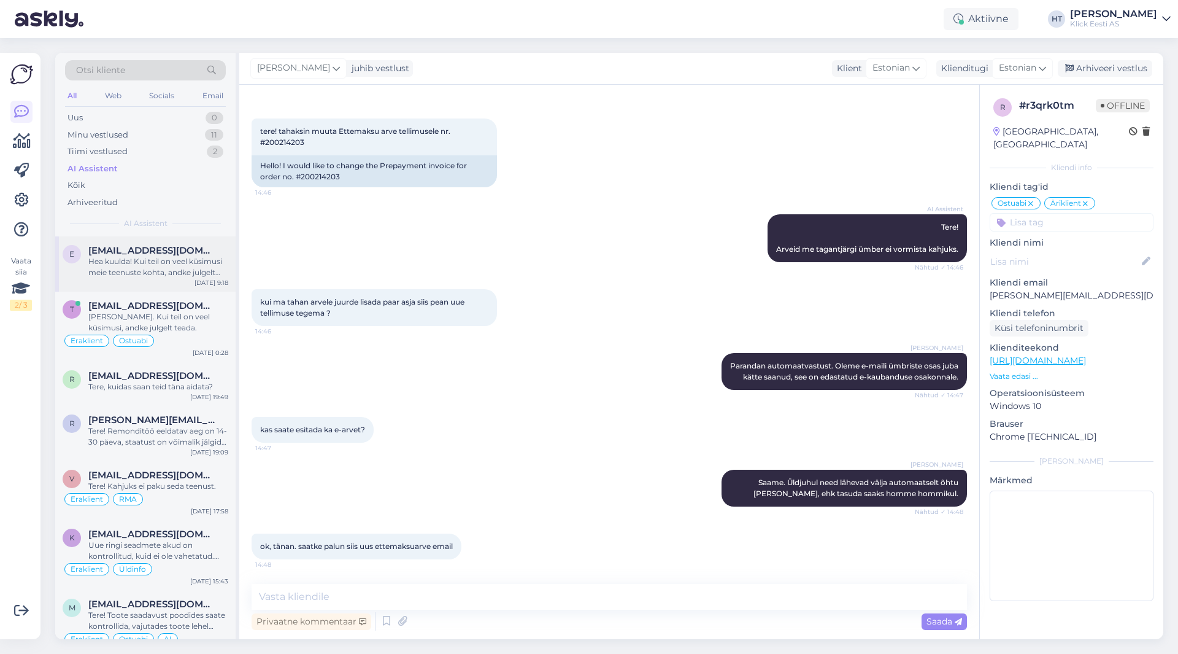
click at [160, 240] on div "e [EMAIL_ADDRESS][DOMAIN_NAME] Hea kuulda! Kui teil on veel küsimusi meie teenu…" at bounding box center [145, 263] width 180 height 55
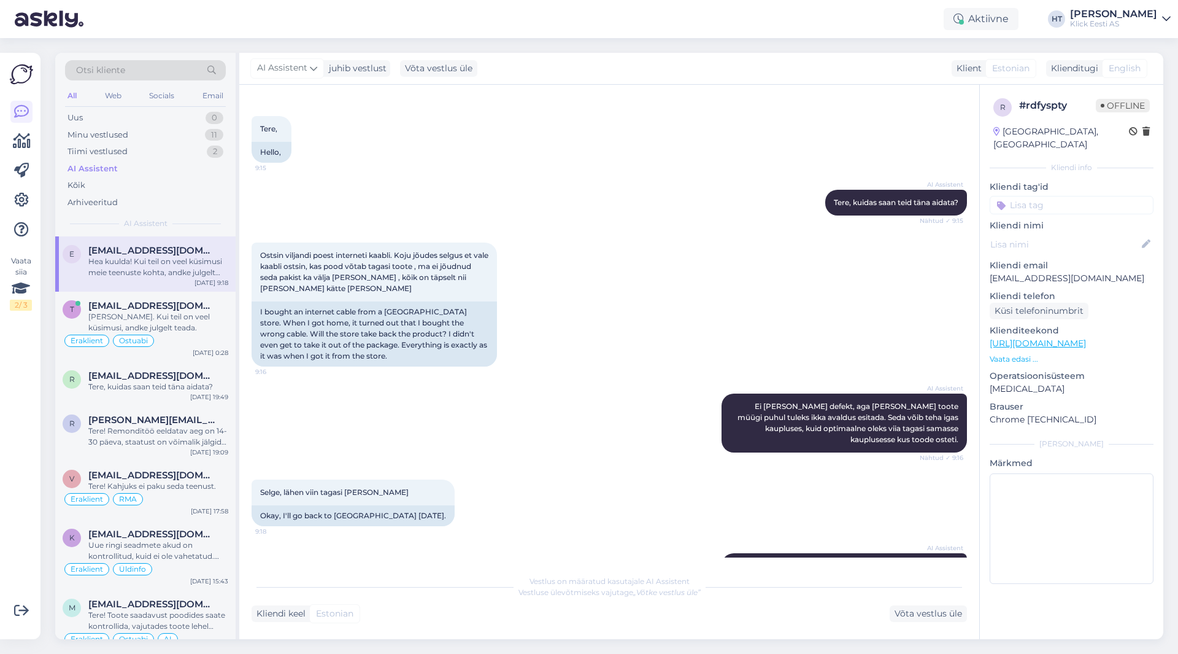
scroll to position [92, 0]
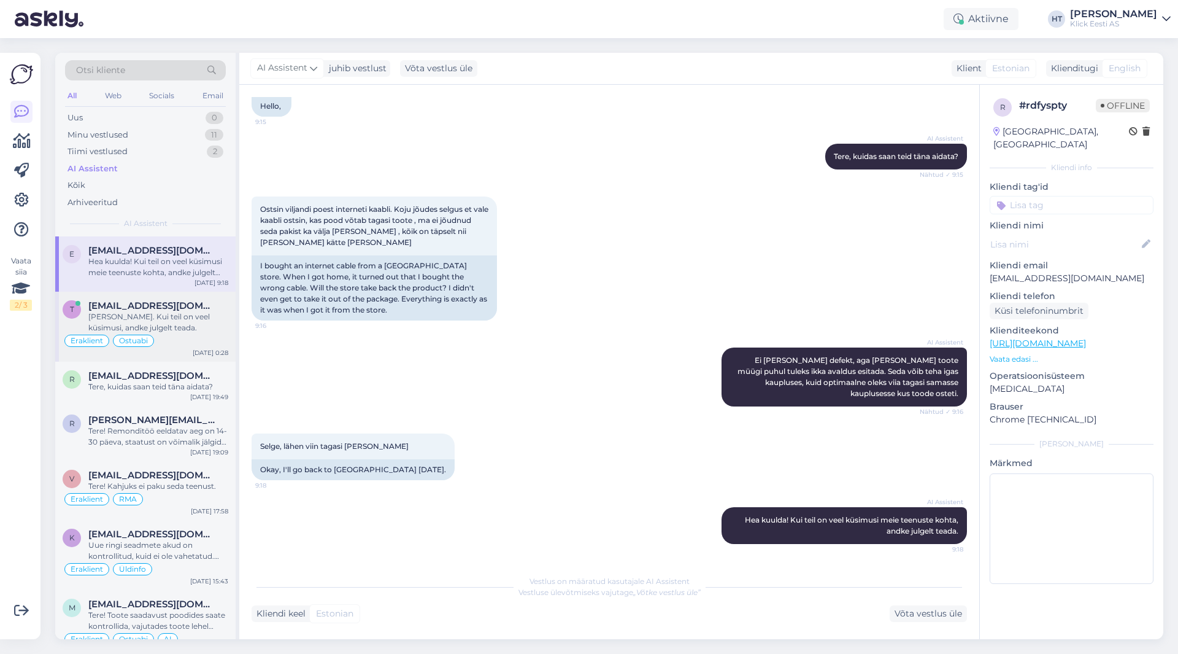
click at [212, 317] on div "[PERSON_NAME]. Kui teil on veel küsimusi, andke julgelt teada." at bounding box center [158, 322] width 140 height 22
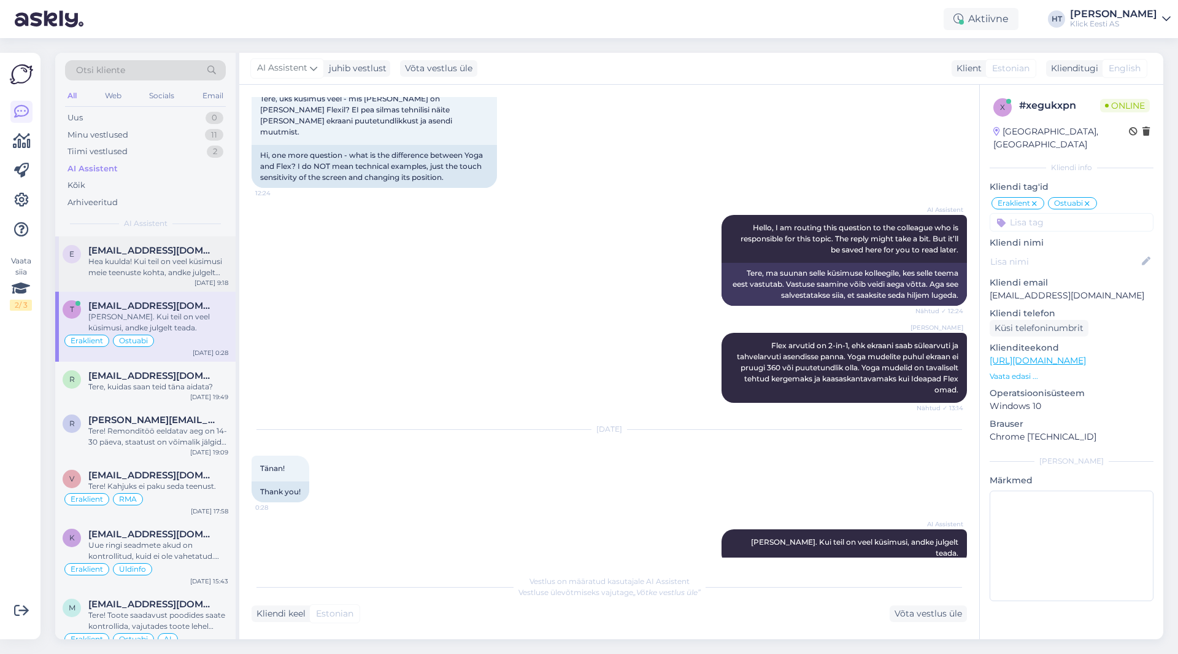
click at [182, 274] on div "Hea kuulda! Kui teil on veel küsimusi meie teenuste kohta, andke julgelt teada." at bounding box center [158, 267] width 140 height 22
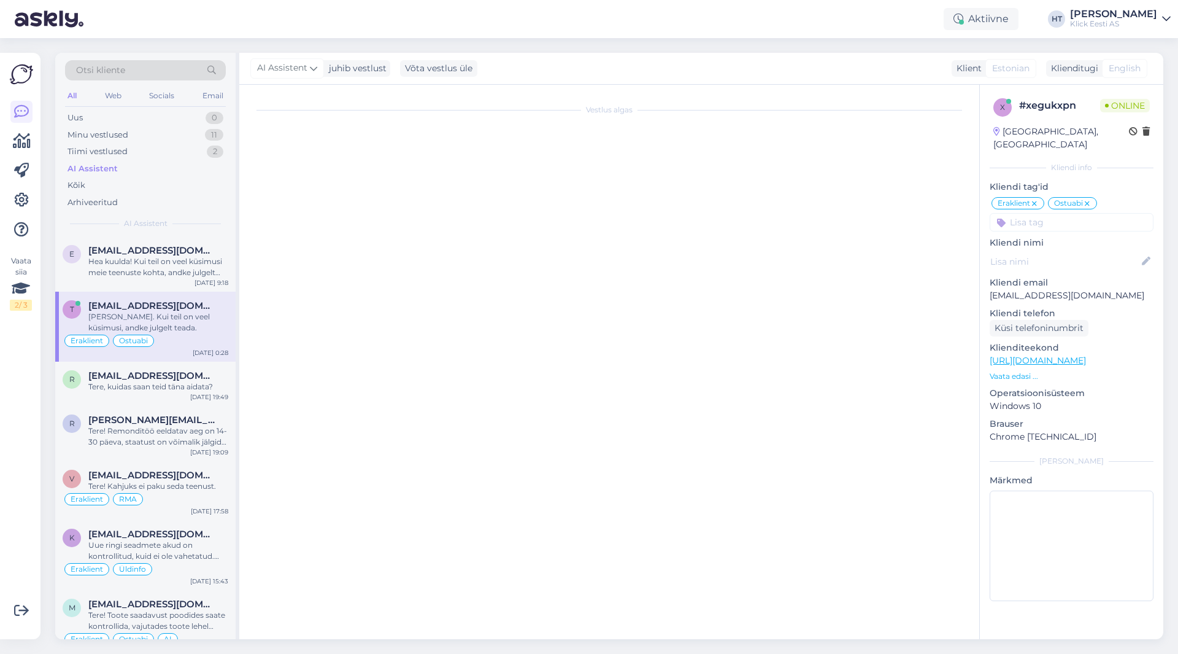
scroll to position [92, 0]
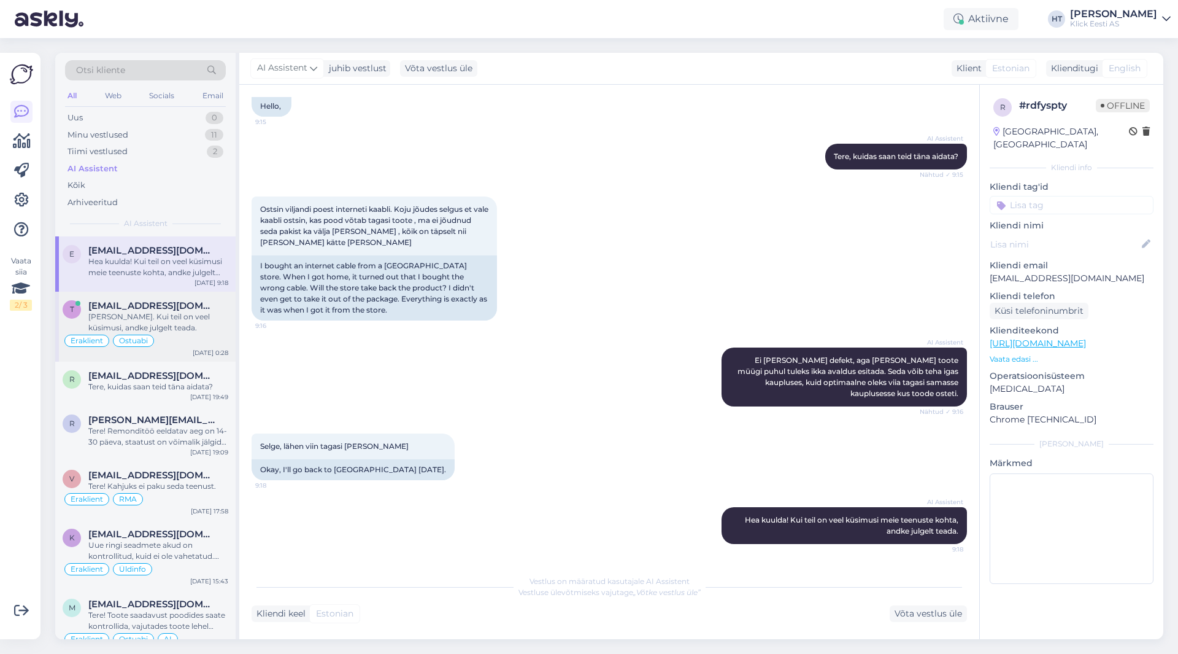
click at [129, 329] on div "[PERSON_NAME]. Kui teil on veel küsimusi, andke julgelt teada." at bounding box center [158, 322] width 140 height 22
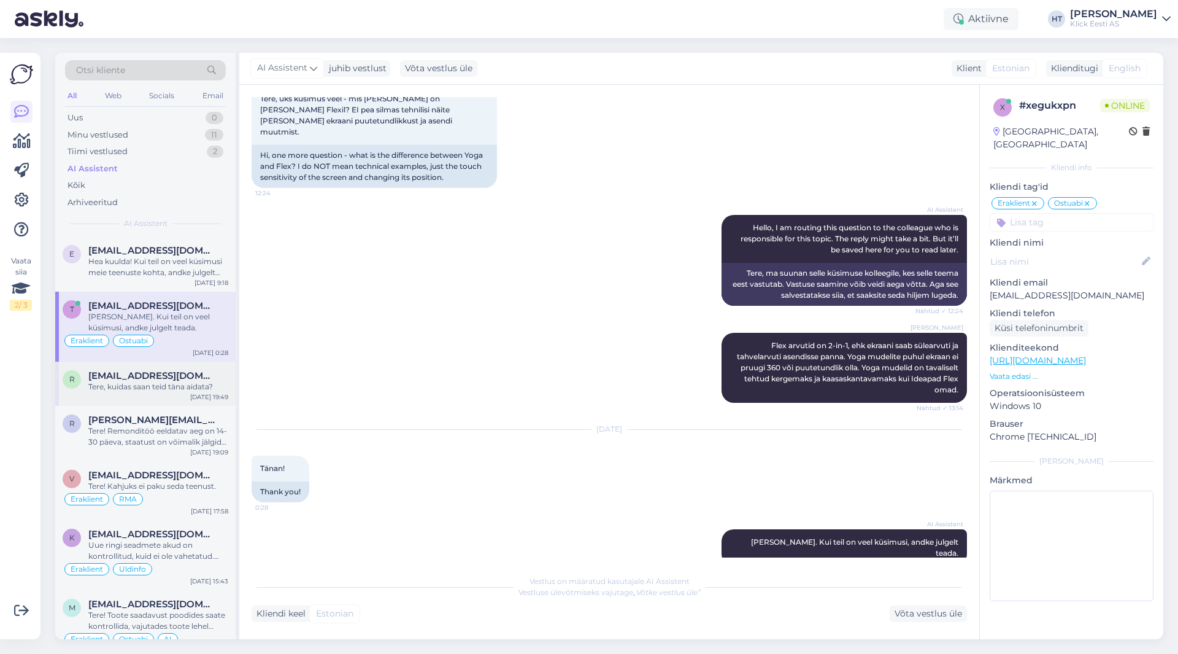
click at [161, 375] on div "[EMAIL_ADDRESS][DOMAIN_NAME]" at bounding box center [158, 375] width 140 height 11
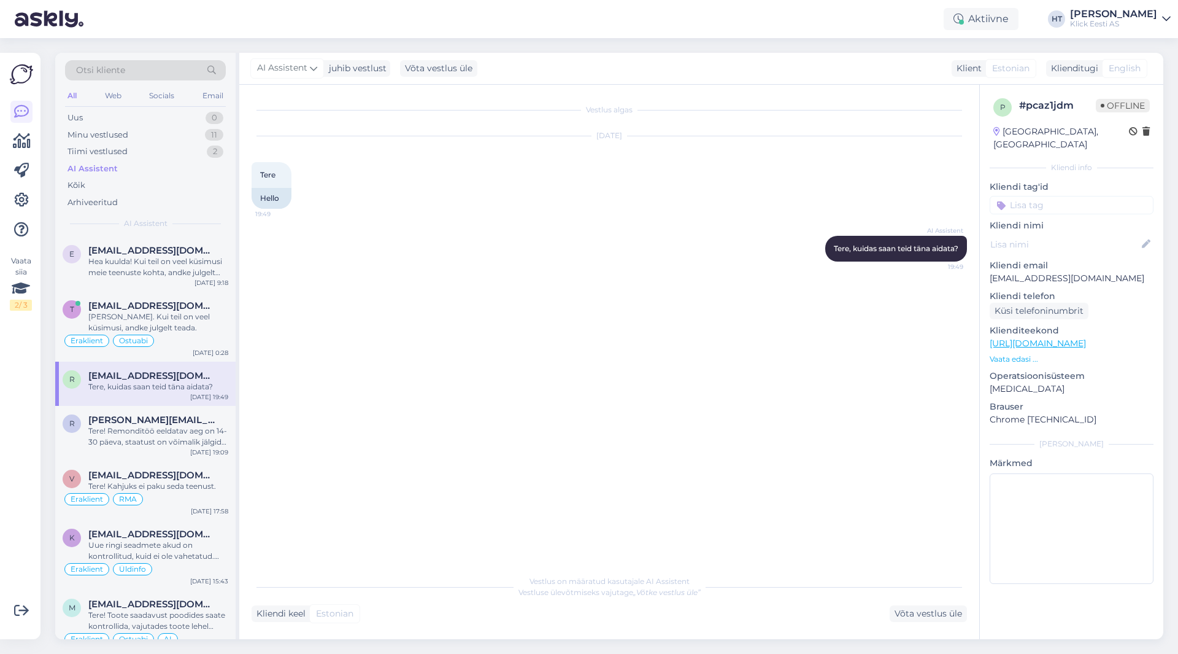
scroll to position [0, 0]
click at [183, 414] on span "[PERSON_NAME][EMAIL_ADDRESS][DOMAIN_NAME]" at bounding box center [152, 419] width 128 height 11
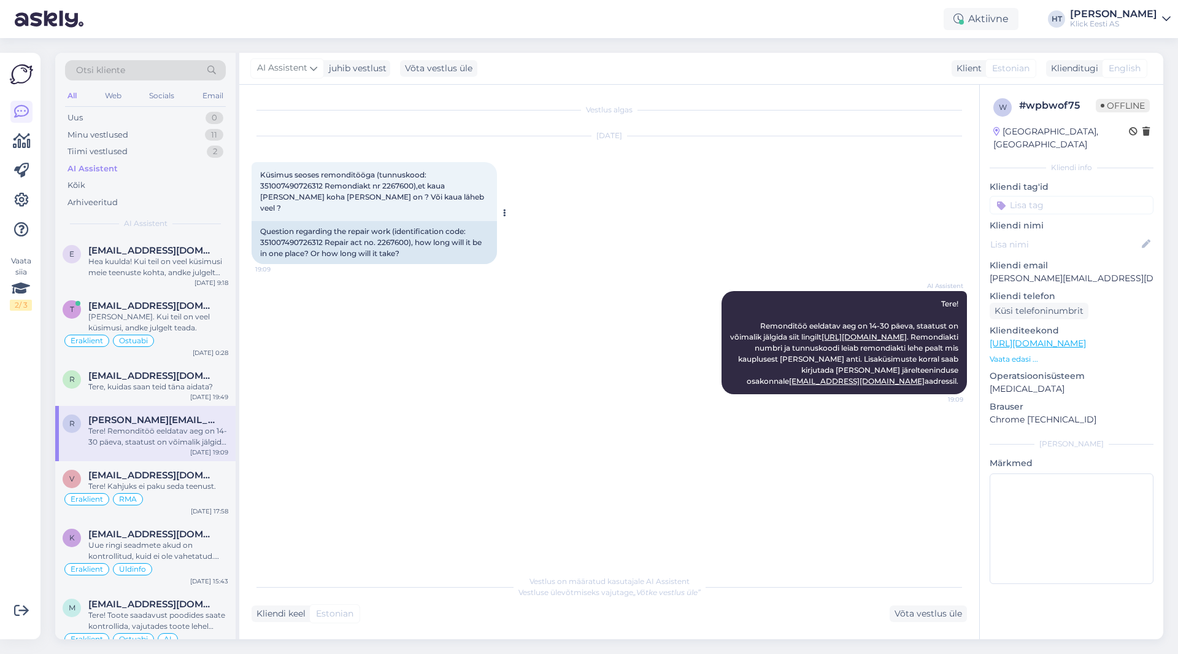
click at [400, 183] on span "Küsimus seoses remonditööga (tunnuskood: 351007490726312 Remondiakt nr 2267600)…" at bounding box center [373, 191] width 226 height 42
copy span "2267600"
